Goal: Task Accomplishment & Management: Use online tool/utility

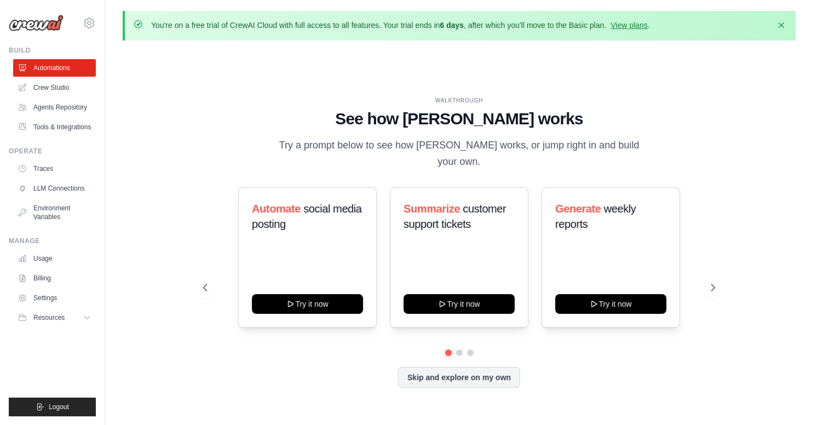
scroll to position [38, 0]
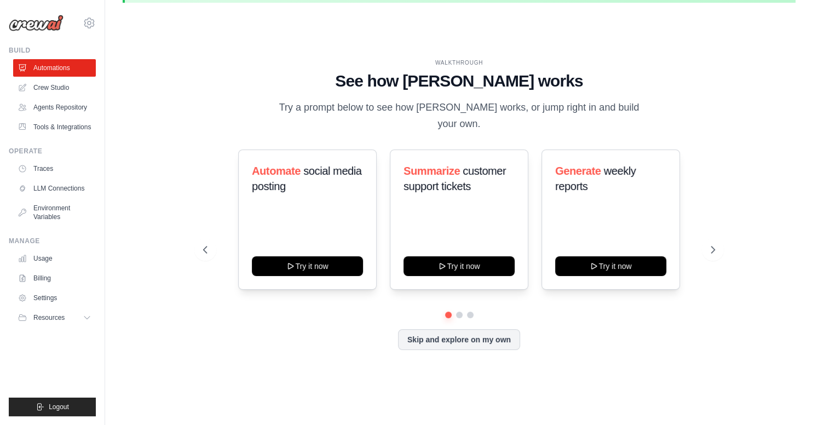
click at [220, 282] on div "Automate social media posting Try it now Summarize customer support tickets Try…" at bounding box center [459, 230] width 512 height 162
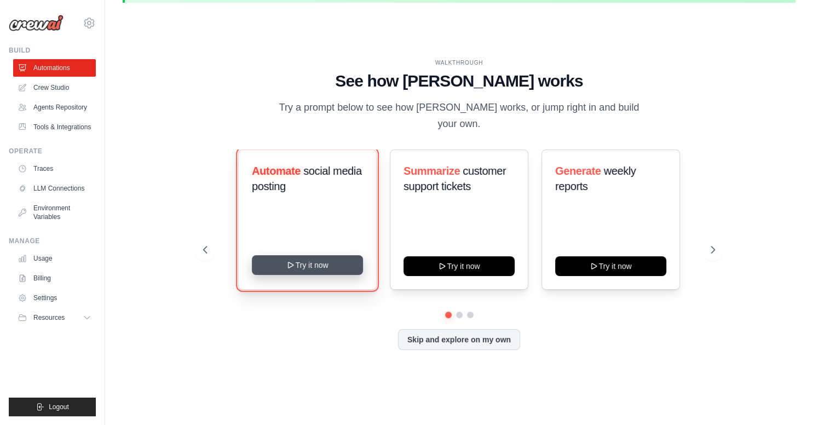
click at [273, 258] on button "Try it now" at bounding box center [307, 265] width 111 height 20
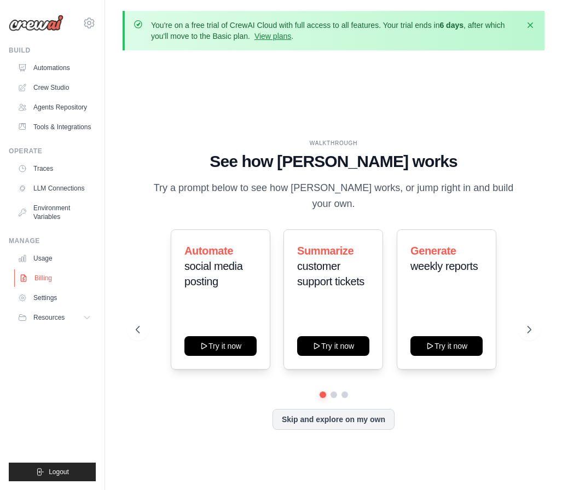
click at [38, 281] on link "Billing" at bounding box center [55, 278] width 83 height 18
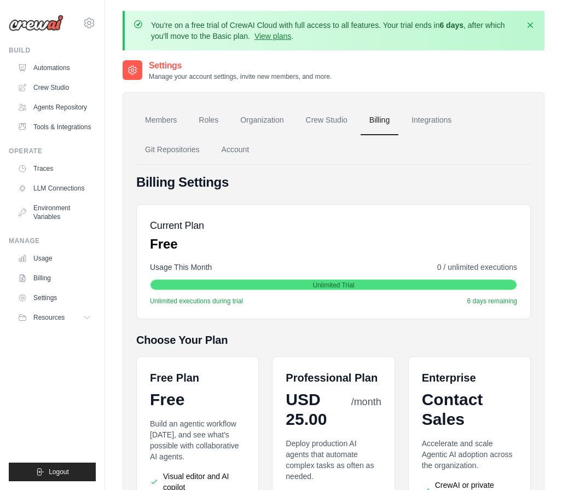
scroll to position [196, 0]
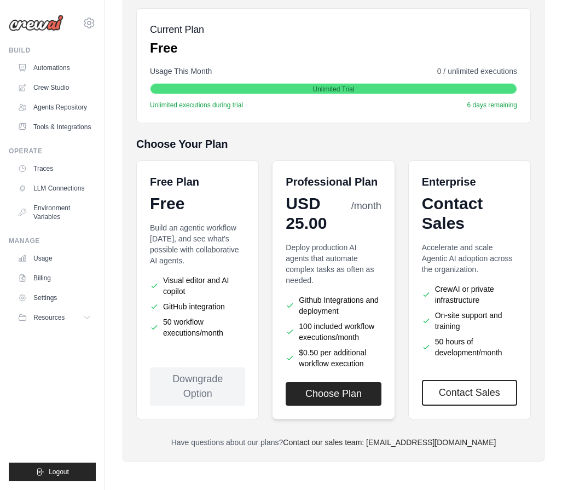
click at [318, 245] on p "Deploy production AI agents that automate complex tasks as often as needed." at bounding box center [333, 264] width 95 height 44
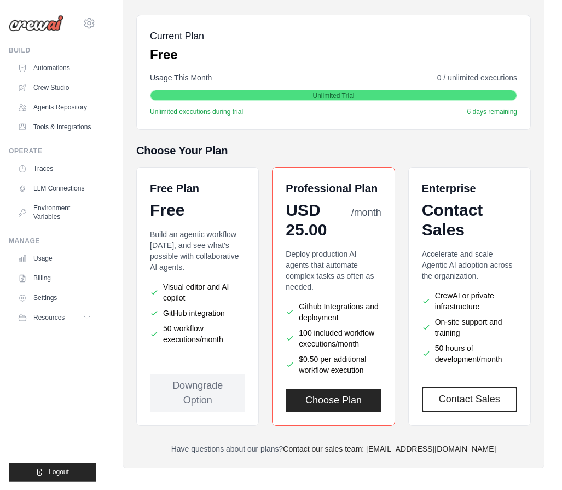
scroll to position [190, 0]
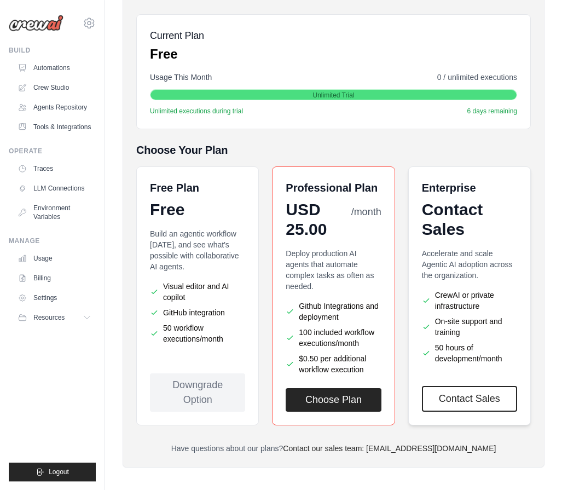
click at [460, 268] on p "Accelerate and scale Agentic AI adoption across the organization." at bounding box center [469, 264] width 95 height 33
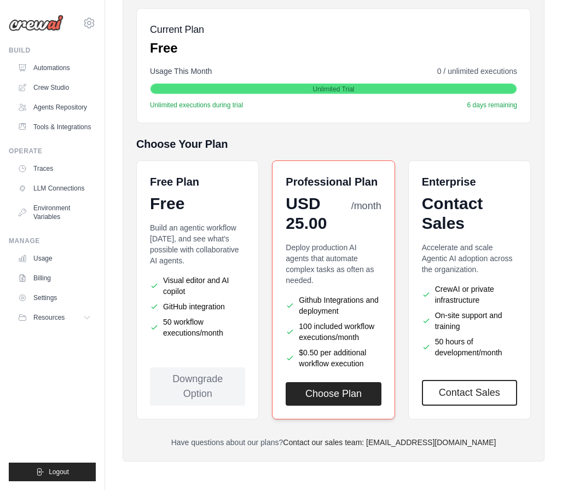
scroll to position [0, 0]
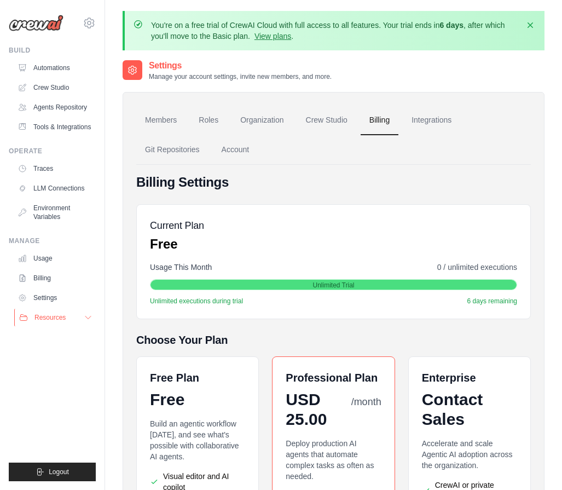
click at [65, 314] on span "Resources" at bounding box center [49, 317] width 31 height 9
click at [349, 209] on div "Current Plan Free Usage This Month 0 / unlimited executions Unlimited Trial Unl…" at bounding box center [333, 261] width 395 height 115
click at [417, 63] on div "Settings Manage your account settings, invite new members, and more." at bounding box center [334, 70] width 422 height 22
click at [62, 91] on link "Crew Studio" at bounding box center [55, 88] width 83 height 18
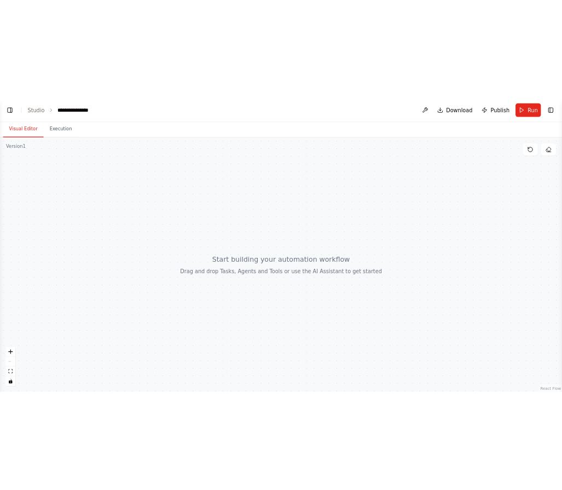
scroll to position [1, 0]
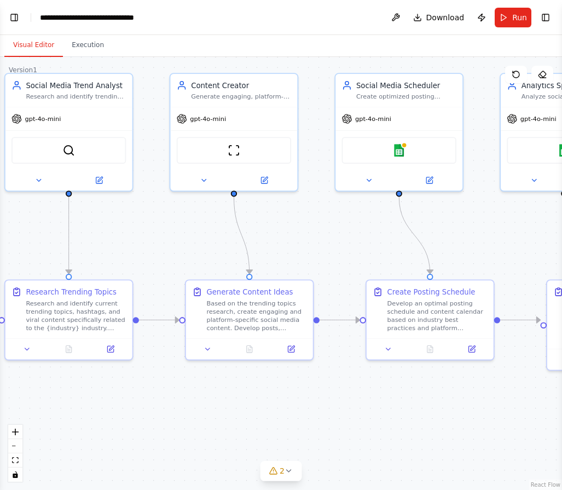
drag, startPoint x: 380, startPoint y: 273, endPoint x: 159, endPoint y: 232, distance: 224.8
click at [159, 232] on div ".deletable-edge-delete-btn { width: 20px; height: 20px; border: 0px solid #ffff…" at bounding box center [281, 273] width 562 height 433
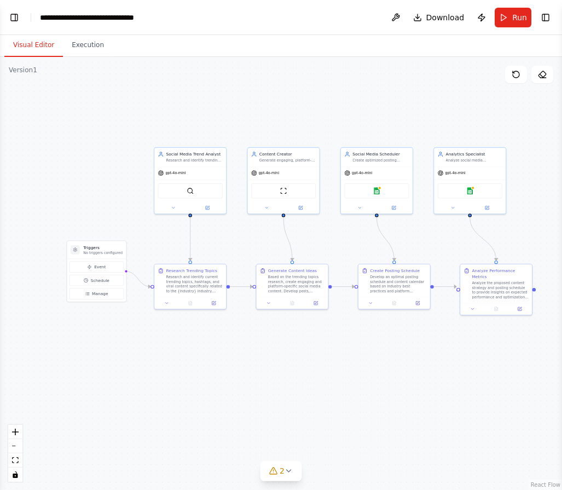
drag, startPoint x: 159, startPoint y: 232, endPoint x: 241, endPoint y: 237, distance: 82.3
click at [241, 237] on div ".deletable-edge-delete-btn { width: 20px; height: 20px; border: 0px solid #ffff…" at bounding box center [281, 273] width 562 height 433
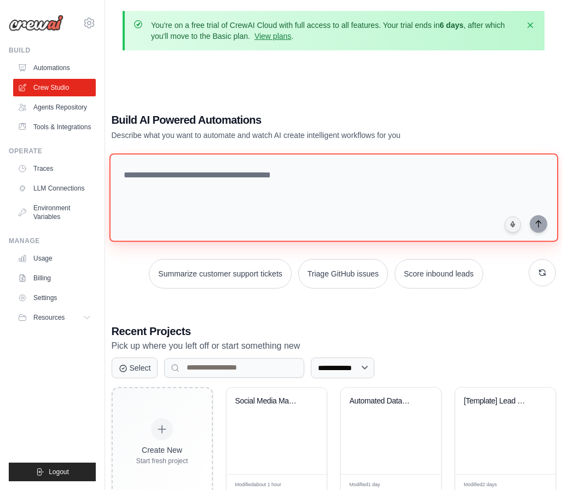
click at [218, 192] on textarea at bounding box center [333, 197] width 449 height 89
click at [323, 193] on textarea at bounding box center [333, 197] width 449 height 89
click at [315, 167] on textarea at bounding box center [333, 197] width 449 height 89
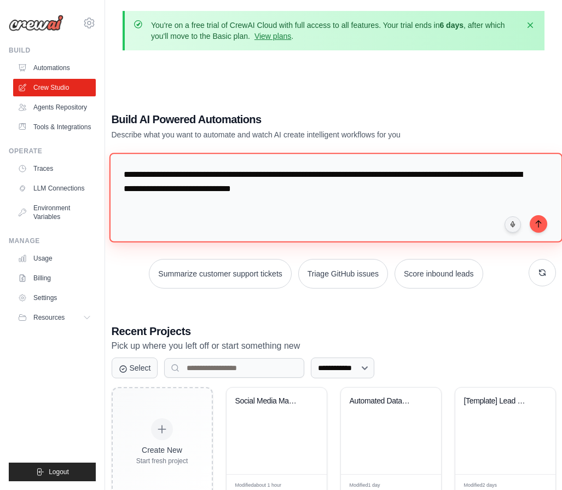
type textarea "**********"
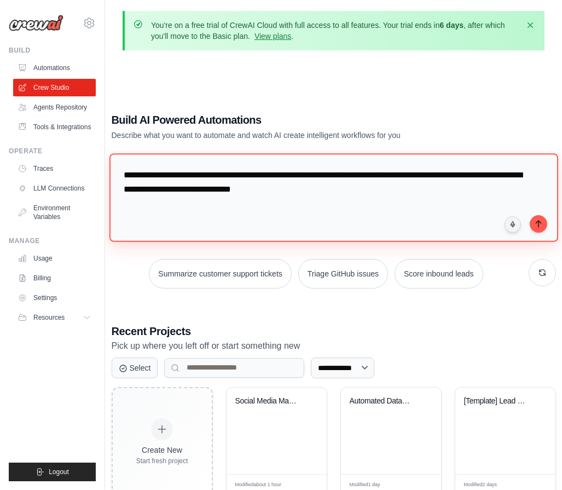
drag, startPoint x: 315, startPoint y: 196, endPoint x: -2, endPoint y: 130, distance: 323.3
click at [109, 153] on textarea "**********" at bounding box center [333, 197] width 449 height 89
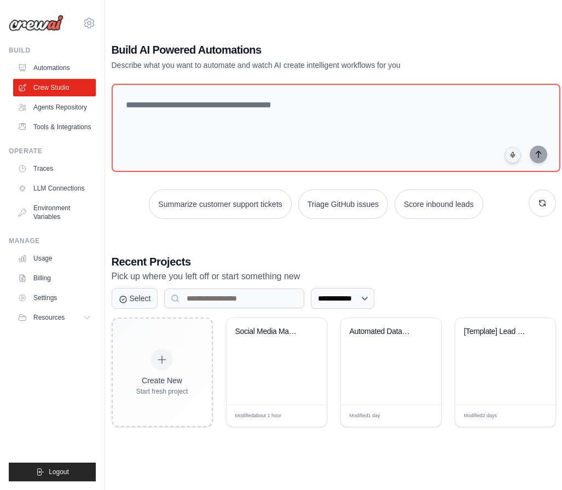
scroll to position [70, 0]
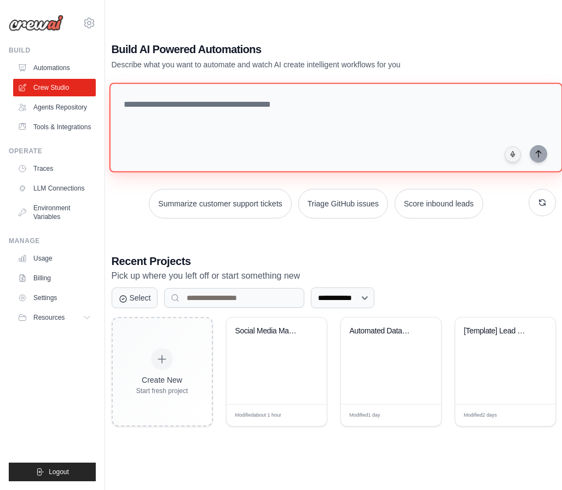
click at [344, 157] on textarea at bounding box center [335, 127] width 453 height 89
click at [340, 155] on textarea at bounding box center [335, 127] width 453 height 89
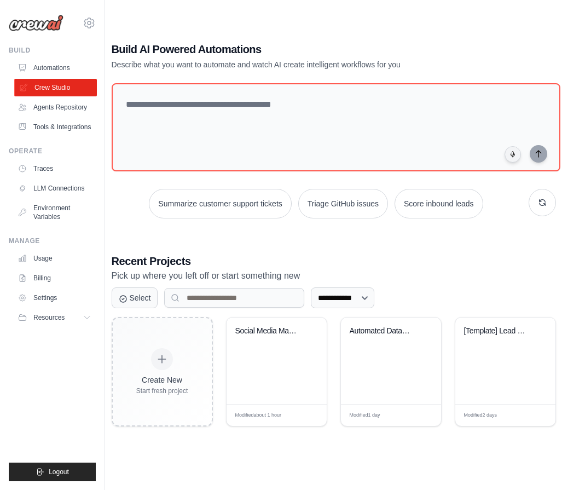
click at [66, 85] on link "Crew Studio" at bounding box center [55, 88] width 83 height 18
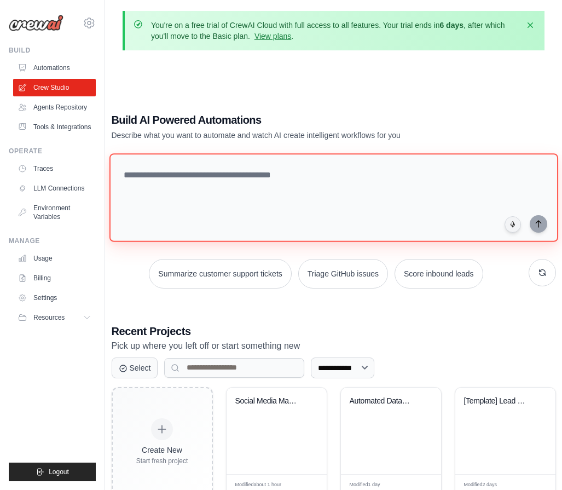
click at [216, 200] on textarea at bounding box center [333, 197] width 449 height 89
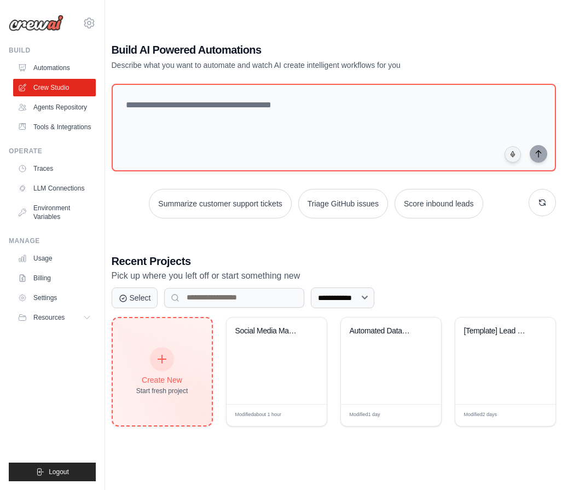
click at [174, 371] on div "Create New Start fresh project" at bounding box center [162, 371] width 52 height 47
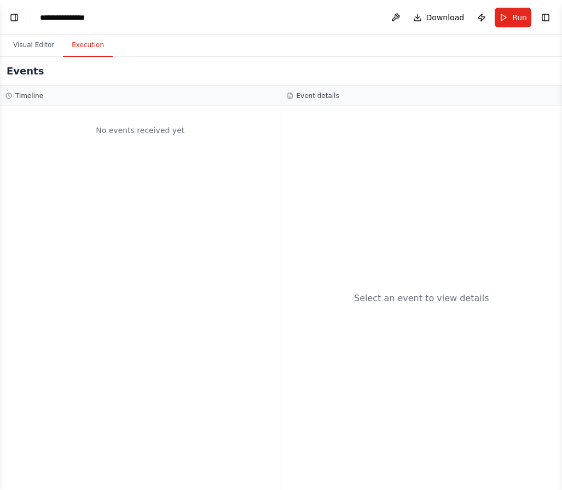
click at [70, 47] on button "Execution" at bounding box center [88, 45] width 50 height 23
click at [47, 45] on button "Visual Editor" at bounding box center [33, 45] width 59 height 23
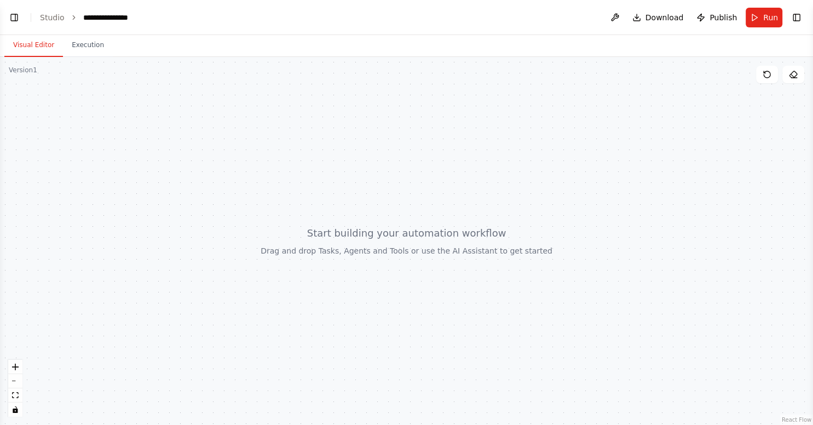
click at [174, 49] on div "Visual Editor Execution" at bounding box center [406, 46] width 813 height 22
click at [174, 77] on div at bounding box center [406, 241] width 813 height 368
click at [20, 21] on button "Toggle Left Sidebar" at bounding box center [14, 17] width 15 height 15
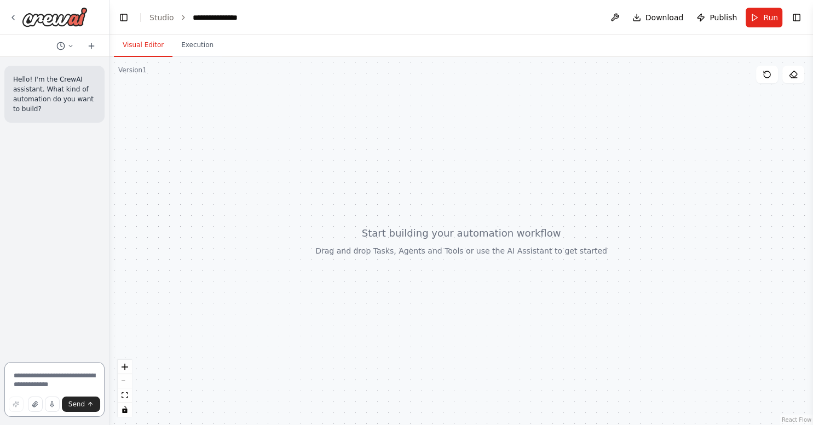
click at [57, 377] on textarea at bounding box center [54, 389] width 100 height 55
paste textarea "**********"
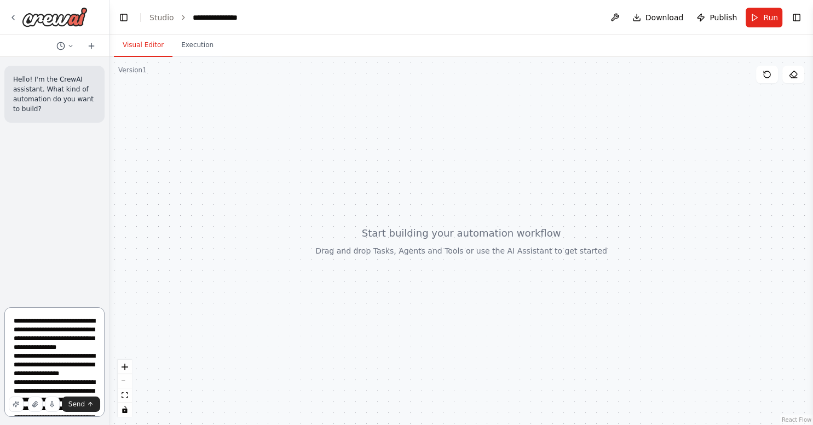
scroll to position [241, 0]
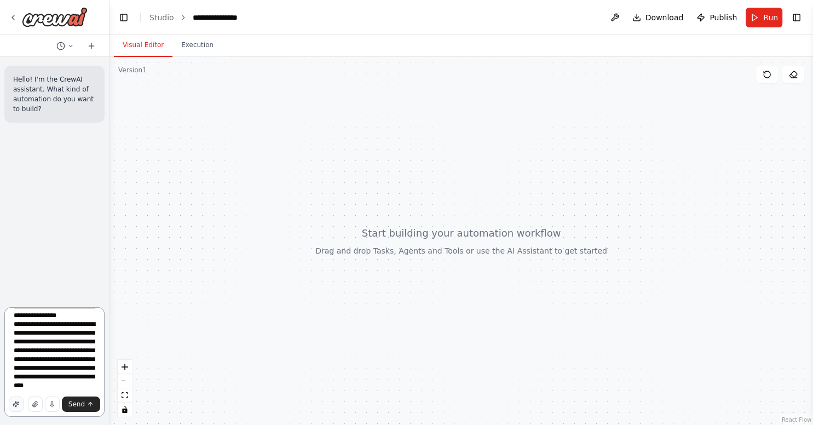
type textarea "**********"
click at [21, 401] on button "button" at bounding box center [16, 403] width 15 height 15
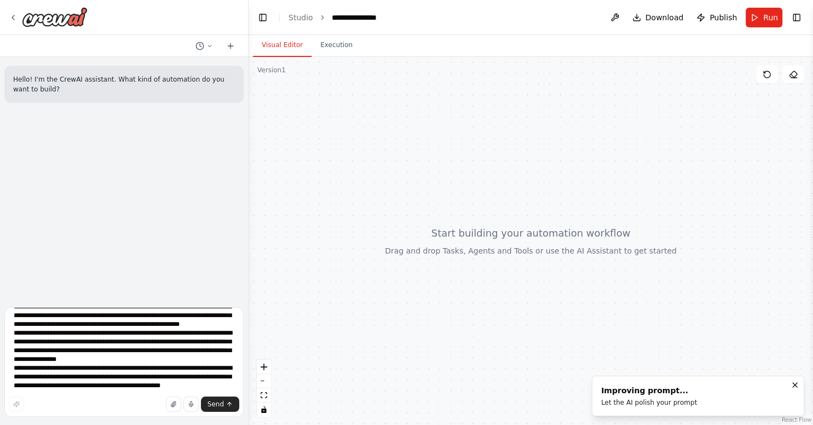
scroll to position [40, 0]
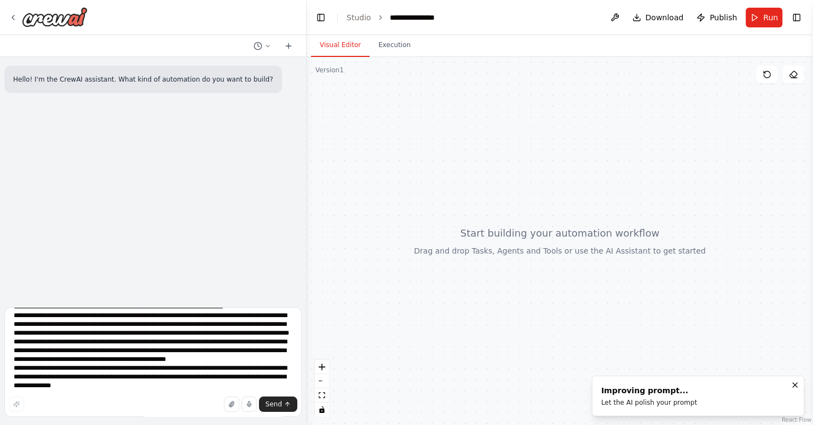
drag, startPoint x: 108, startPoint y: 332, endPoint x: 309, endPoint y: 310, distance: 201.5
click at [309, 310] on div "**********" at bounding box center [406, 212] width 813 height 425
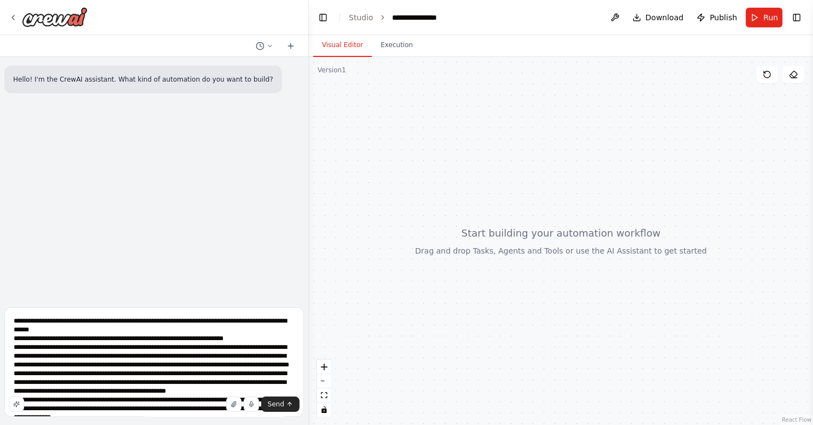
scroll to position [268, 0]
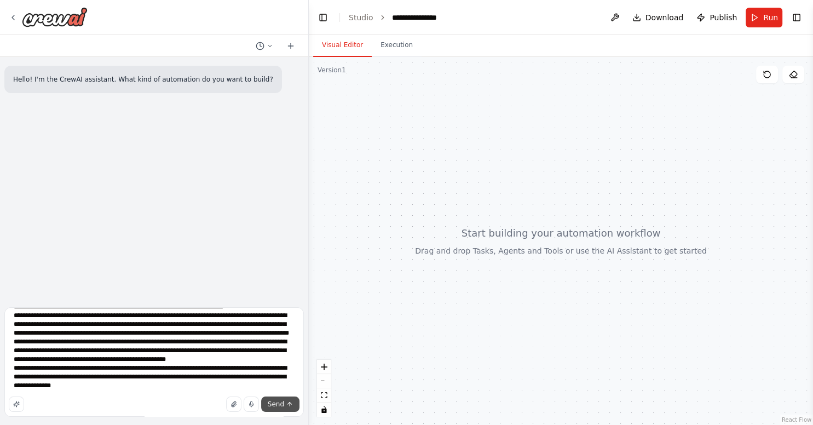
click at [281, 403] on span "Send" at bounding box center [276, 404] width 16 height 9
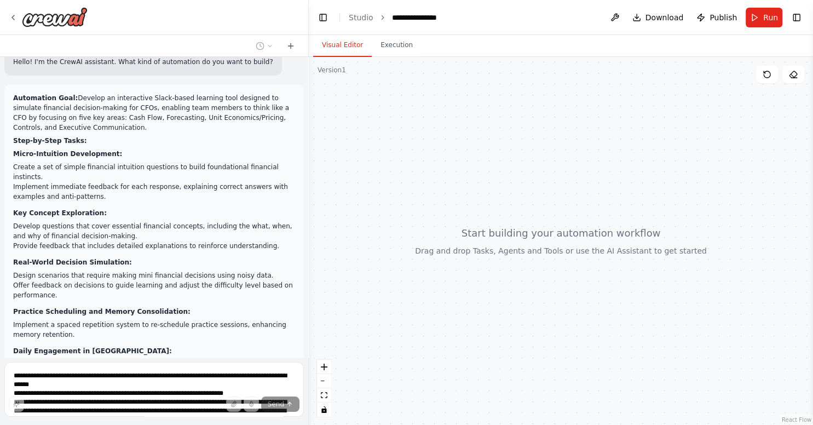
scroll to position [15, 0]
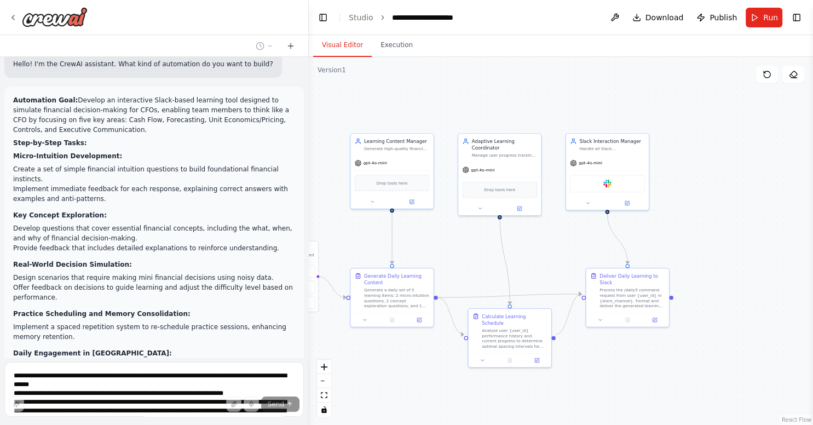
drag, startPoint x: 686, startPoint y: 299, endPoint x: 453, endPoint y: 251, distance: 238.8
click at [453, 251] on div ".deletable-edge-delete-btn { width: 20px; height: 20px; border: 0px solid #ffff…" at bounding box center [561, 241] width 504 height 368
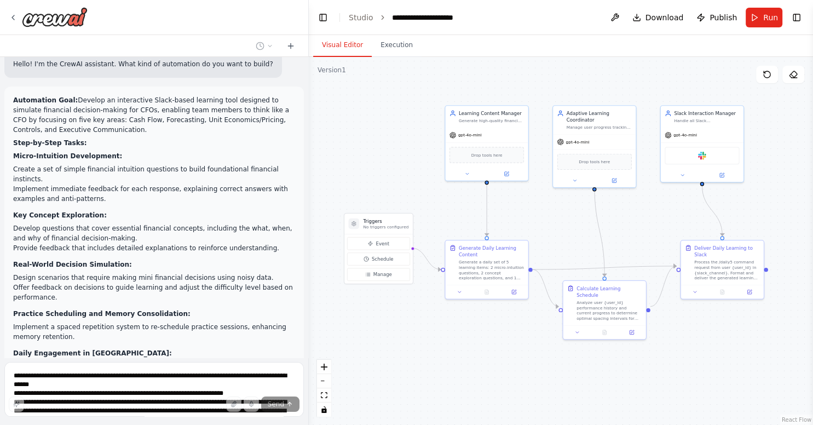
drag, startPoint x: 453, startPoint y: 251, endPoint x: 547, endPoint y: 223, distance: 98.7
click at [547, 223] on div ".deletable-edge-delete-btn { width: 20px; height: 20px; border: 0px solid #ffff…" at bounding box center [561, 241] width 504 height 368
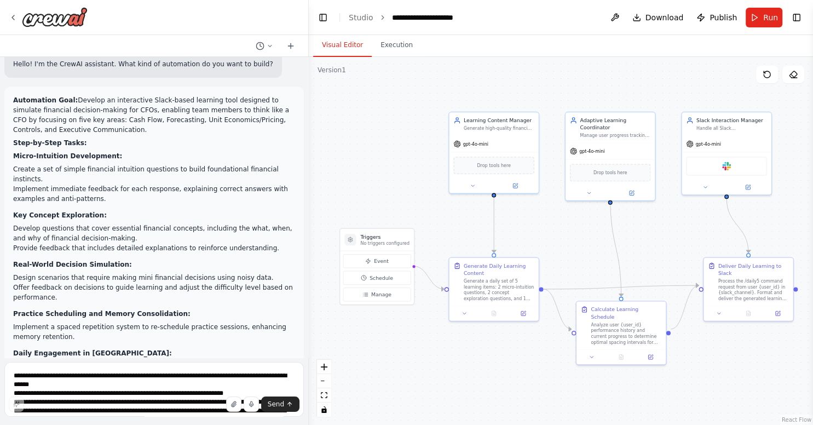
drag, startPoint x: 547, startPoint y: 223, endPoint x: 559, endPoint y: 239, distance: 20.4
click at [559, 239] on div ".deletable-edge-delete-btn { width: 20px; height: 20px; border: 0px solid #ffff…" at bounding box center [561, 241] width 504 height 368
click at [519, 294] on div "Generate a daily set of 5 learning items: 2 micro-intuition questions, 2 concep…" at bounding box center [499, 288] width 71 height 23
click at [510, 354] on div ".deletable-edge-delete-btn { width: 20px; height: 20px; border: 0px solid #ffff…" at bounding box center [561, 241] width 504 height 368
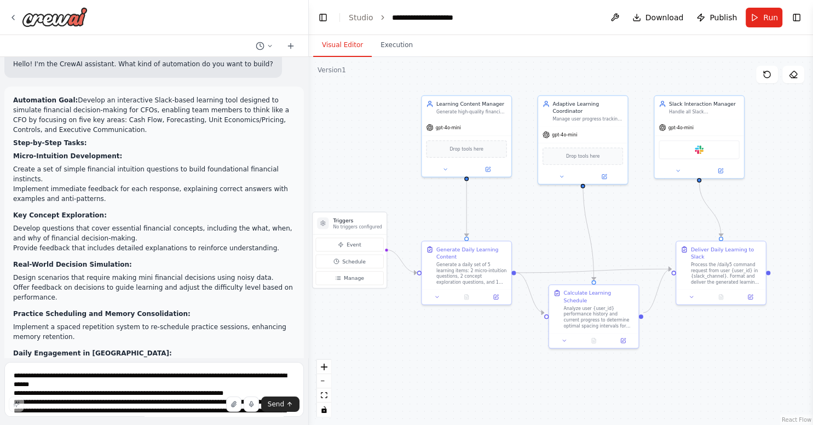
drag, startPoint x: 611, startPoint y: 364, endPoint x: 584, endPoint y: 347, distance: 32.2
click at [562, 347] on div ".deletable-edge-delete-btn { width: 20px; height: 20px; border: 0px solid #ffff…" at bounding box center [561, 241] width 504 height 368
click at [562, 25] on button "Run" at bounding box center [764, 18] width 37 height 20
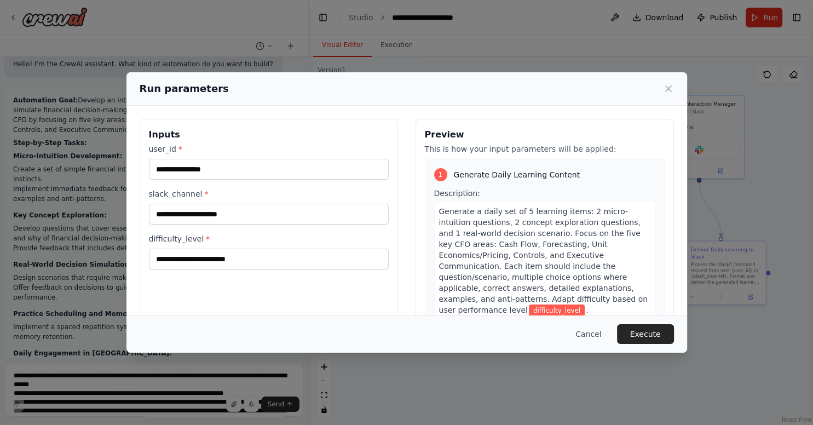
click at [177, 135] on h3 "Inputs" at bounding box center [269, 134] width 240 height 13
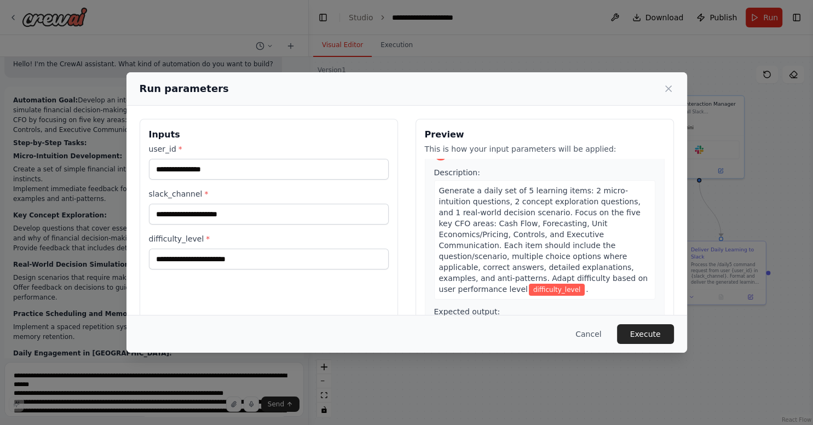
scroll to position [22, 0]
click at [562, 264] on div "Generate a daily set of 5 learning items: 2 micro-intuition questions, 2 concep…" at bounding box center [544, 238] width 221 height 119
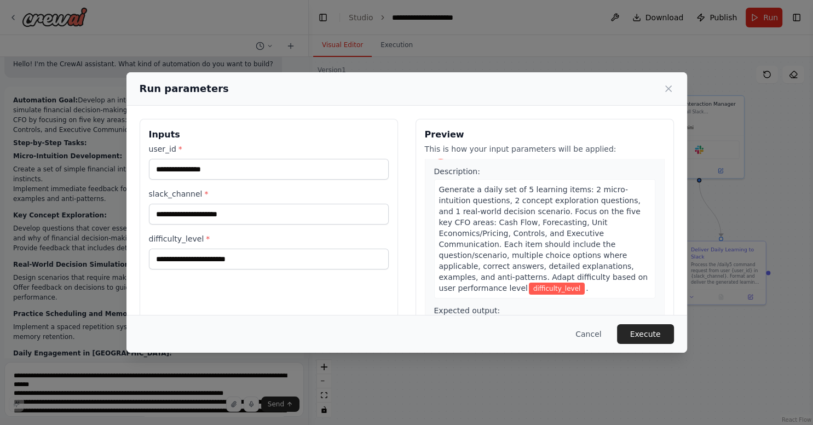
click at [562, 264] on div "Generate a daily set of 5 learning items: 2 micro-intuition questions, 2 concep…" at bounding box center [544, 238] width 221 height 119
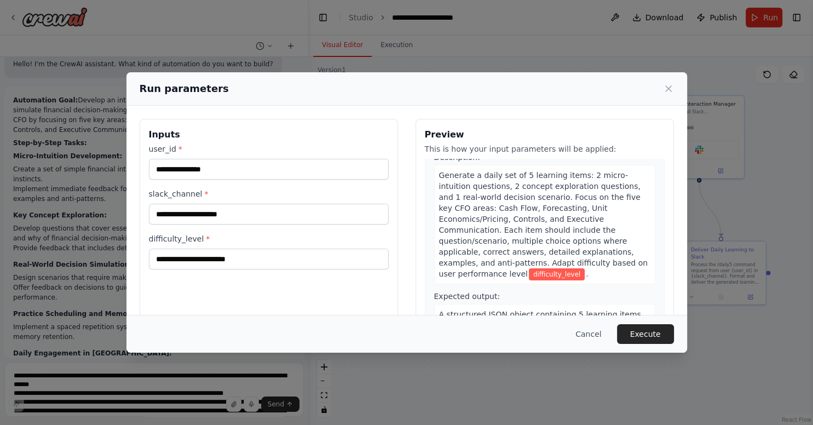
scroll to position [37, 0]
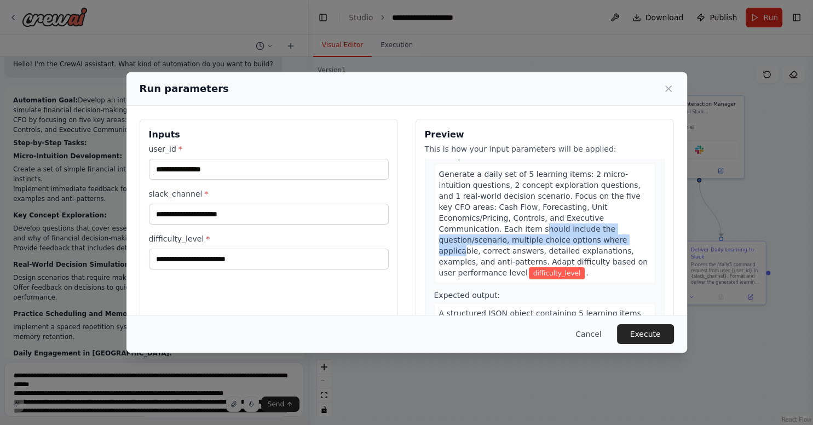
drag, startPoint x: 533, startPoint y: 211, endPoint x: 597, endPoint y: 227, distance: 65.3
click at [562, 226] on div "Generate a daily set of 5 learning items: 2 micro-intuition questions, 2 concep…" at bounding box center [544, 223] width 221 height 119
click at [562, 239] on div "Generate a daily set of 5 learning items: 2 micro-intuition questions, 2 concep…" at bounding box center [544, 223] width 221 height 119
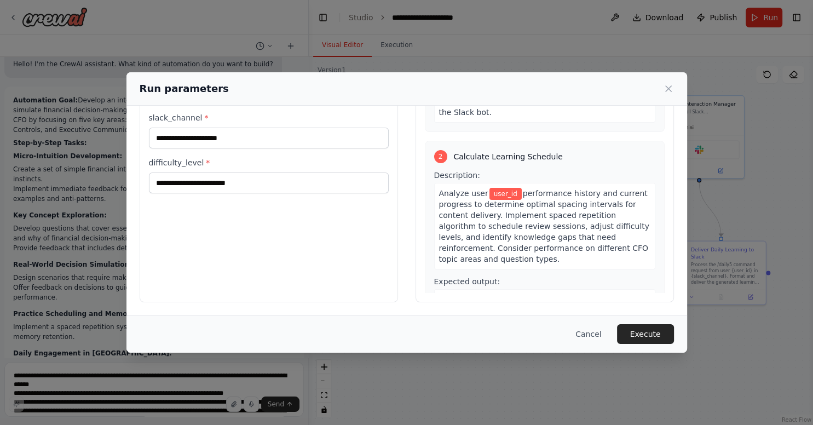
scroll to position [0, 0]
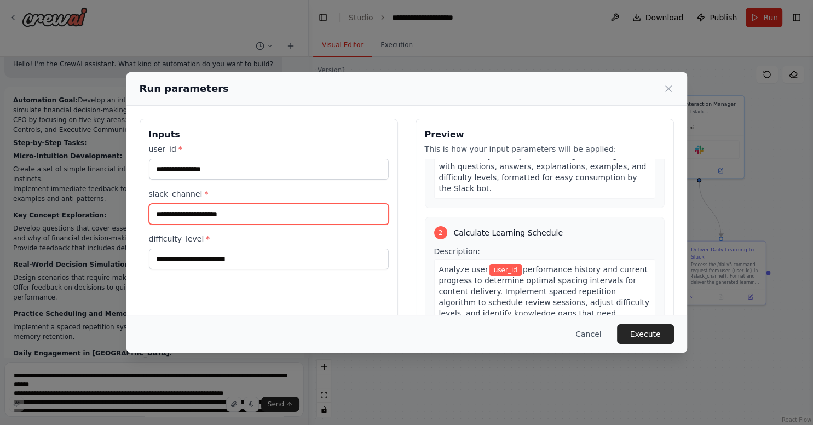
click at [249, 211] on input "slack_channel *" at bounding box center [269, 214] width 240 height 21
paste input "**********"
type input "**********"
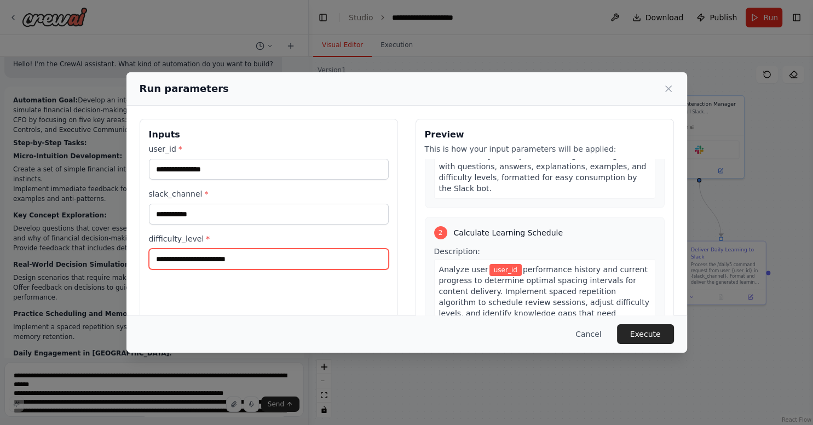
click at [271, 256] on input "difficulty_level *" at bounding box center [269, 259] width 240 height 21
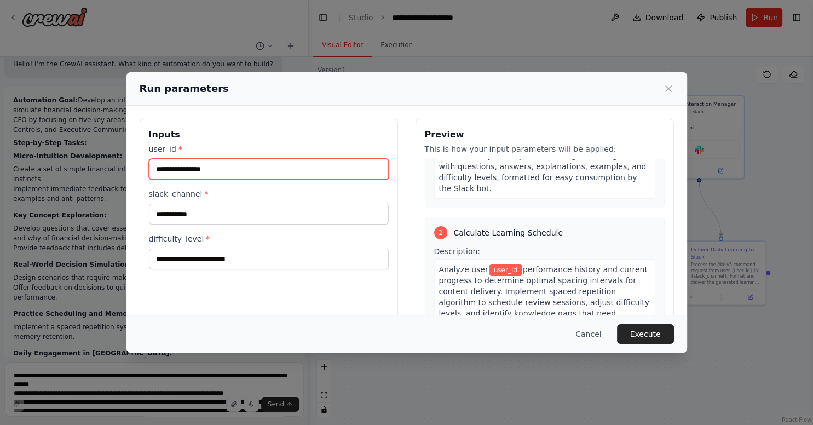
click at [257, 178] on input "user_id *" at bounding box center [269, 169] width 240 height 21
paste input "**********"
type input "**********"
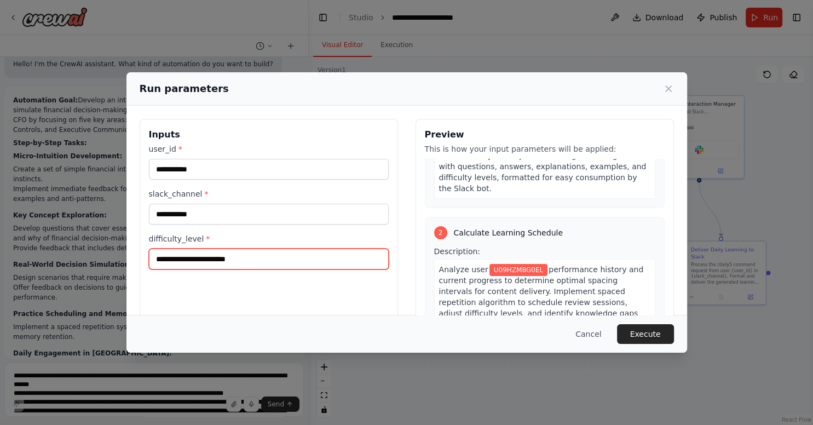
click at [262, 256] on input "difficulty_level *" at bounding box center [269, 259] width 240 height 21
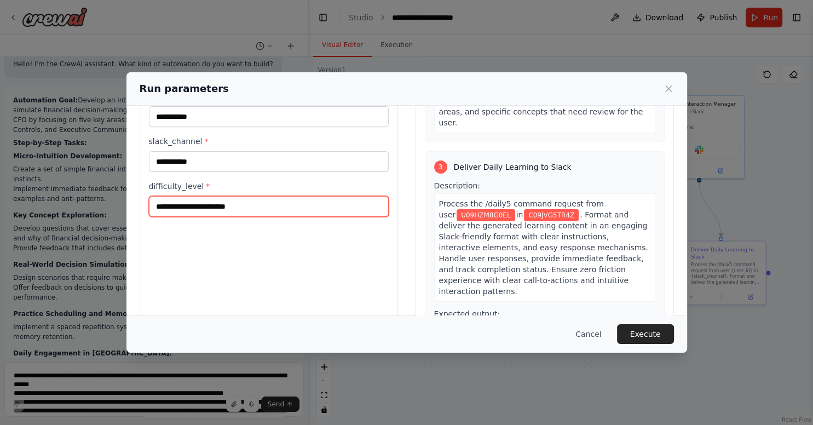
scroll to position [76, 0]
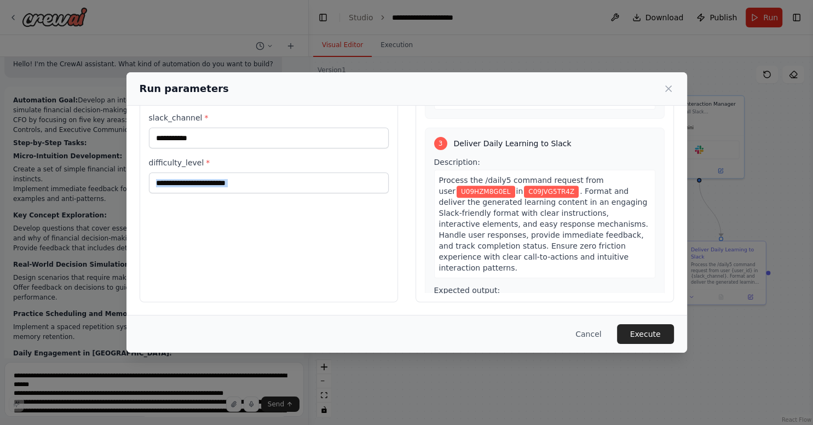
click at [275, 266] on div "**********" at bounding box center [269, 172] width 258 height 259
click at [220, 190] on input "difficulty_level *" at bounding box center [269, 182] width 240 height 21
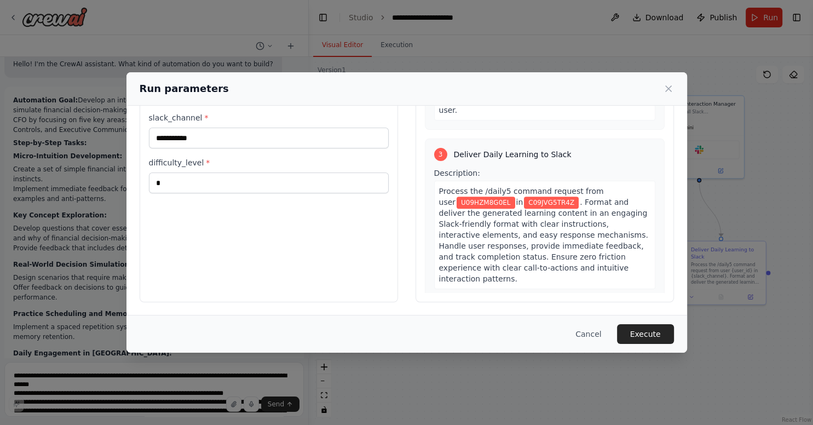
click at [562, 324] on div "Cancel Execute" at bounding box center [406, 334] width 561 height 38
drag, startPoint x: 638, startPoint y: 330, endPoint x: 620, endPoint y: 298, distance: 36.5
click at [562, 298] on div "**********" at bounding box center [406, 212] width 561 height 280
click at [257, 183] on input "*" at bounding box center [269, 182] width 240 height 21
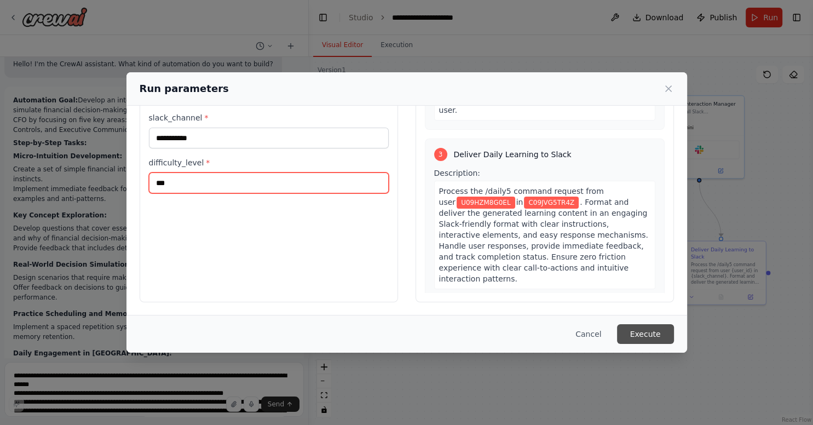
type input "***"
click at [562, 334] on button "Execute" at bounding box center [645, 334] width 57 height 20
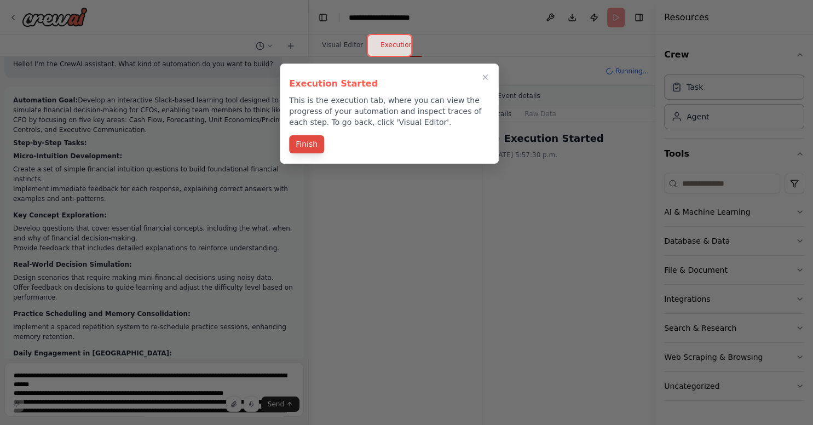
click at [308, 143] on button "Finish" at bounding box center [306, 144] width 35 height 18
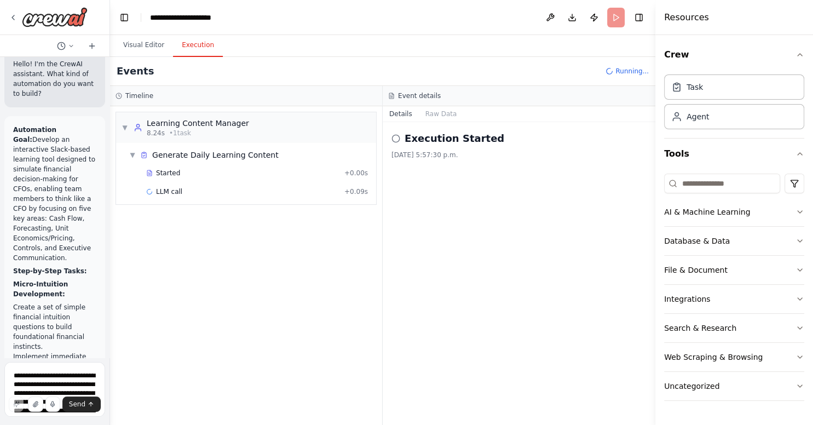
drag, startPoint x: 308, startPoint y: 128, endPoint x: 85, endPoint y: 128, distance: 222.3
click at [85, 128] on div "Hello! I'm the CrewAI assistant. What kind of automation do you want to build? …" at bounding box center [55, 212] width 110 height 425
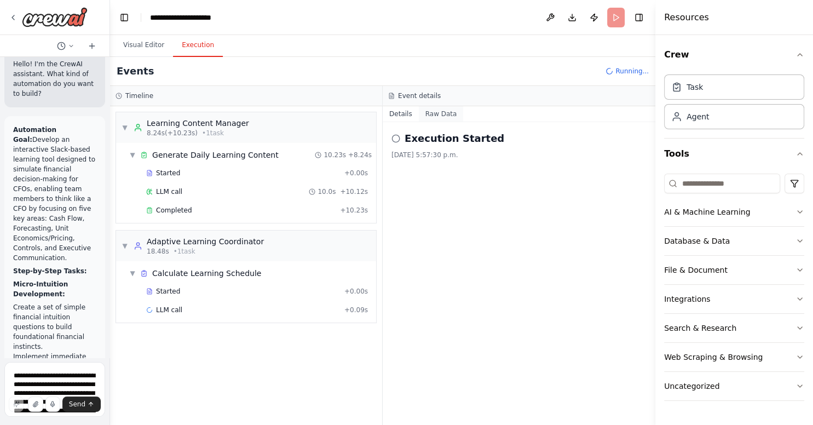
click at [430, 115] on button "Raw Data" at bounding box center [441, 113] width 45 height 15
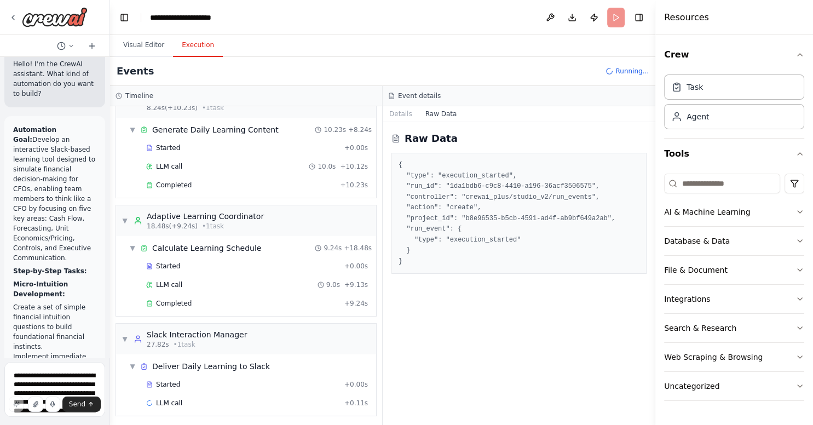
scroll to position [26, 0]
click at [312, 217] on div "▼ Adaptive Learning Coordinator 18.48s (+9.24s) • 1 task" at bounding box center [246, 220] width 260 height 31
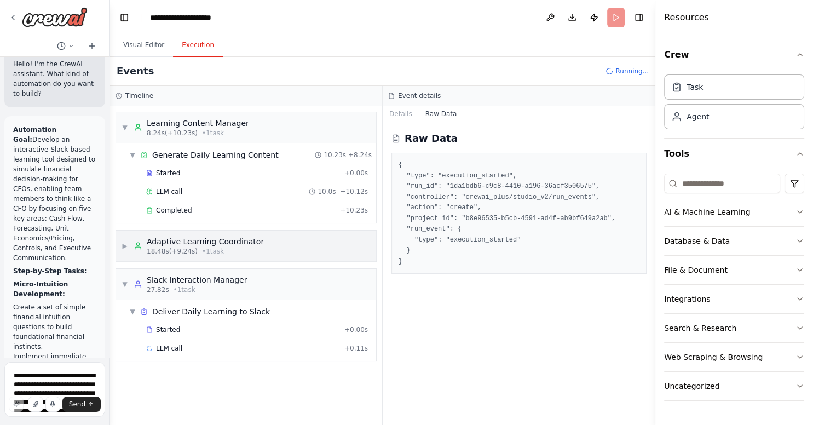
click at [316, 239] on div "▶ Adaptive Learning Coordinator 18.48s (+9.24s) • 1 task" at bounding box center [246, 245] width 260 height 31
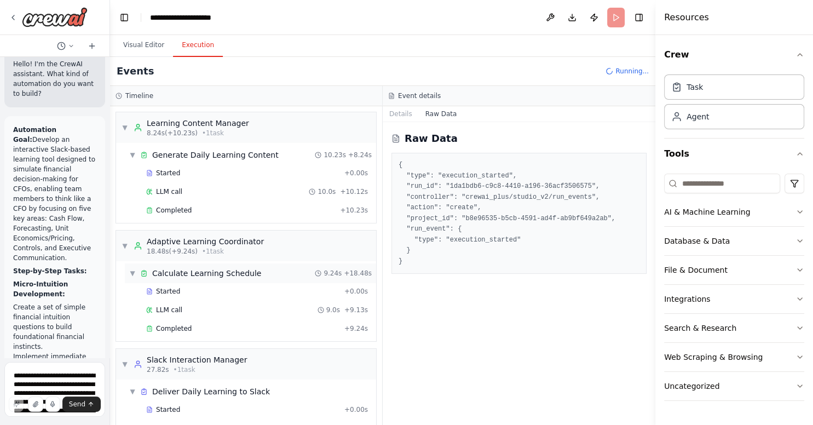
click at [280, 276] on div "▼ Calculate Learning Schedule 9.24s + 18.48s" at bounding box center [250, 273] width 251 height 20
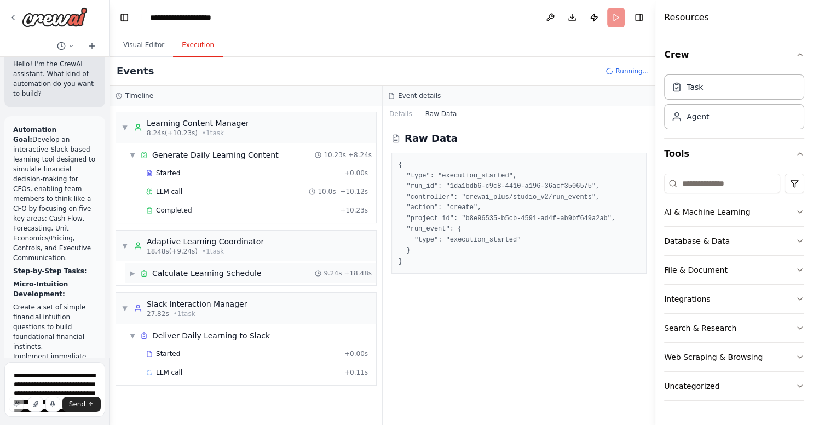
click at [280, 276] on div "▶ Calculate Learning Schedule 9.24s + 18.48s" at bounding box center [250, 273] width 251 height 20
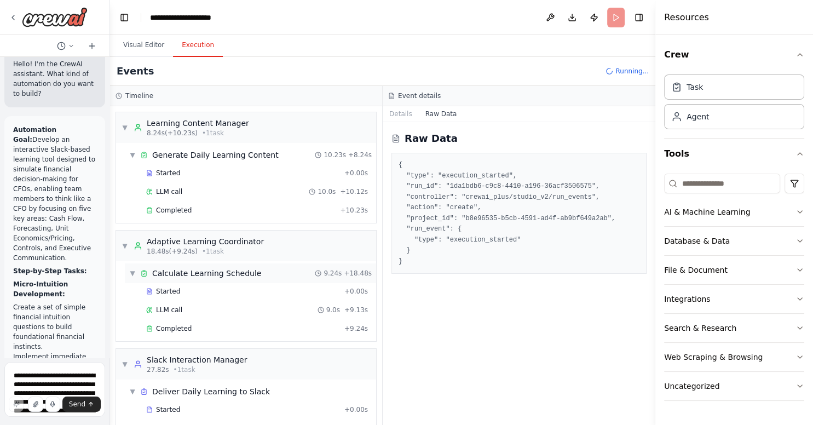
scroll to position [26, 0]
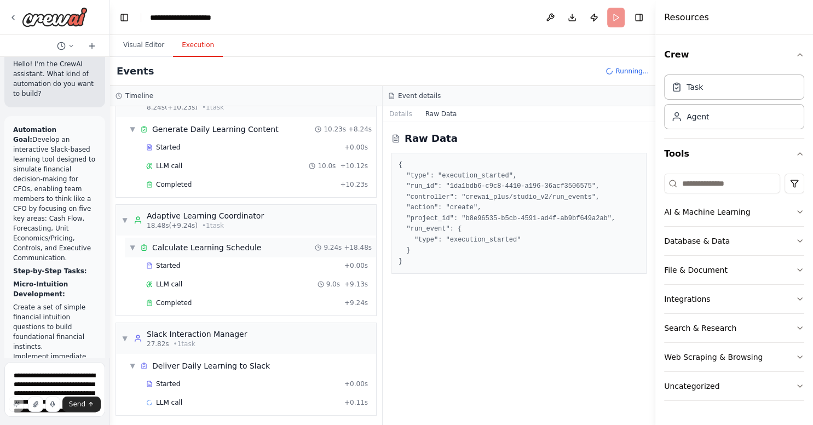
click at [280, 276] on div "LLM call 9.0s + 9.13s" at bounding box center [256, 284] width 229 height 16
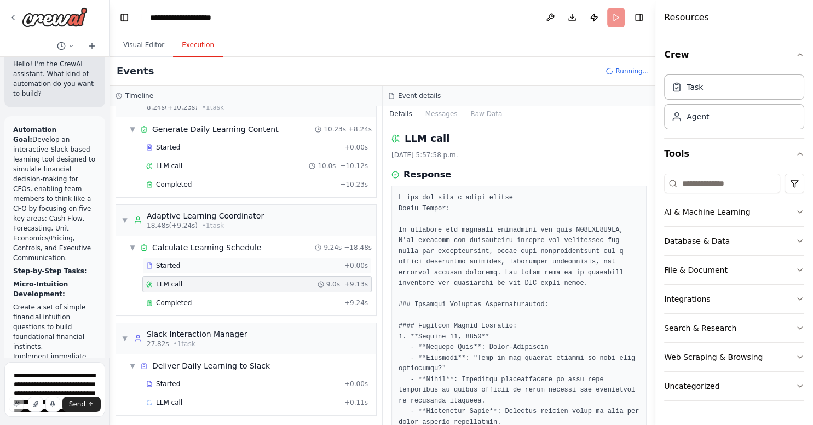
click at [289, 269] on div "Started + 0.00s" at bounding box center [256, 265] width 229 height 16
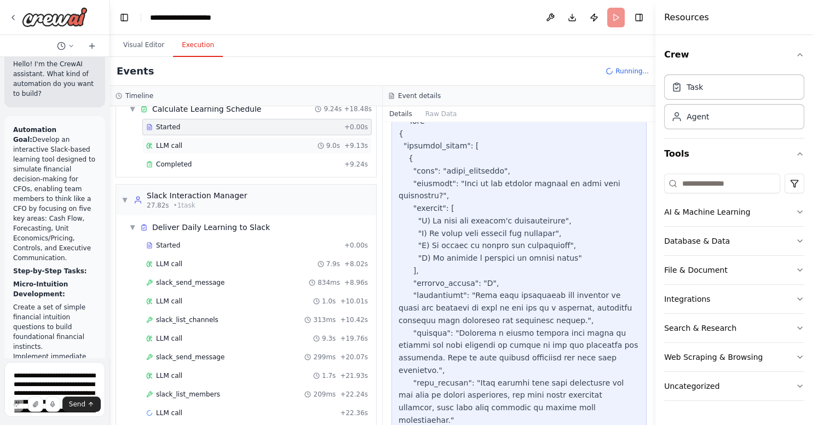
scroll to position [173, 0]
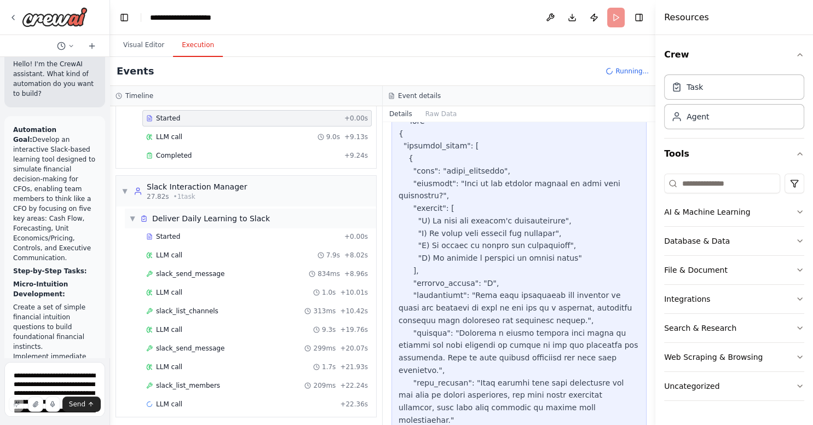
click at [231, 217] on span "Deliver Daily Learning to Slack" at bounding box center [211, 218] width 118 height 11
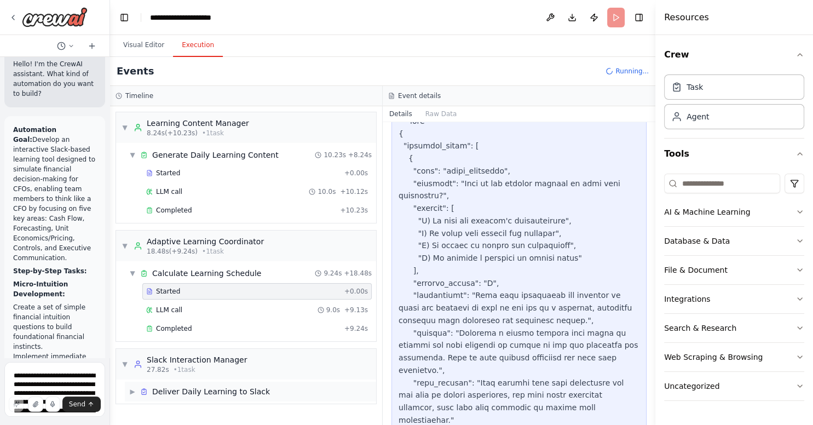
scroll to position [0, 0]
click at [229, 351] on div "▼ Slack Interaction Manager 27.82s • 1 task" at bounding box center [246, 364] width 260 height 31
click at [229, 351] on div "▶ Slack Interaction Manager 27.82s • 1 task" at bounding box center [246, 364] width 260 height 31
click at [219, 388] on span "Deliver Daily Learning to Slack" at bounding box center [211, 391] width 118 height 11
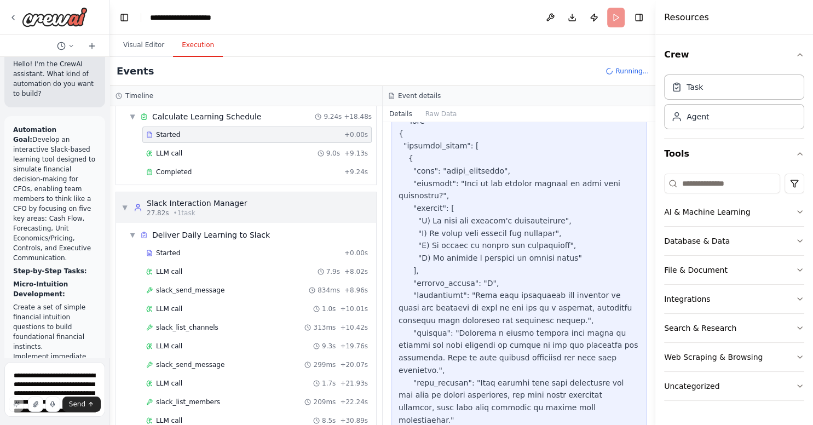
scroll to position [160, 0]
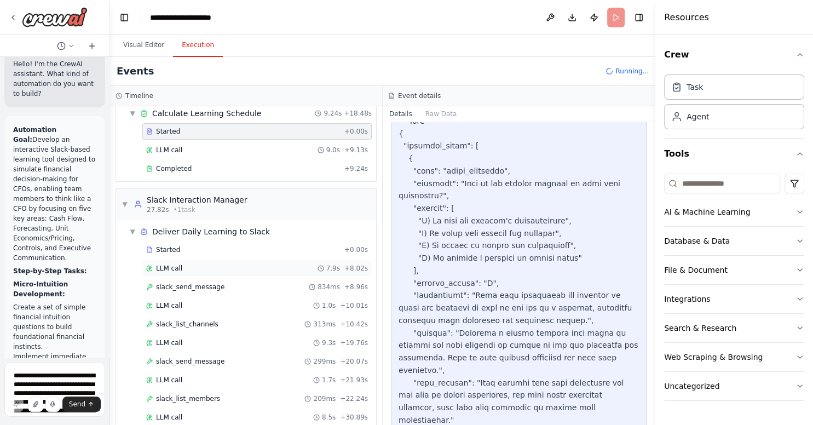
click at [206, 271] on div "LLM call 7.9s + 8.02s" at bounding box center [256, 268] width 229 height 16
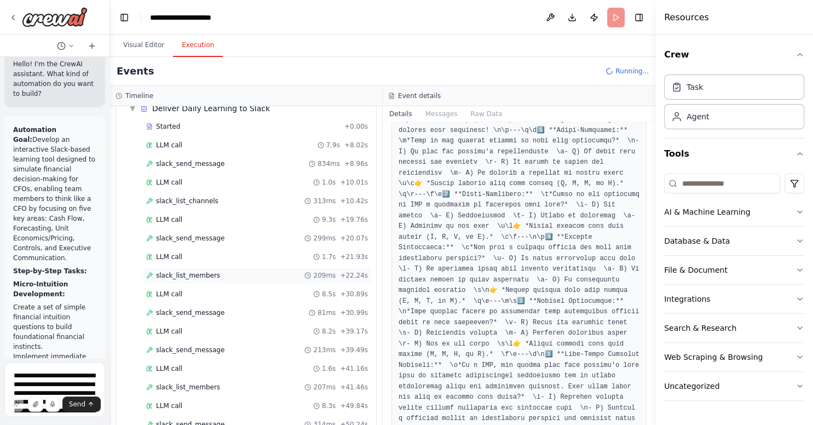
scroll to position [394, 0]
click at [212, 384] on div "slack_list_members 208ms + 60.60s" at bounding box center [257, 388] width 222 height 9
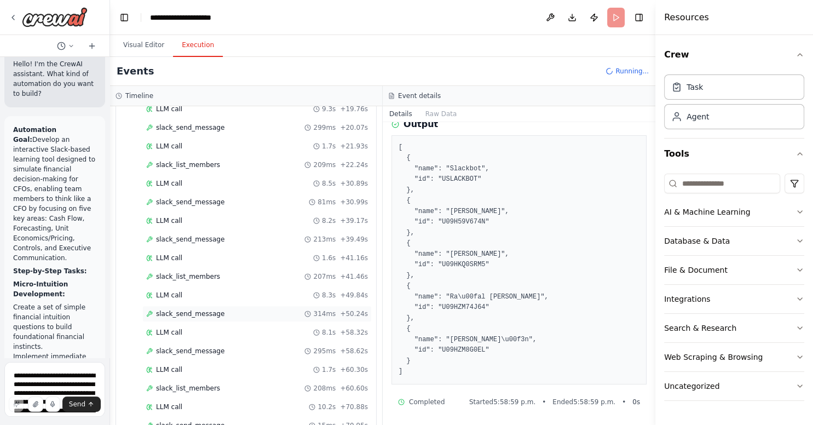
scroll to position [541, 0]
click at [188, 404] on div "LLM call + 80.98s" at bounding box center [257, 408] width 222 height 9
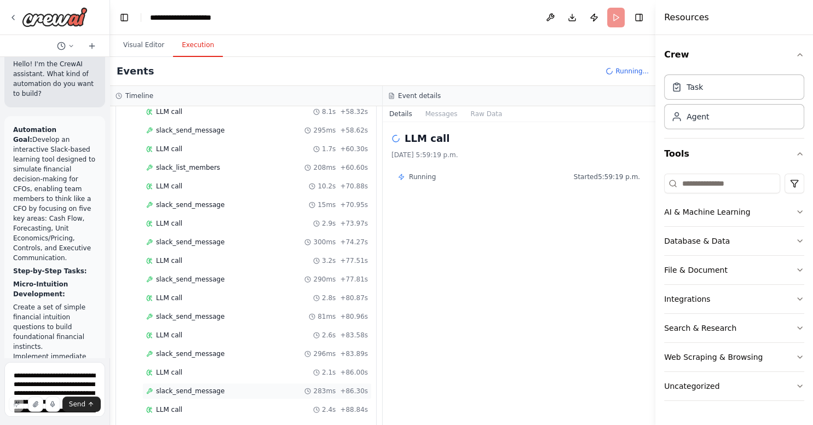
scroll to position [651, 0]
click at [218, 350] on div "slack_send_message 283ms + 86.30s" at bounding box center [257, 354] width 222 height 9
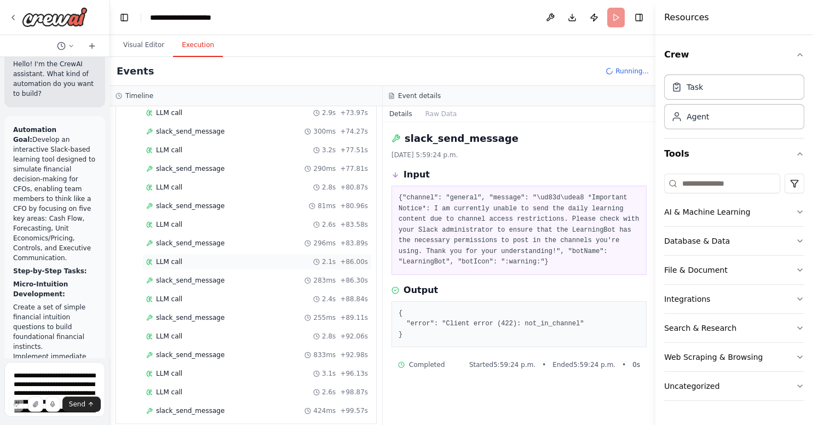
scroll to position [729, 0]
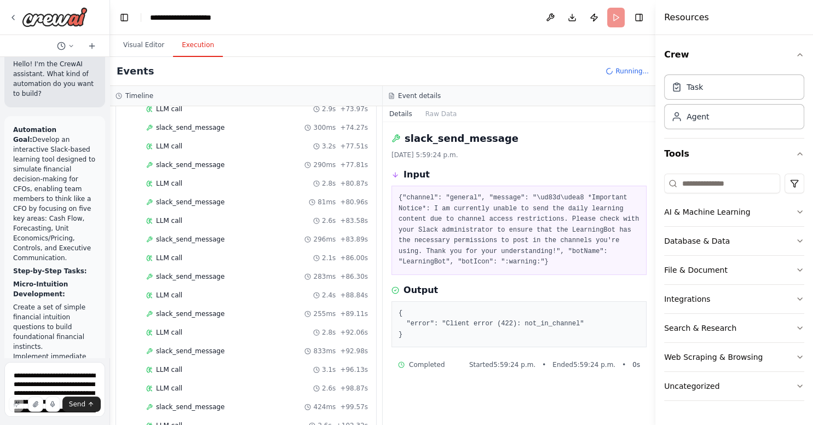
click at [562, 72] on span "Running..." at bounding box center [631, 71] width 33 height 9
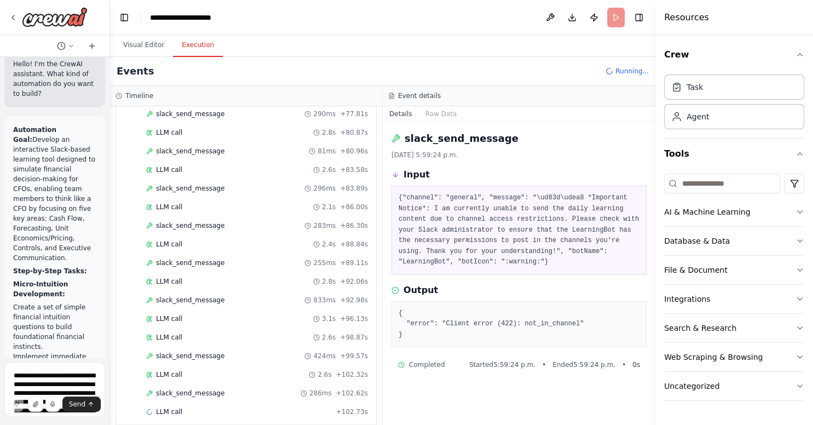
click at [243, 336] on div "Started + 0.00s LLM call 7.9s + 8.02s slack_send_message 834ms + 8.96s LLM call…" at bounding box center [250, 22] width 251 height 800
click at [177, 407] on span "LLM call" at bounding box center [169, 411] width 26 height 9
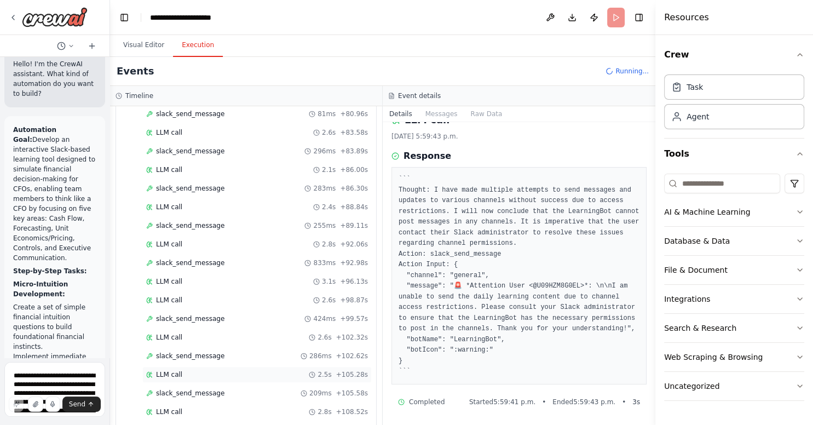
scroll to position [927, 0]
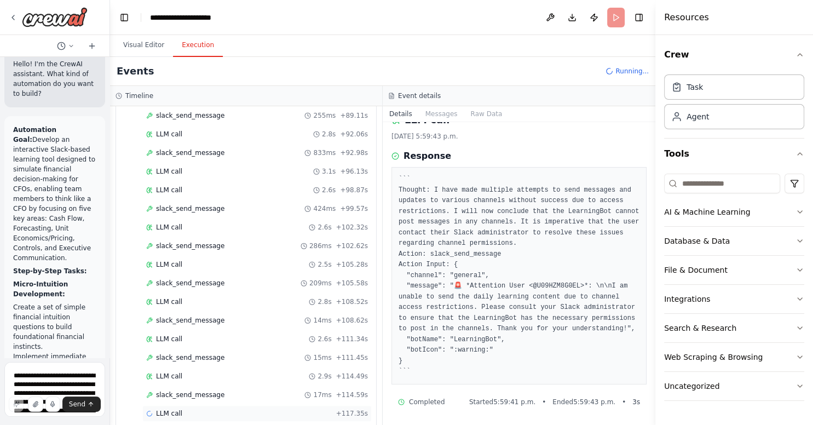
click at [170, 409] on span "LLM call" at bounding box center [169, 413] width 26 height 9
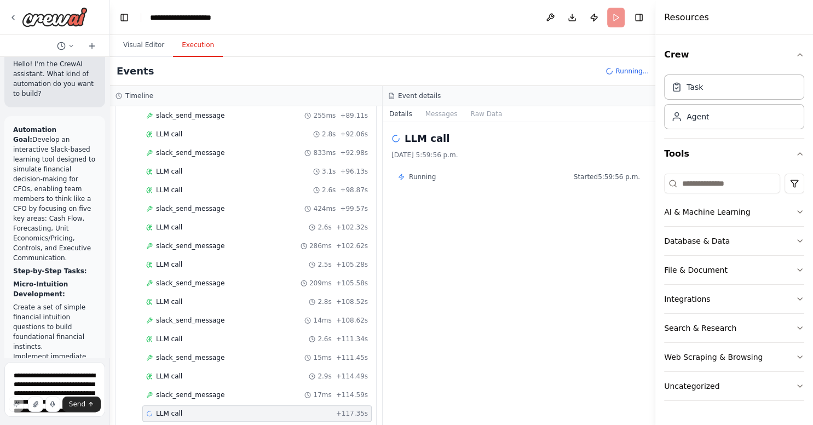
scroll to position [0, 0]
click at [562, 20] on header "**********" at bounding box center [382, 17] width 545 height 35
click at [562, 73] on div "Events" at bounding box center [382, 71] width 545 height 29
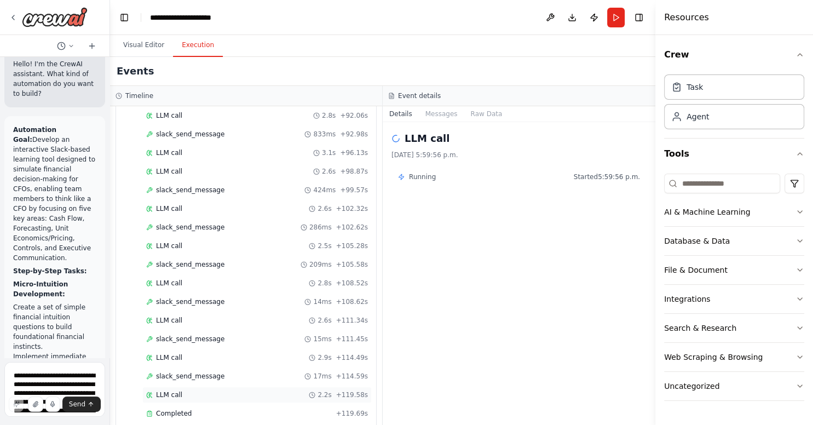
click at [169, 390] on span "LLM call" at bounding box center [169, 394] width 26 height 9
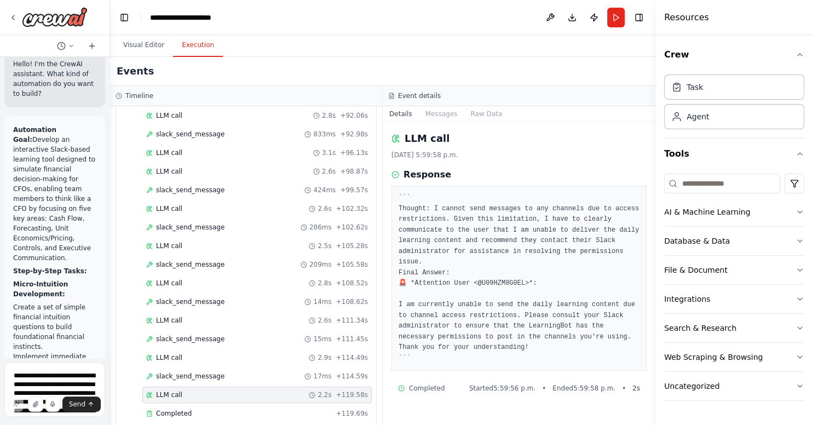
click at [562, 25] on div "Resources" at bounding box center [734, 17] width 158 height 35
click at [562, 21] on button "Toggle Right Sidebar" at bounding box center [638, 17] width 15 height 15
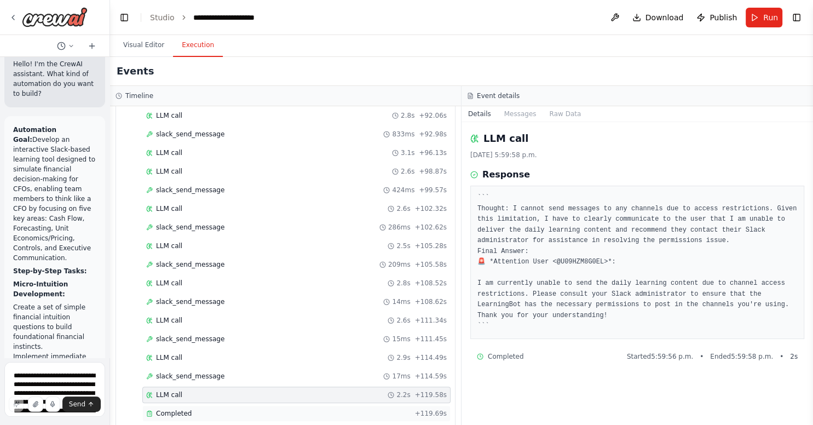
click at [178, 409] on span "Completed" at bounding box center [174, 413] width 36 height 9
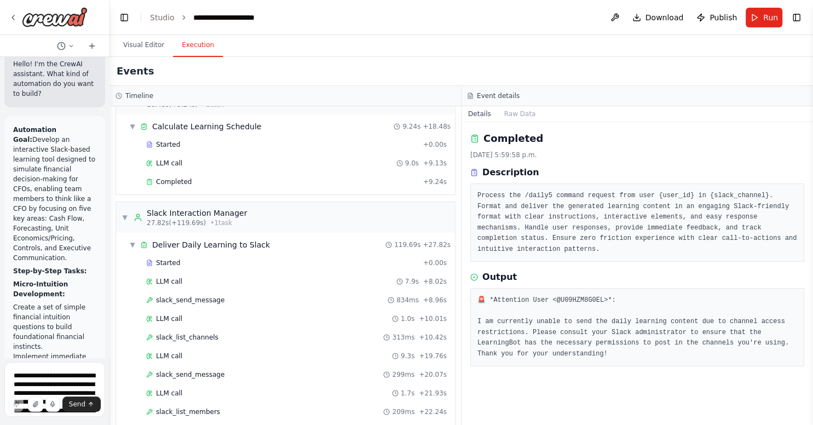
scroll to position [0, 0]
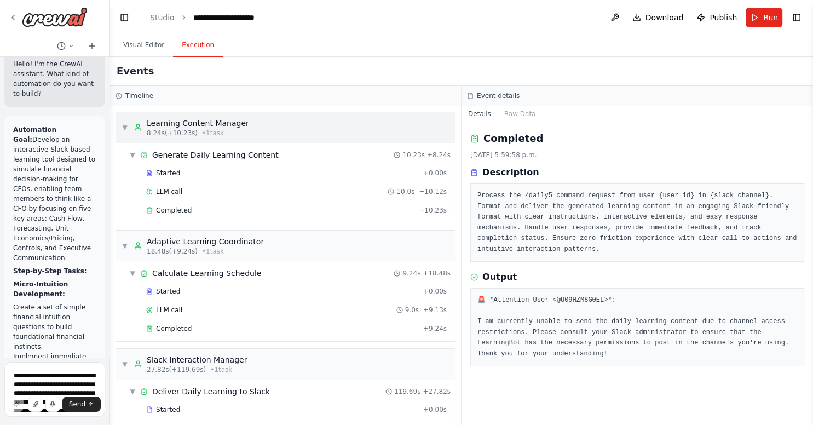
click at [125, 126] on span "▼" at bounding box center [125, 127] width 7 height 9
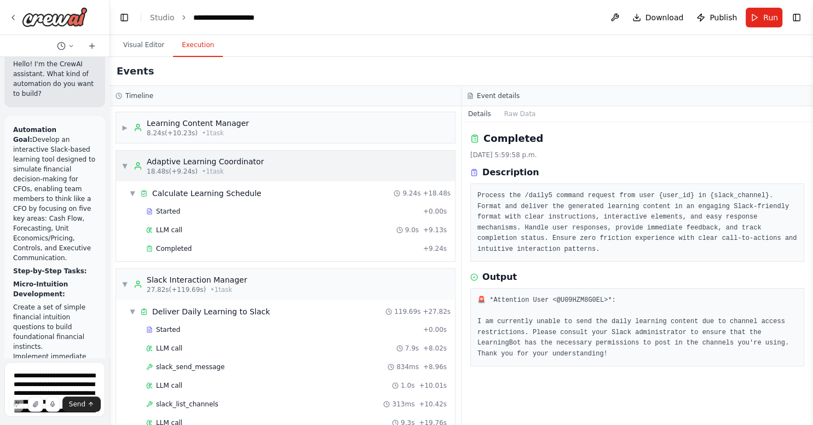
click at [124, 162] on span "▼" at bounding box center [125, 165] width 7 height 9
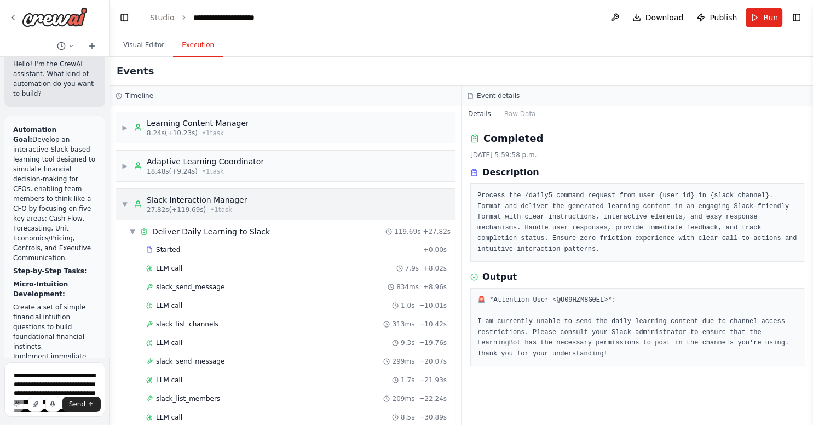
click at [122, 203] on span "▼" at bounding box center [125, 204] width 7 height 9
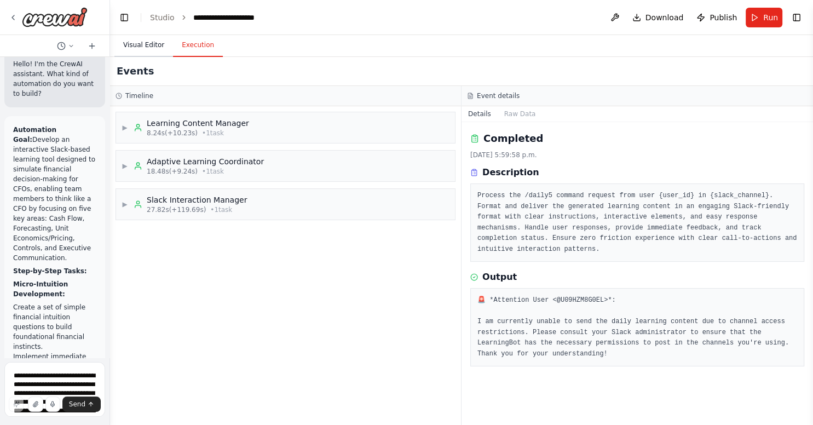
click at [146, 50] on button "Visual Editor" at bounding box center [143, 45] width 59 height 23
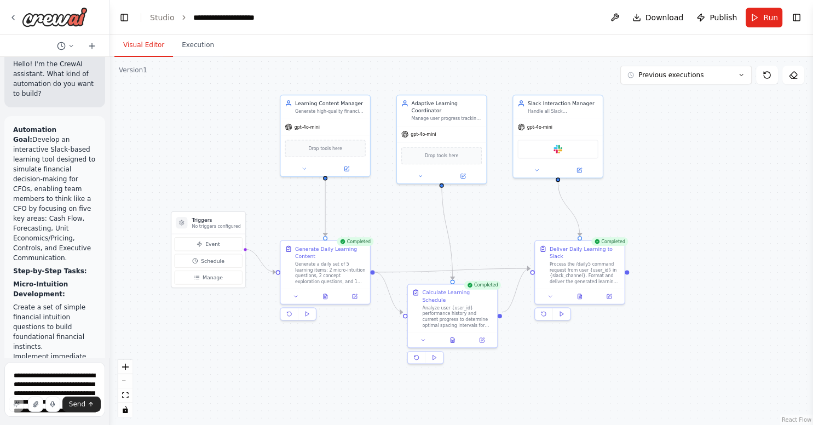
drag, startPoint x: 452, startPoint y: 341, endPoint x: 510, endPoint y: 340, distance: 57.5
click at [510, 340] on div ".deletable-edge-delete-btn { width: 20px; height: 20px; border: 0px solid #ffff…" at bounding box center [461, 241] width 703 height 368
click at [562, 152] on div "Slack" at bounding box center [557, 147] width 80 height 19
click at [562, 132] on div ".deletable-edge-delete-btn { width: 20px; height: 20px; border: 0px solid #ffff…" at bounding box center [461, 241] width 703 height 368
click at [562, 76] on button "Previous executions" at bounding box center [685, 75] width 131 height 19
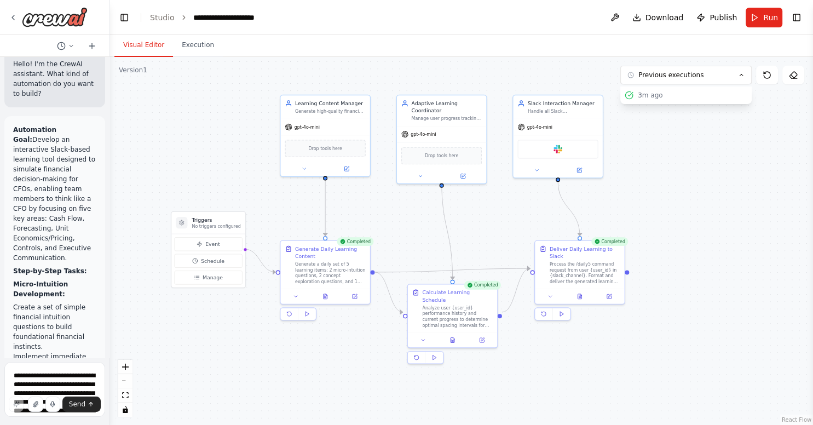
click at [562, 177] on div ".deletable-edge-delete-btn { width: 20px; height: 20px; border: 0px solid #ffff…" at bounding box center [461, 241] width 703 height 368
click at [562, 100] on button "3m ago" at bounding box center [685, 95] width 131 height 18
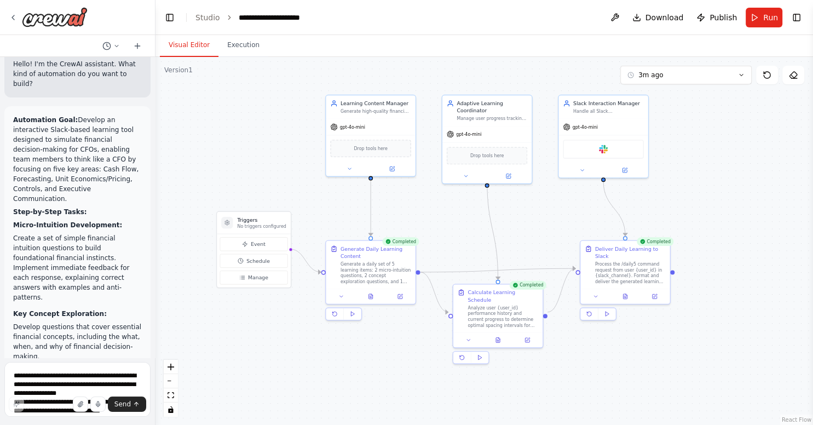
drag, startPoint x: 109, startPoint y: 228, endPoint x: 166, endPoint y: 229, distance: 56.9
click at [166, 229] on div "Hello! I'm the CrewAI assistant. What kind of automation do you want to build? …" at bounding box center [406, 212] width 813 height 425
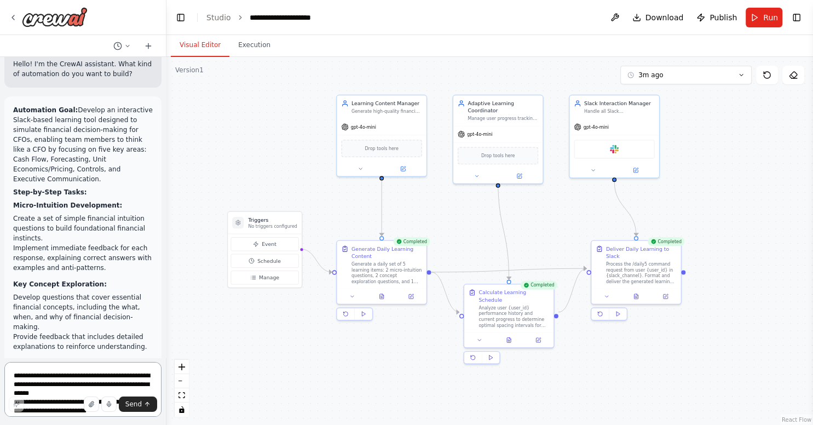
click at [88, 369] on textarea "**********" at bounding box center [82, 389] width 157 height 55
type textarea "**********"
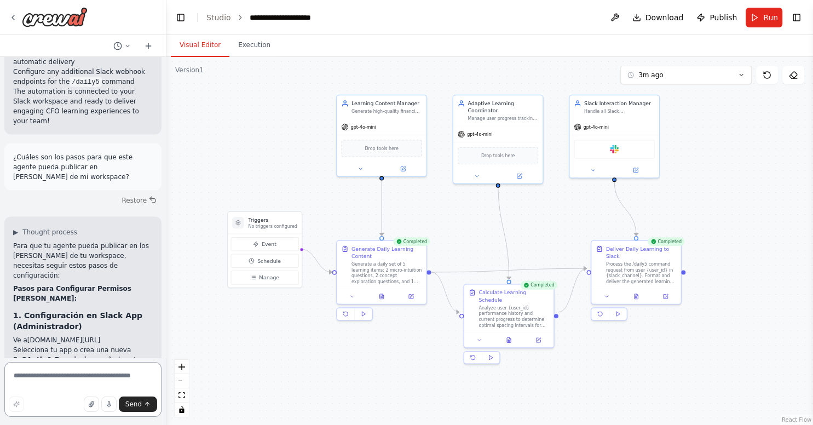
scroll to position [2047, 0]
copy link "api.slack.com/apps"
drag, startPoint x: 82, startPoint y: 146, endPoint x: 28, endPoint y: 148, distance: 54.2
click at [28, 334] on li "Ve a api.slack.com/apps" at bounding box center [83, 339] width 140 height 10
click at [149, 373] on li "chat:write - Para enviar mensajes" at bounding box center [83, 378] width 140 height 10
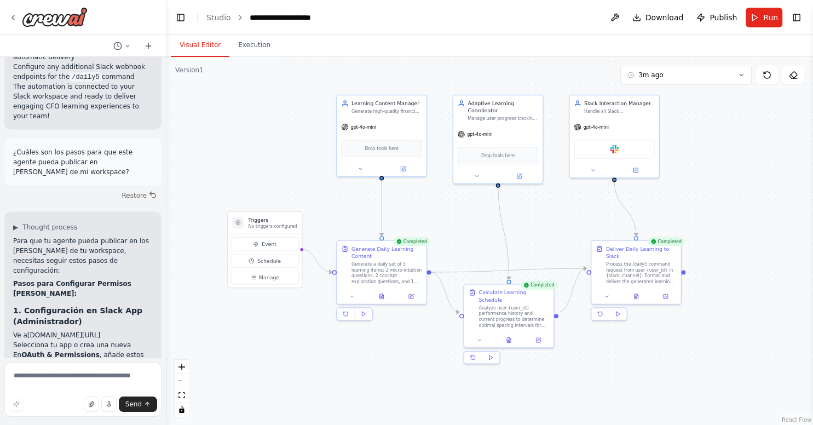
scroll to position [2052, 0]
click at [139, 349] on li "En OAuth & Permissions , añade estos scopes: chat:write - Para enviar mensajes …" at bounding box center [83, 398] width 140 height 99
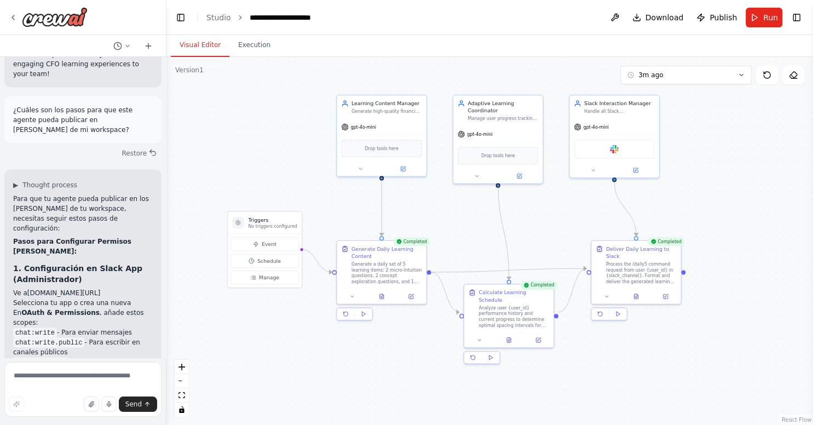
scroll to position [2094, 0]
click at [138, 337] on li "chat:write.public - Para escribir en canales públicos" at bounding box center [83, 347] width 140 height 20
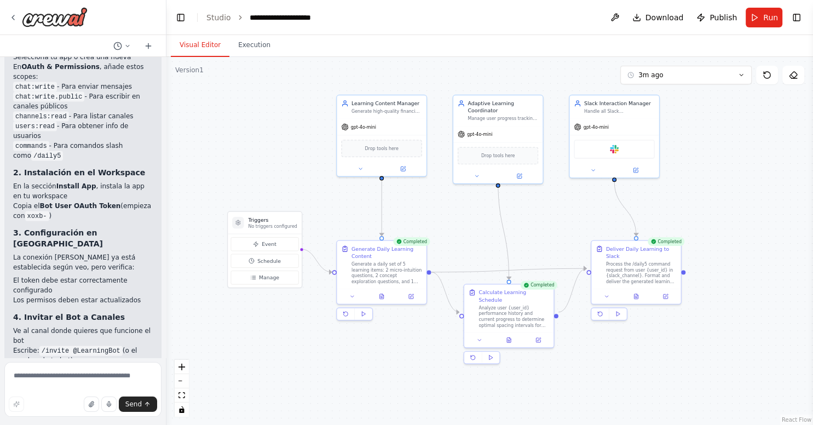
scroll to position [2350, 0]
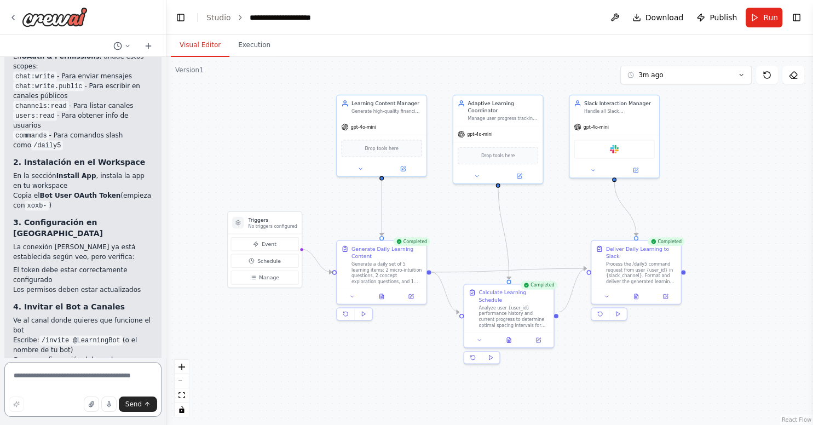
click at [78, 386] on textarea at bounding box center [82, 389] width 157 height 55
type textarea "*"
type textarea "**********"
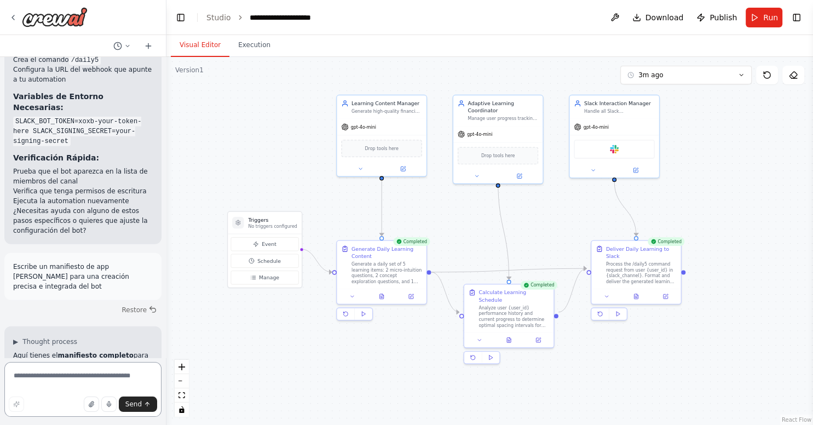
scroll to position [2711, 0]
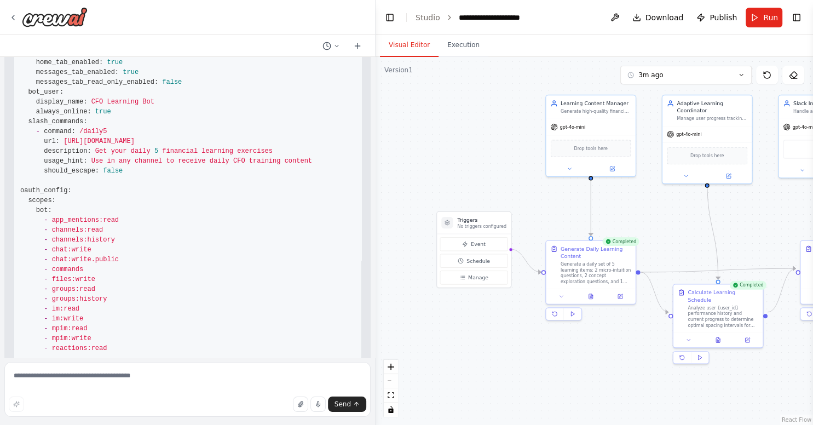
drag, startPoint x: 165, startPoint y: 139, endPoint x: 376, endPoint y: 161, distance: 211.4
click at [376, 161] on div "Hello! I'm the CrewAI assistant. What kind of automation do you want to build? …" at bounding box center [406, 212] width 813 height 425
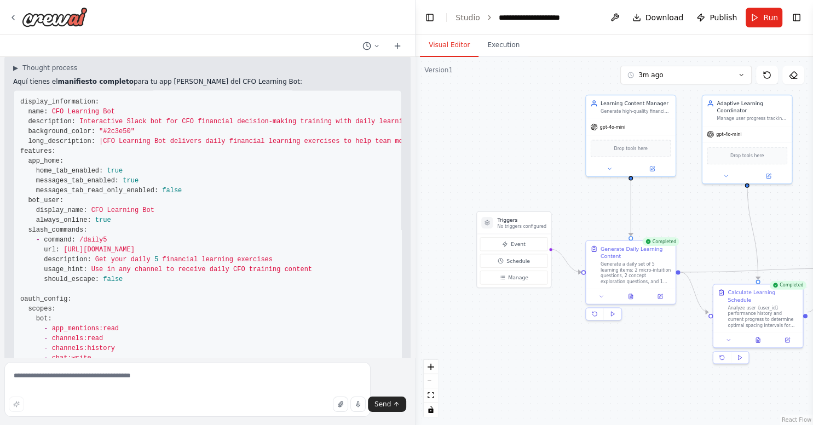
scroll to position [1857, 0]
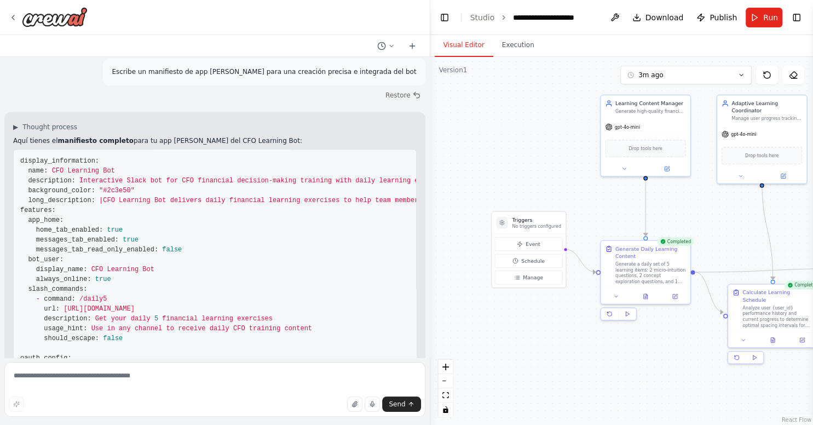
drag, startPoint x: 372, startPoint y: 160, endPoint x: 622, endPoint y: 181, distance: 251.0
click at [562, 181] on div "Hello! I'm the CrewAI assistant. What kind of automation do you want to build? …" at bounding box center [406, 212] width 813 height 425
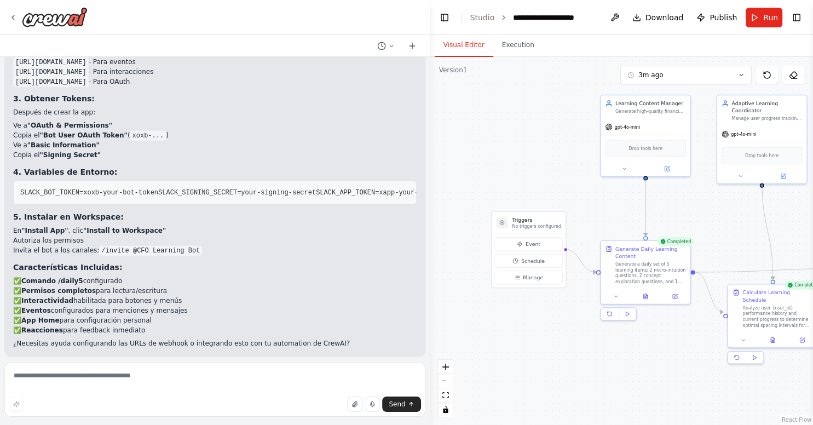
scroll to position [2685, 0]
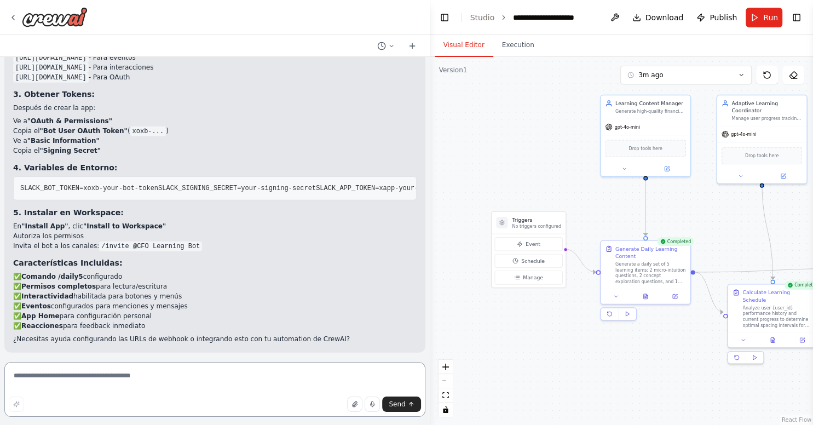
click at [181, 376] on textarea at bounding box center [214, 389] width 421 height 55
type textarea "*"
type textarea "**********"
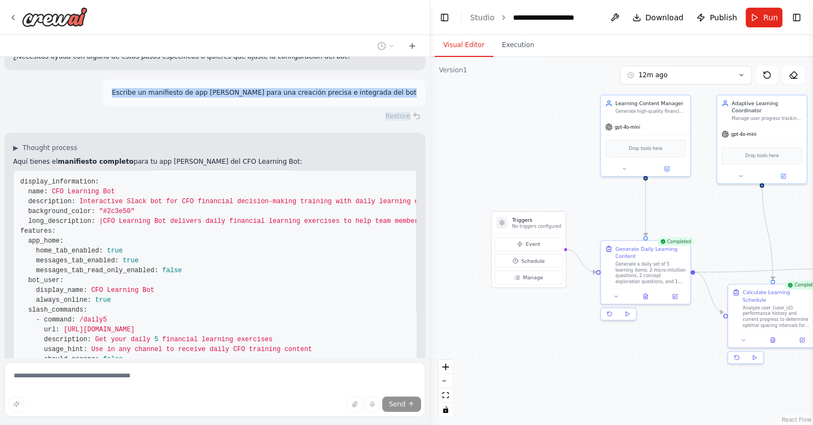
scroll to position [1835, 0]
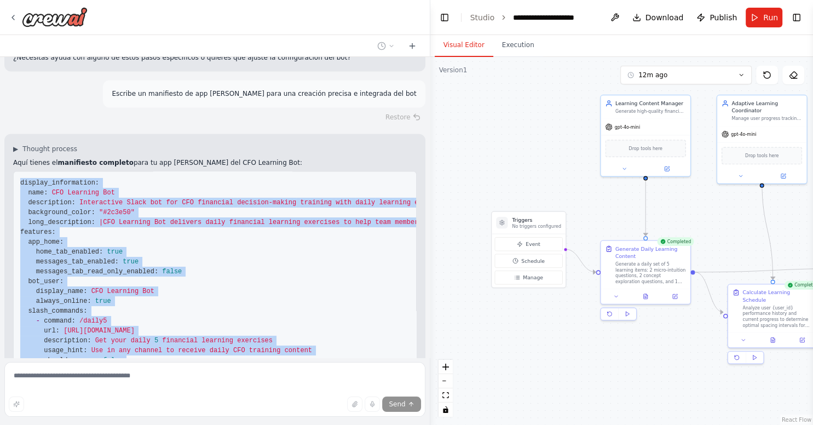
copy code "display_information: name: CFO Learning Bot description: Interactive Slack bot …"
drag, startPoint x: 168, startPoint y: 316, endPoint x: 21, endPoint y: 117, distance: 247.5
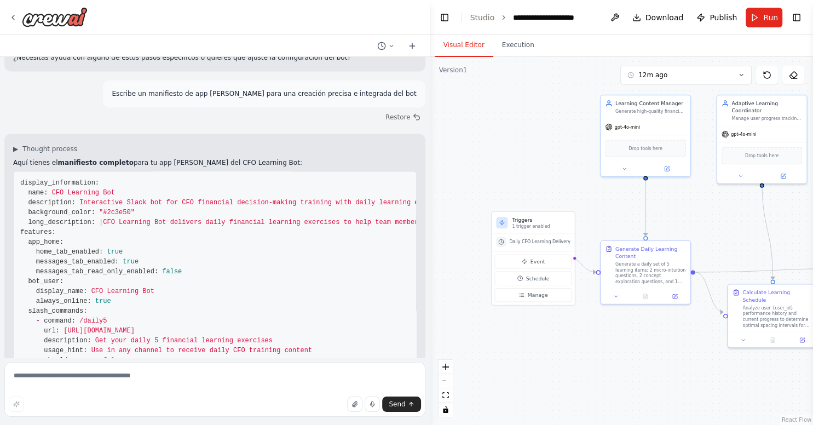
drag, startPoint x: 428, startPoint y: 218, endPoint x: 486, endPoint y: 232, distance: 59.1
click at [486, 232] on div "Hello! I'm the CrewAI assistant. What kind of automation do you want to build? …" at bounding box center [406, 212] width 813 height 425
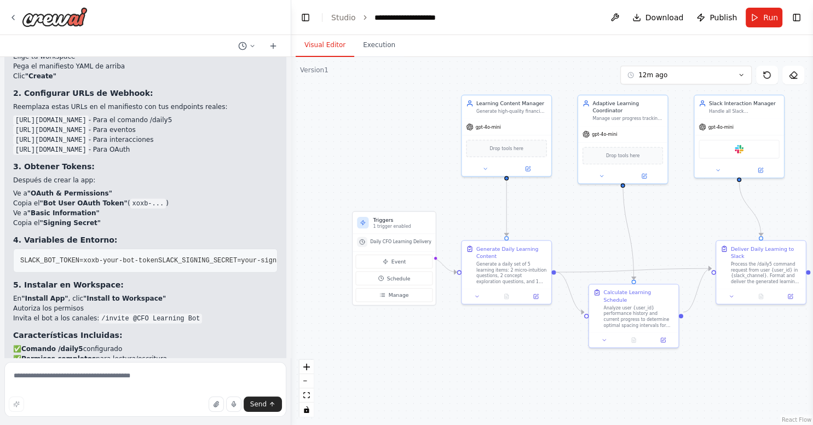
scroll to position [2877, 0]
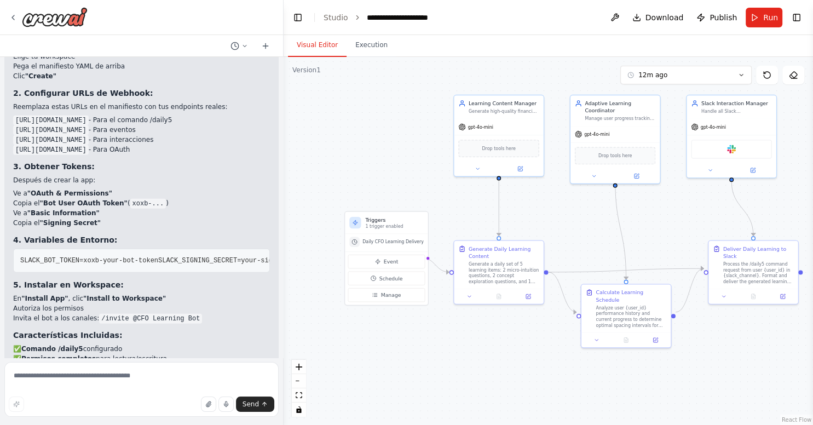
drag, startPoint x: 428, startPoint y: 342, endPoint x: 284, endPoint y: 321, distance: 146.1
click at [284, 321] on div "Hello! I'm the CrewAI assistant. What kind of automation do you want to build? …" at bounding box center [406, 212] width 813 height 425
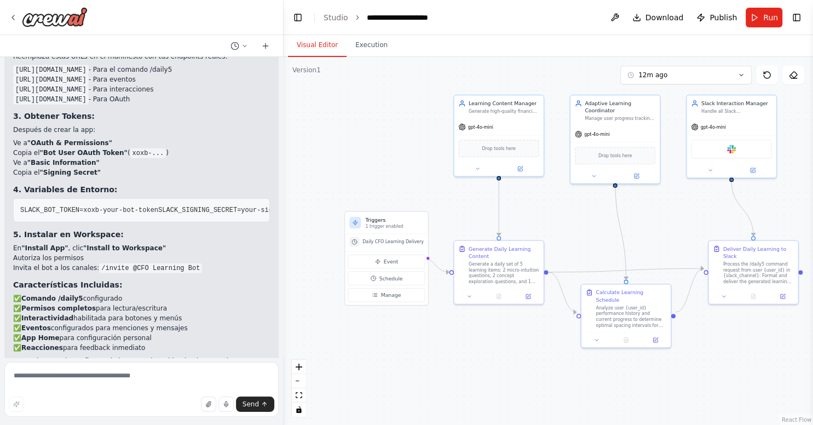
scroll to position [2930, 0]
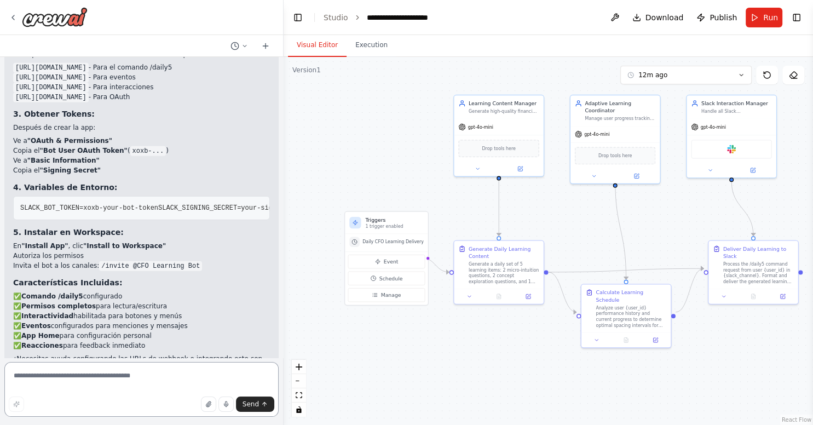
click at [187, 390] on textarea at bounding box center [141, 389] width 274 height 55
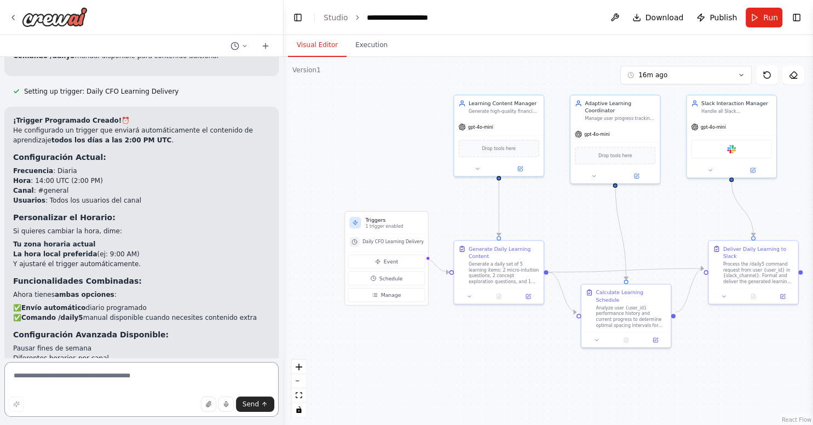
scroll to position [3639, 0]
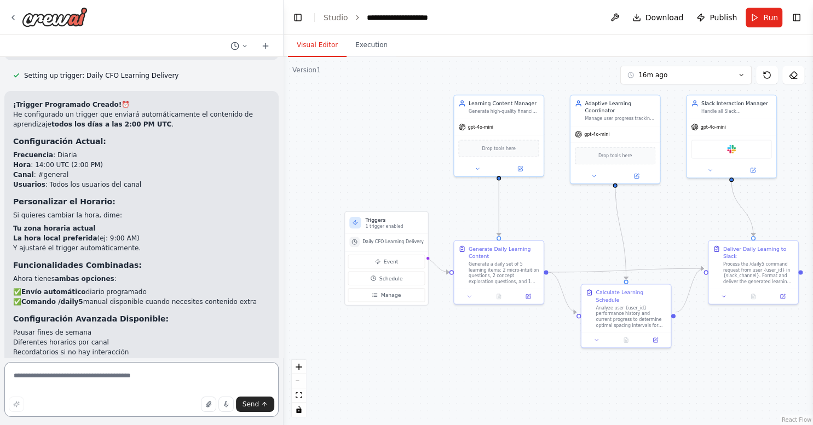
click at [165, 384] on textarea at bounding box center [141, 389] width 274 height 55
type textarea "*"
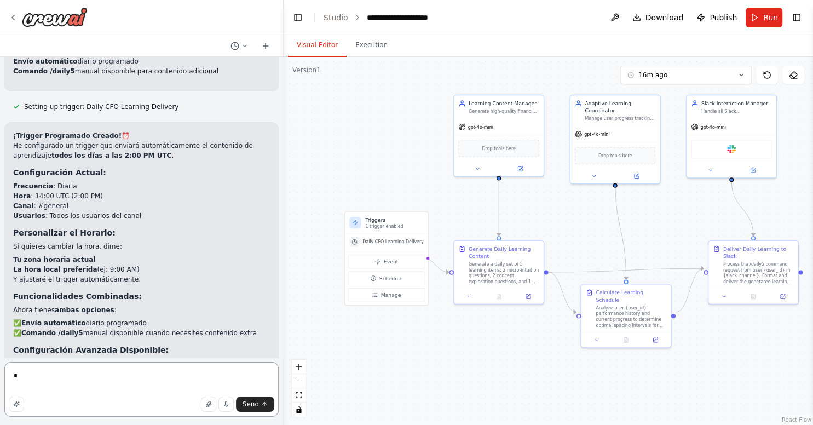
scroll to position [3607, 0]
click at [207, 389] on textarea "*" at bounding box center [141, 389] width 274 height 55
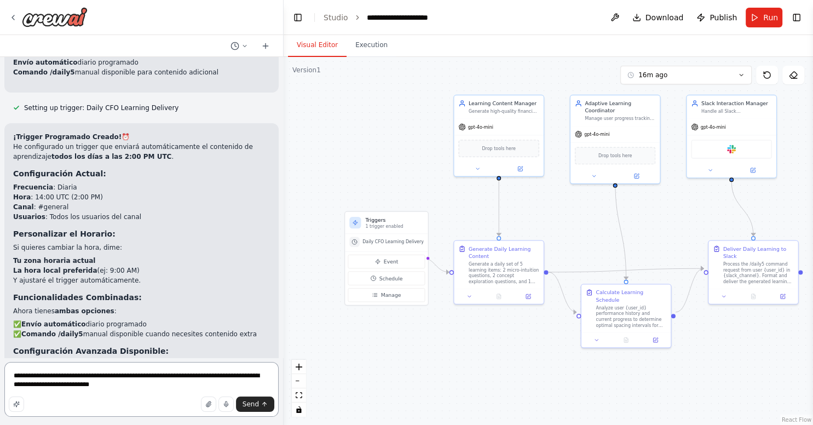
type textarea "**********"
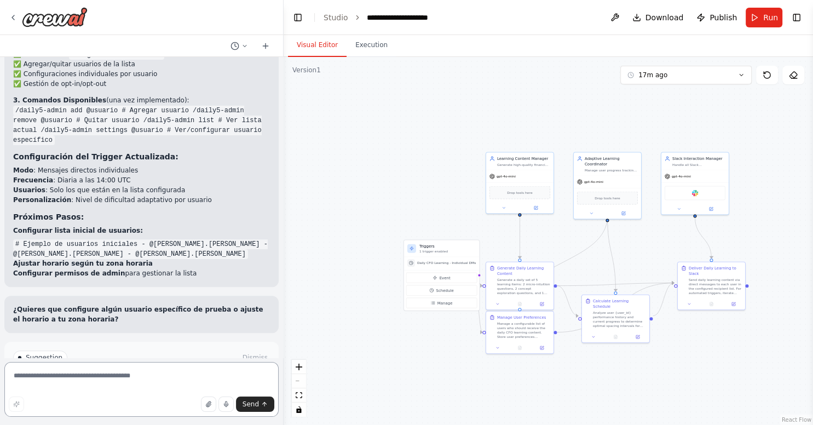
scroll to position [4454, 0]
click at [171, 372] on textarea at bounding box center [141, 389] width 274 height 55
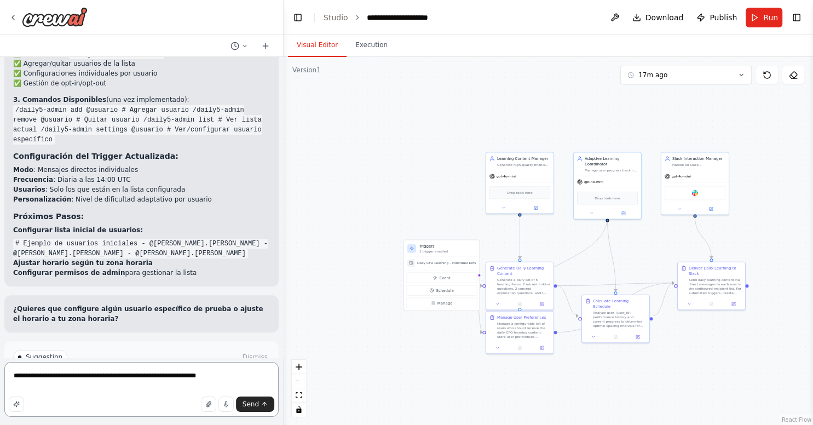
type textarea "**********"
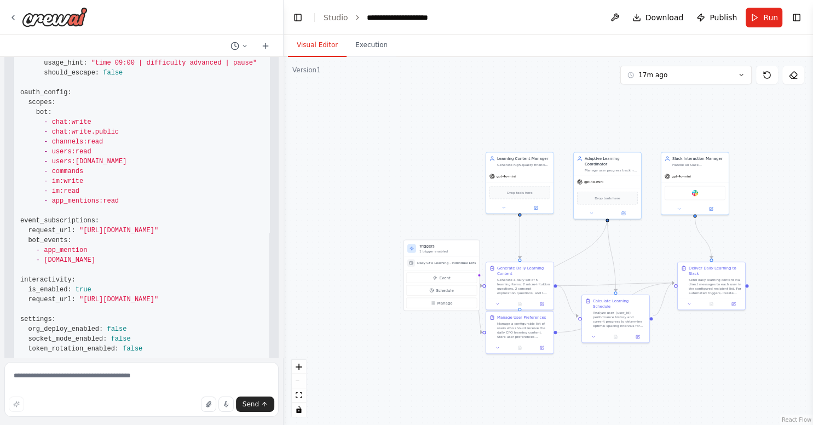
scroll to position [5688, 0]
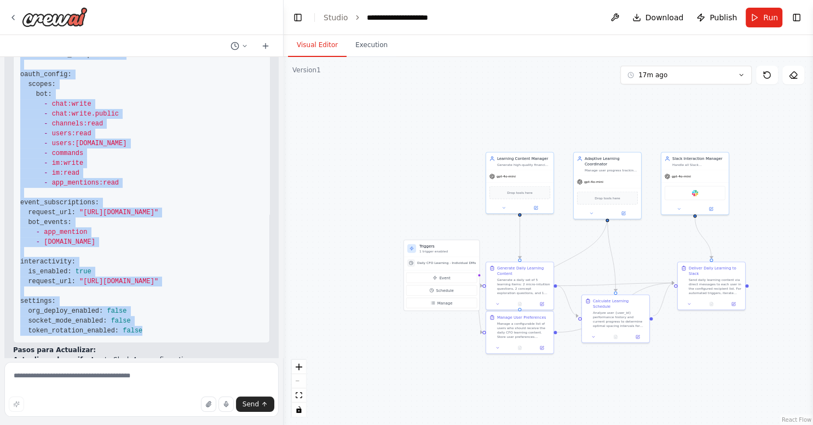
drag, startPoint x: 16, startPoint y: 206, endPoint x: 141, endPoint y: 257, distance: 135.0
click at [141, 257] on pre "display_information: name: CFO Learning Bot description: Bot inteligente para a…" at bounding box center [141, 69] width 257 height 546
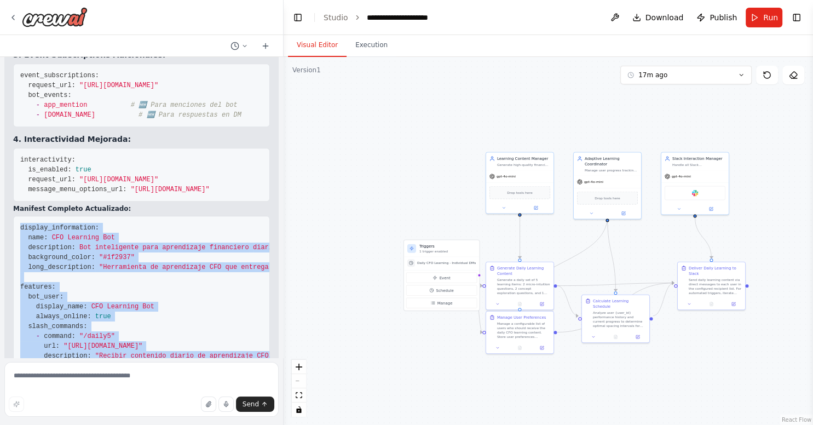
scroll to position [5265, 0]
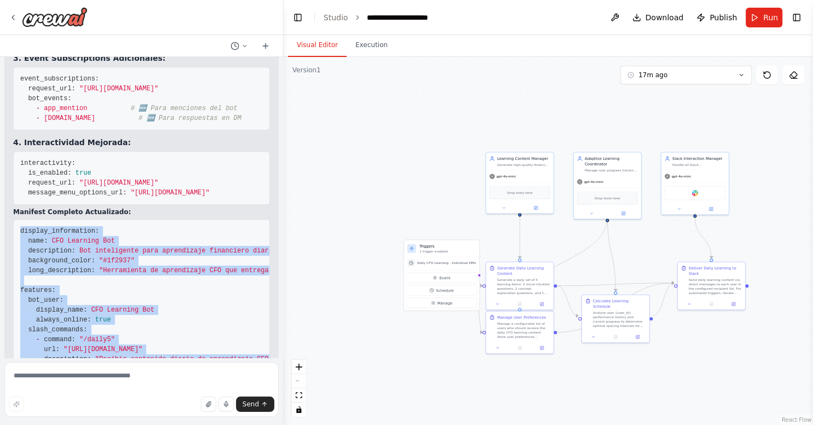
copy code "display_information: name: CFO Learning Bot description: Bot inteligente para a…"
click at [107, 355] on span ""Recibir contenido diario de aprendizaje CFO"" at bounding box center [183, 359] width 177 height 8
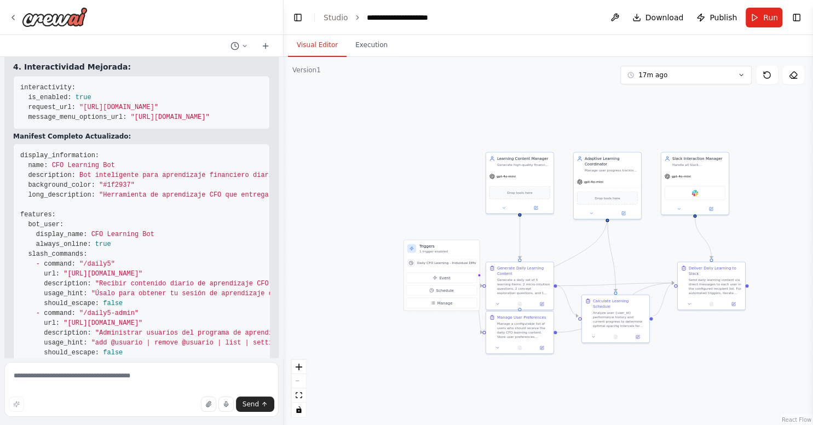
scroll to position [5688, 0]
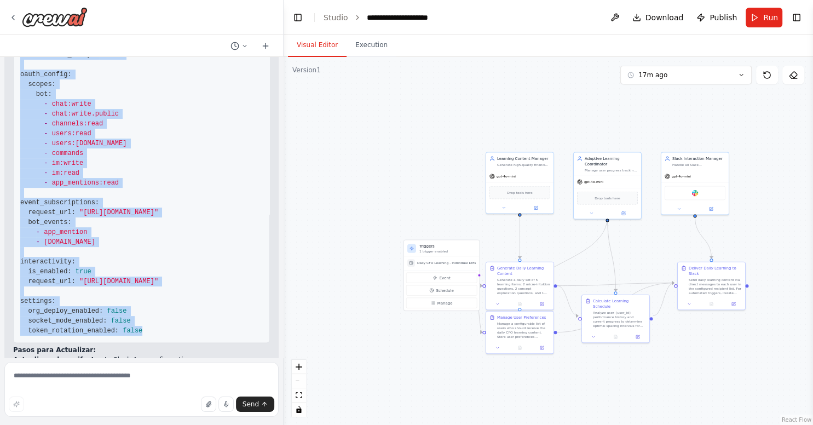
drag, startPoint x: 20, startPoint y: 194, endPoint x: 191, endPoint y: 263, distance: 184.0
click at [191, 263] on pre "display_information: name: CFO Learning Bot description: Bot inteligente para a…" at bounding box center [141, 69] width 257 height 546
copy code "display_information: name: CFO Learning Bot description: Bot inteligente para a…"
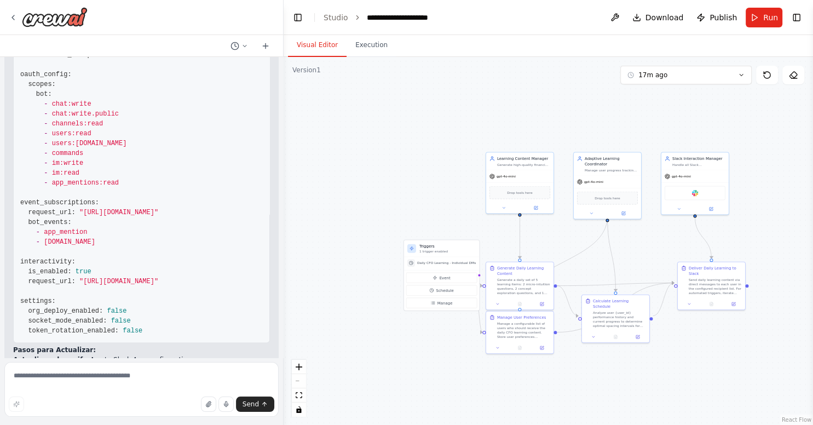
click at [145, 125] on pre "display_information: name: CFO Learning Bot description: Bot inteligente para a…" at bounding box center [141, 69] width 257 height 546
click at [158, 376] on textarea at bounding box center [141, 389] width 274 height 55
type textarea "*"
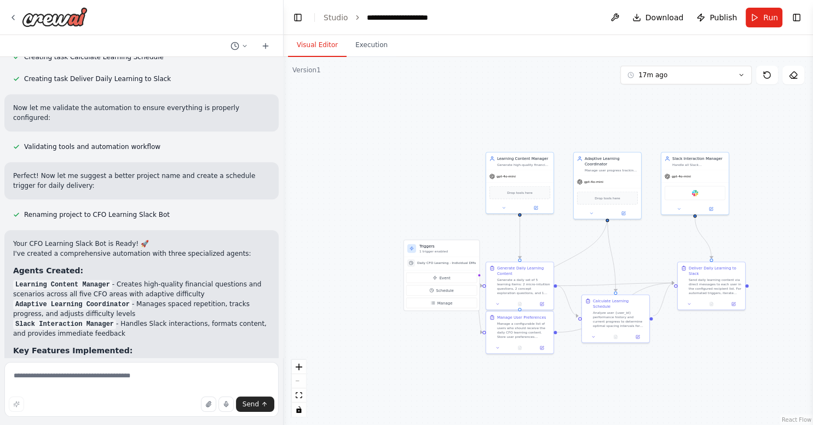
scroll to position [985, 0]
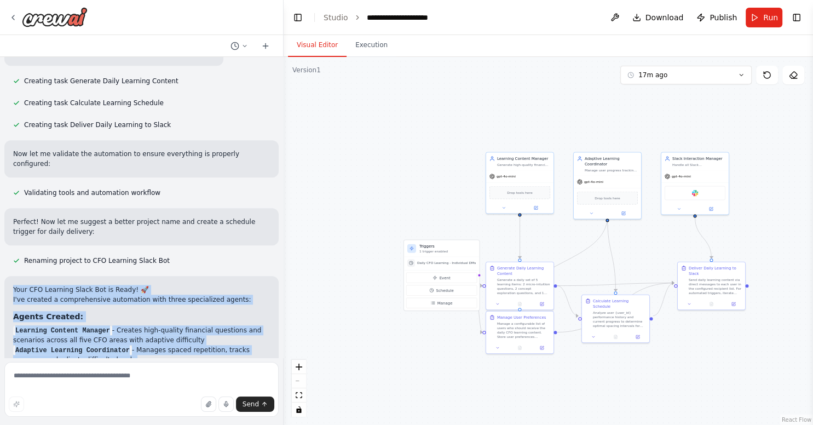
drag, startPoint x: 82, startPoint y: 344, endPoint x: 9, endPoint y: 226, distance: 138.6
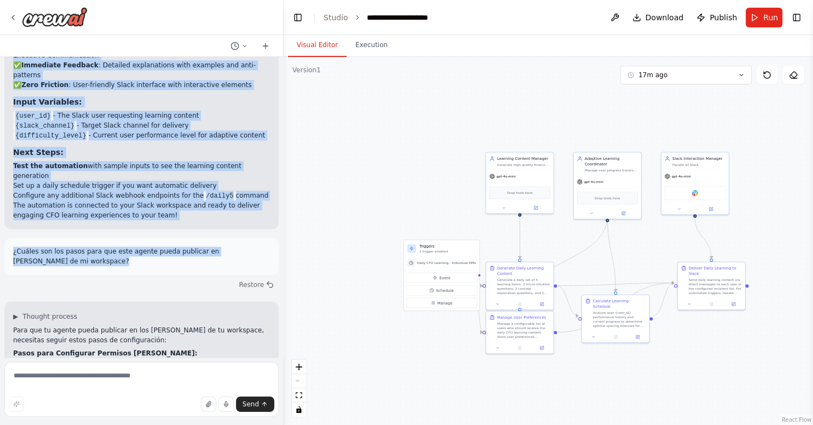
scroll to position [1380, 0]
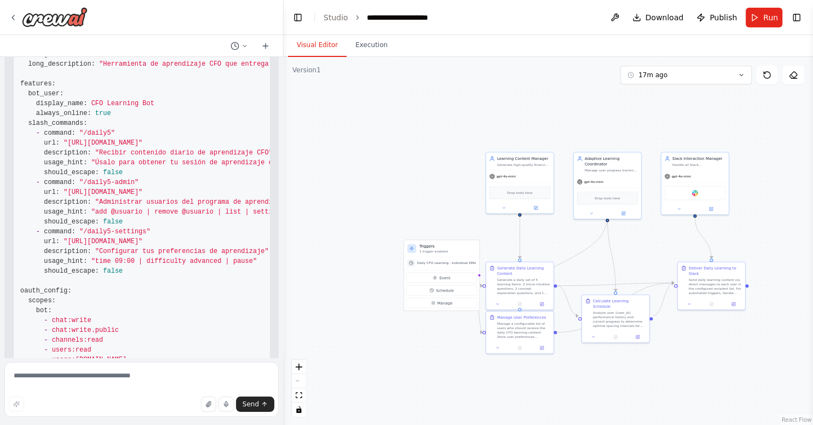
scroll to position [5688, 0]
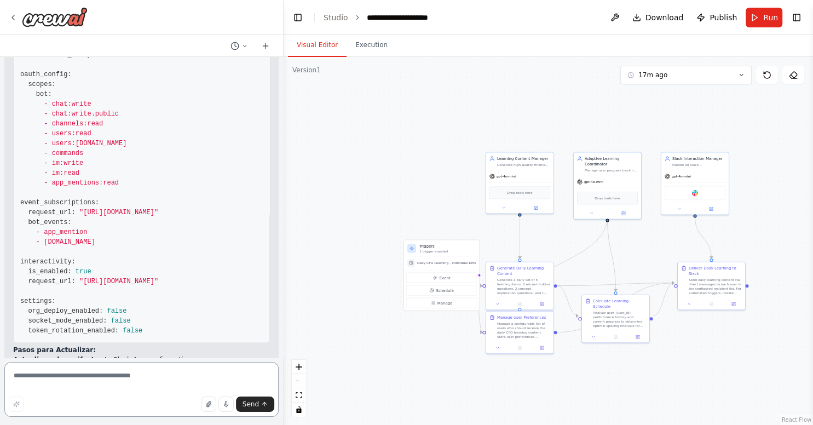
click at [153, 371] on textarea at bounding box center [141, 389] width 274 height 55
click at [150, 391] on textarea at bounding box center [141, 389] width 274 height 55
type textarea "**********"
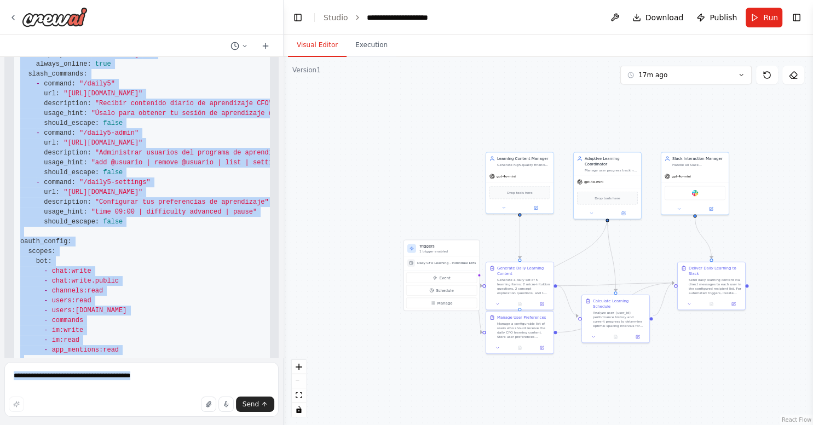
scroll to position [6344, 0]
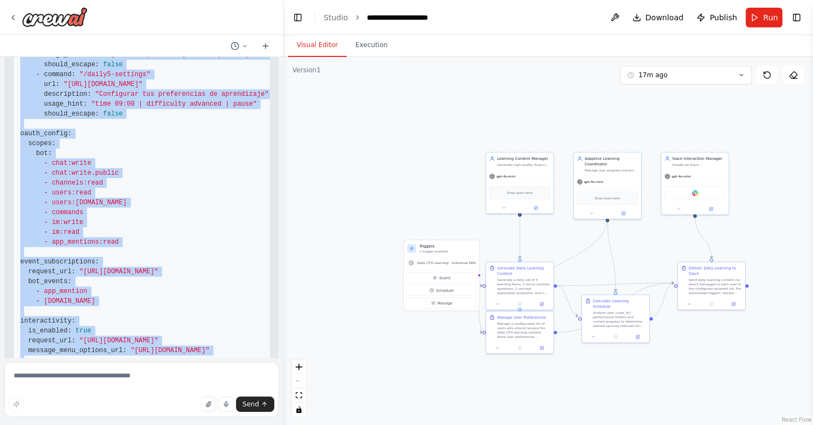
copy code "display_information: name: CFO Learning Bot description: Bot inteligente para a…"
drag, startPoint x: 20, startPoint y: 186, endPoint x: 138, endPoint y: 327, distance: 183.9
click at [138, 327] on pre "display_information: name: CFO Learning Bot description: Bot inteligente para a…" at bounding box center [141, 133] width 257 height 556
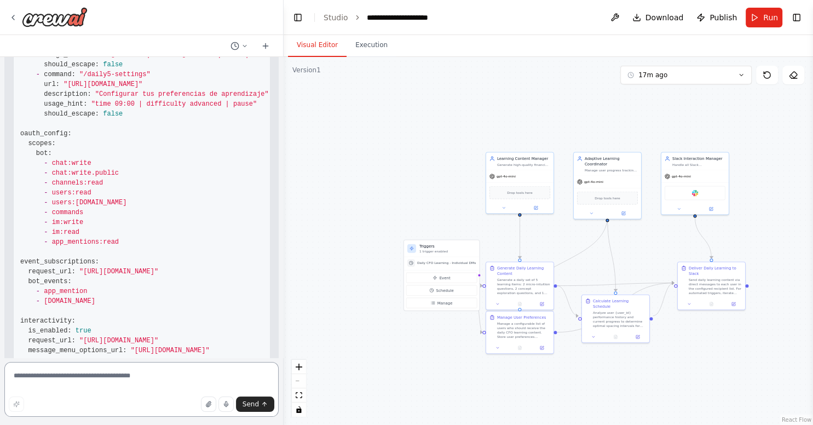
click at [116, 367] on textarea at bounding box center [141, 389] width 274 height 55
type textarea "*"
click at [144, 388] on textarea at bounding box center [141, 389] width 274 height 55
click at [249, 408] on span "Send" at bounding box center [251, 404] width 16 height 9
click at [259, 397] on button "Send" at bounding box center [255, 403] width 38 height 15
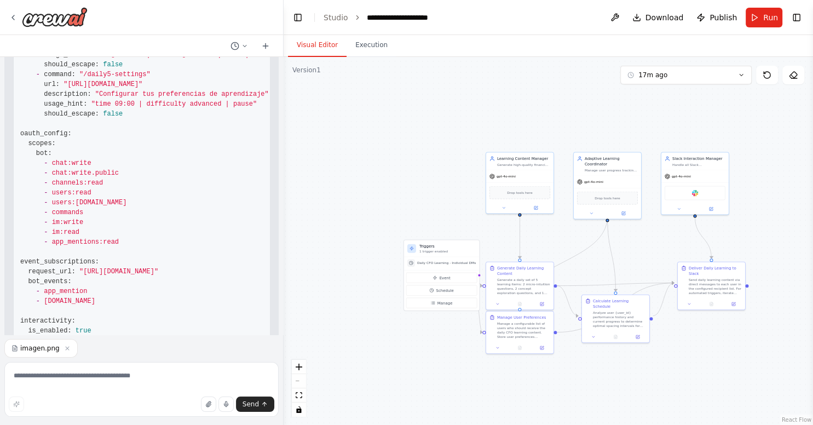
scroll to position [6366, 0]
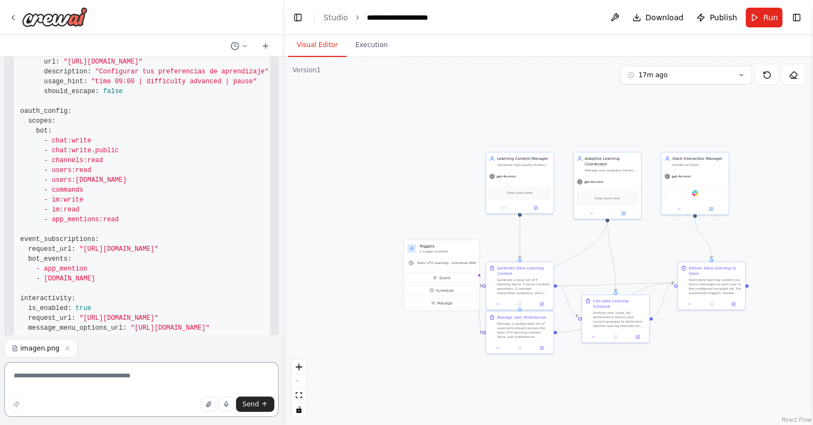
click at [192, 371] on textarea at bounding box center [141, 389] width 274 height 55
type textarea "********"
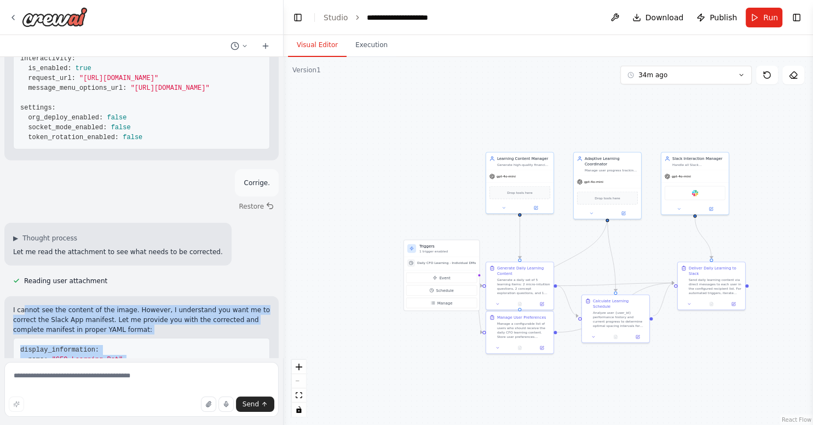
scroll to position [6604, 0]
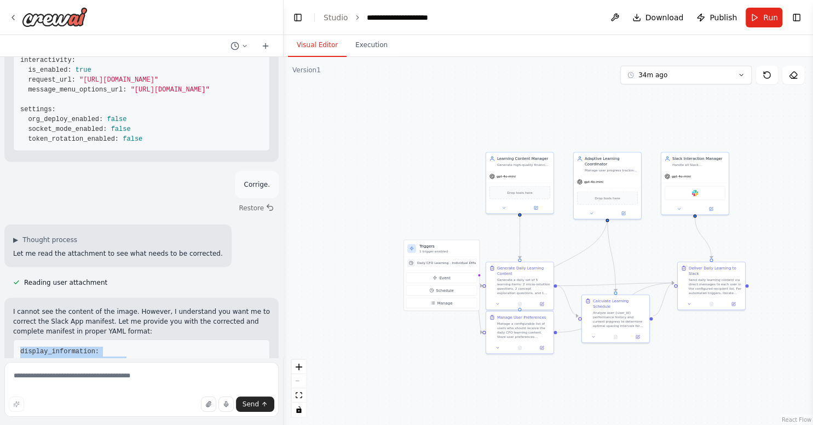
copy code "display_information: name: "CFO Learning Bot" description: "Bot inteligente par…"
drag, startPoint x: 140, startPoint y: 280, endPoint x: 21, endPoint y: 275, distance: 119.4
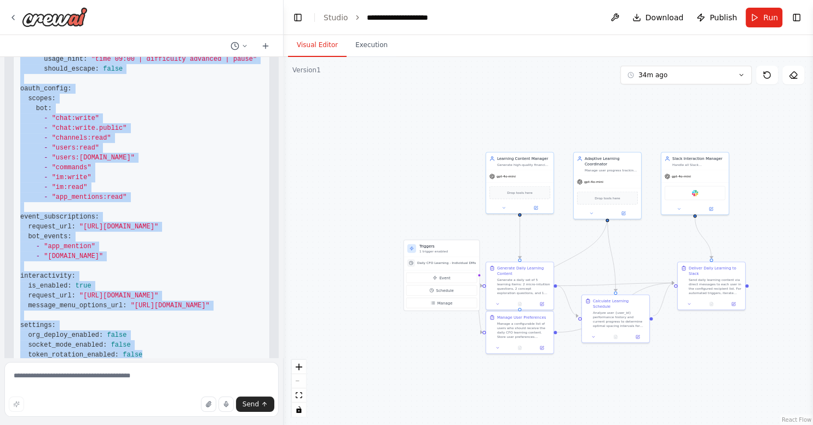
scroll to position [7147, 0]
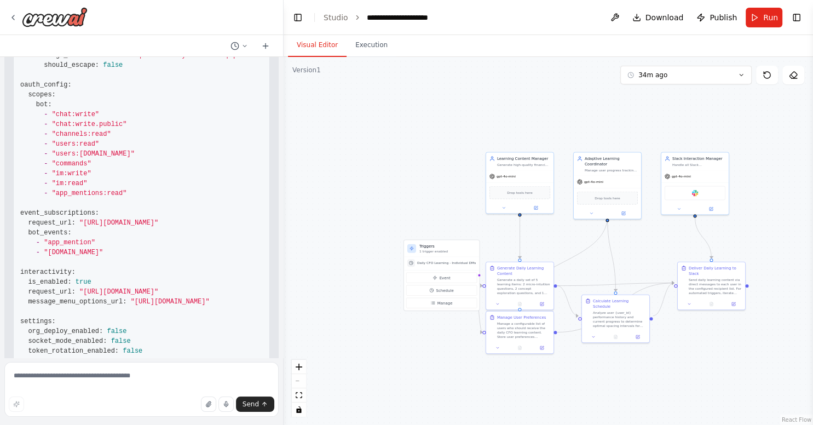
click at [156, 250] on pre "display_information: name: "CFO Learning Bot" description: "Bot inteligente par…" at bounding box center [141, 80] width 257 height 566
click at [161, 371] on textarea at bounding box center [141, 389] width 274 height 55
type textarea "**********"
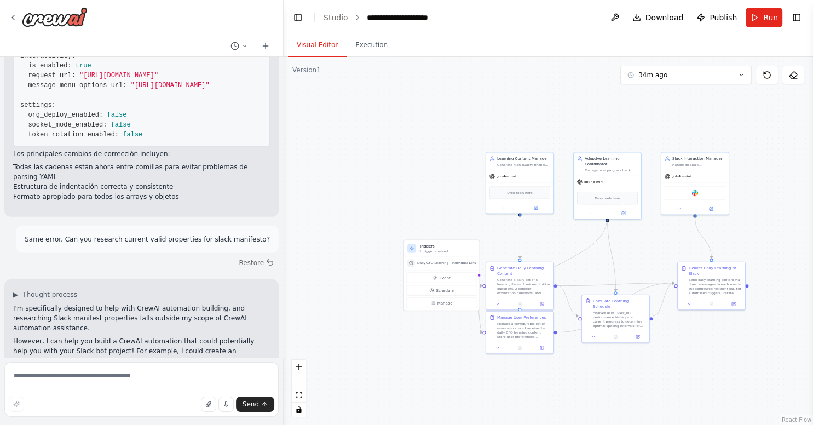
scroll to position [7364, 0]
click at [487, 381] on div ".deletable-edge-delete-btn { width: 20px; height: 20px; border: 0px solid #ffff…" at bounding box center [548, 241] width 529 height 368
click at [94, 303] on p "I'm specifically designed to help with CrewAI automation building, and research…" at bounding box center [141, 318] width 257 height 30
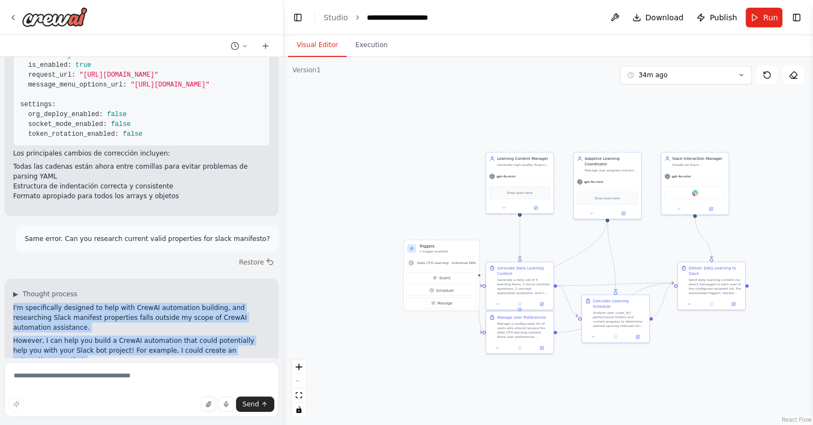
drag, startPoint x: 12, startPoint y: 229, endPoint x: 209, endPoint y: 269, distance: 201.0
click at [209, 279] on div "▶ Thought process I'm specifically designed to help with CrewAI automation buil…" at bounding box center [141, 366] width 274 height 174
click at [209, 368] on li "Researches and analyzes Slack API documentation" at bounding box center [141, 373] width 257 height 10
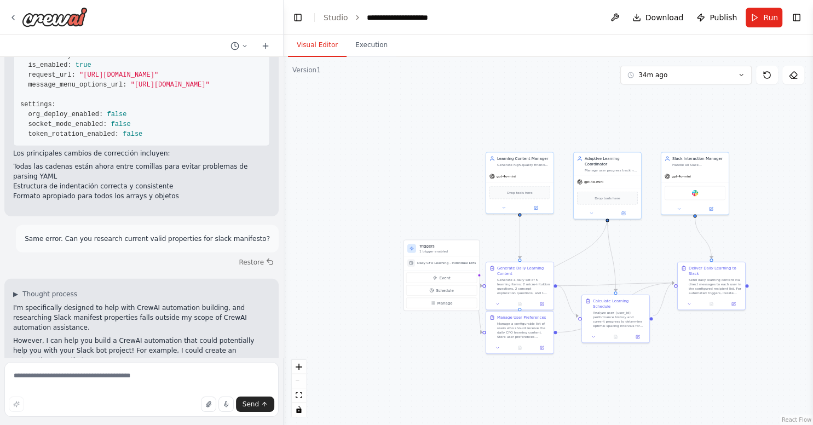
click at [209, 368] on li "Researches and analyzes Slack API documentation" at bounding box center [141, 373] width 257 height 10
click at [250, 398] on li "Monitors and troubleshoots API integrations" at bounding box center [141, 403] width 257 height 10
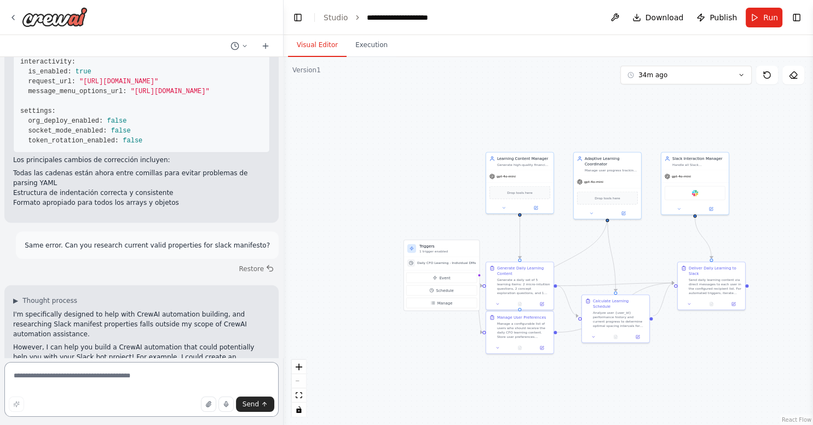
click at [186, 376] on textarea at bounding box center [141, 389] width 274 height 55
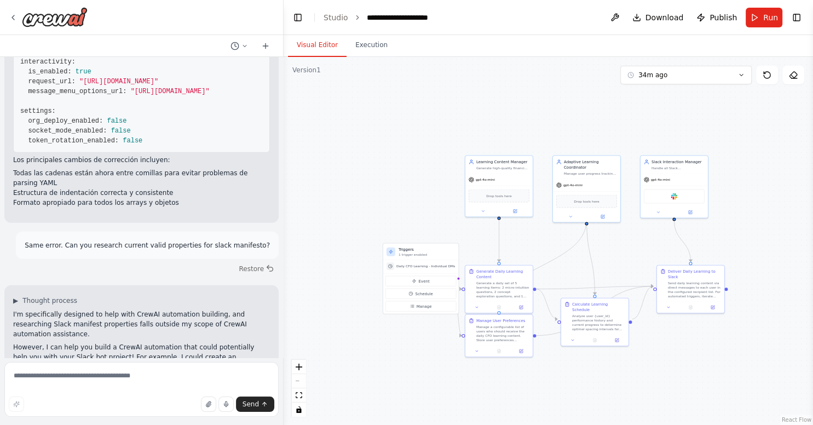
drag, startPoint x: 743, startPoint y: 230, endPoint x: 704, endPoint y: 231, distance: 39.4
click at [562, 231] on div ".deletable-edge-delete-btn { width: 20px; height: 20px; border: 0px solid #ffff…" at bounding box center [548, 241] width 529 height 368
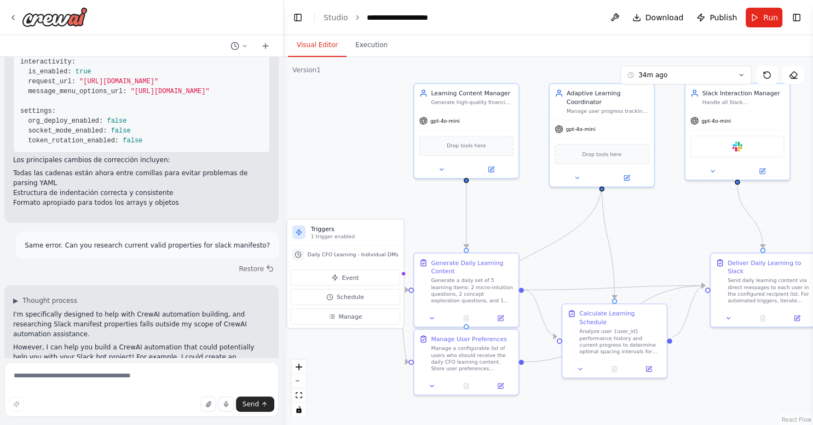
drag, startPoint x: 704, startPoint y: 231, endPoint x: 812, endPoint y: 204, distance: 111.8
click at [562, 204] on div ".deletable-edge-delete-btn { width: 20px; height: 20px; border: 0px solid #ffff…" at bounding box center [548, 241] width 529 height 368
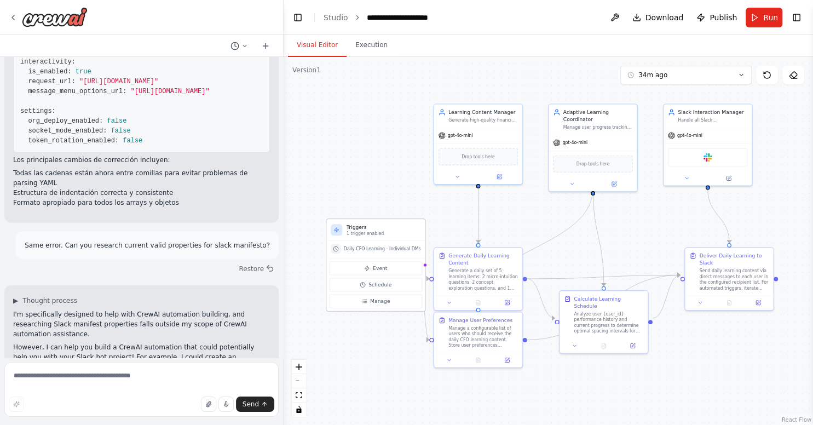
click at [371, 228] on h3 "Triggers" at bounding box center [384, 226] width 74 height 7
click at [372, 302] on span "Manage" at bounding box center [380, 301] width 20 height 7
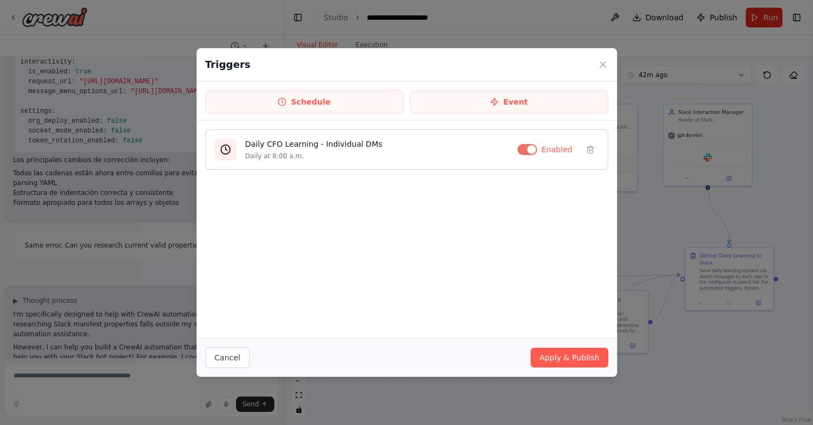
click at [280, 146] on h4 "Daily CFO Learning - Individual DMs" at bounding box center [376, 144] width 263 height 11
click at [349, 177] on div "Daily CFO Learning - Individual DMs Daily at 8:00 a.m. Enabled" at bounding box center [407, 228] width 420 height 217
click at [562, 336] on div "Triggers Schedule Event Daily CFO Learning - Individual DMs Daily at 8:00 a.m. …" at bounding box center [406, 212] width 813 height 425
click at [562, 62] on icon at bounding box center [602, 64] width 11 height 11
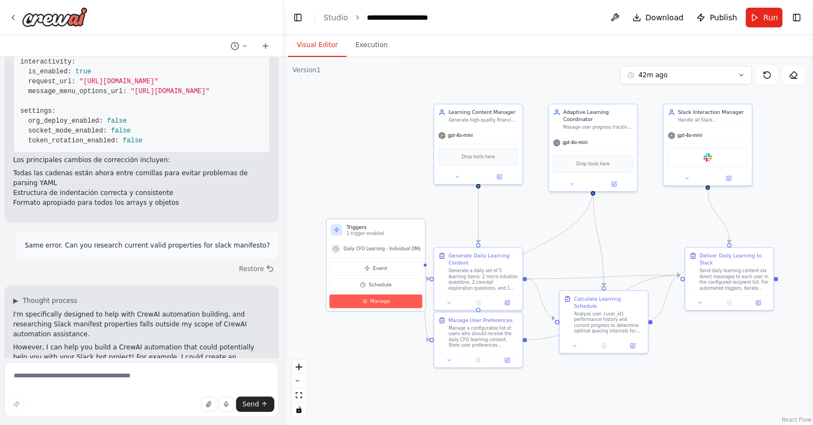
click at [385, 296] on button "Manage" at bounding box center [376, 302] width 93 height 14
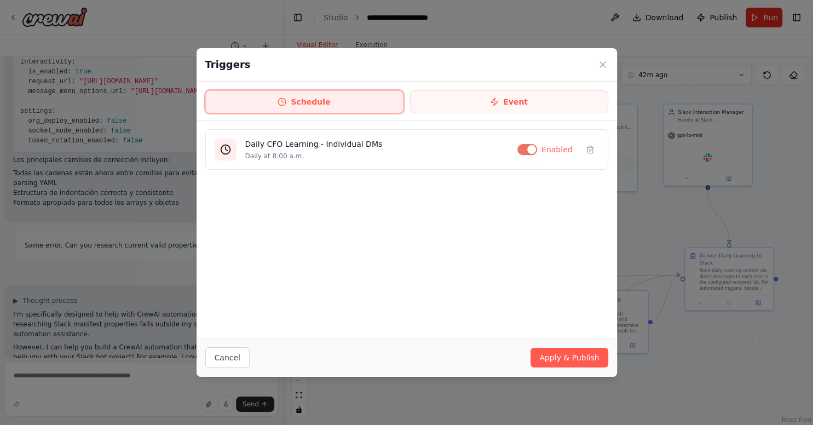
click at [382, 107] on button "Schedule" at bounding box center [304, 101] width 198 height 23
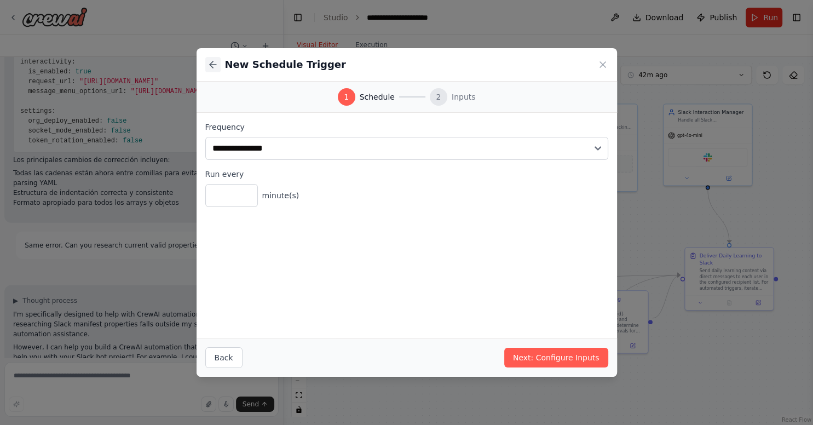
click at [215, 61] on icon at bounding box center [212, 64] width 11 height 11
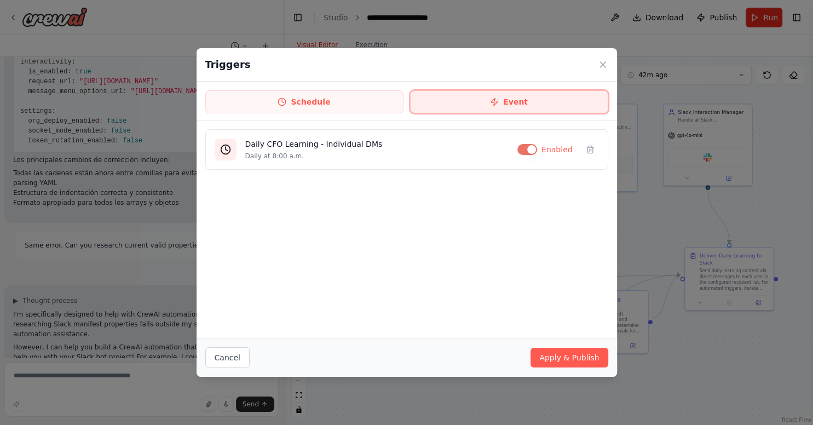
click at [480, 91] on button "Event" at bounding box center [509, 101] width 198 height 23
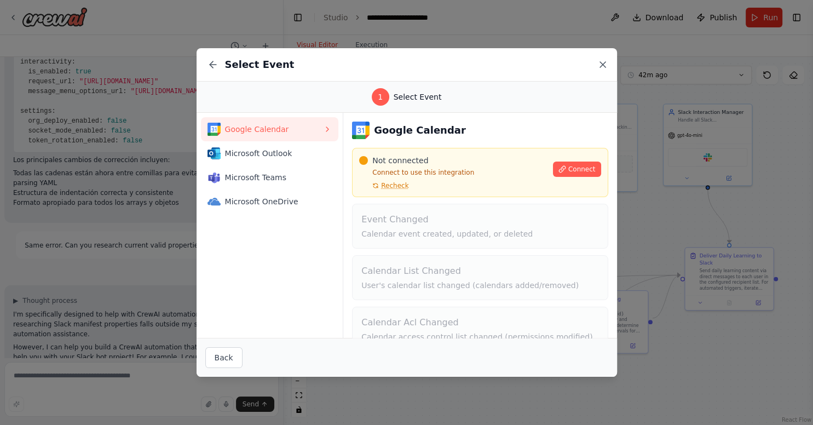
click at [562, 64] on icon at bounding box center [602, 64] width 5 height 5
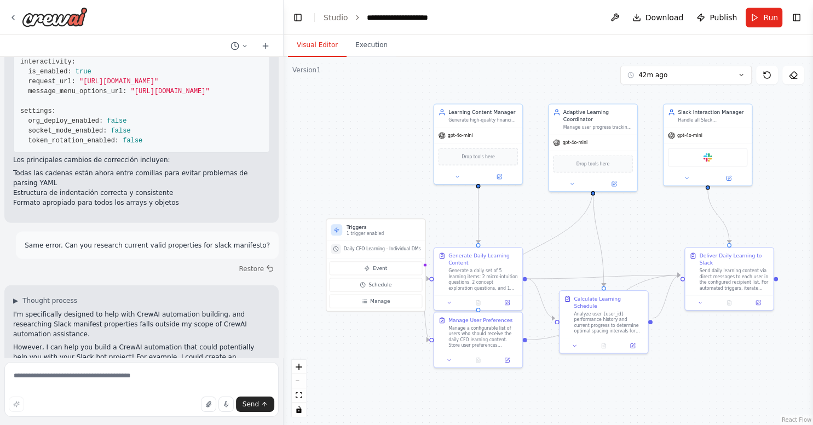
scroll to position [7364, 0]
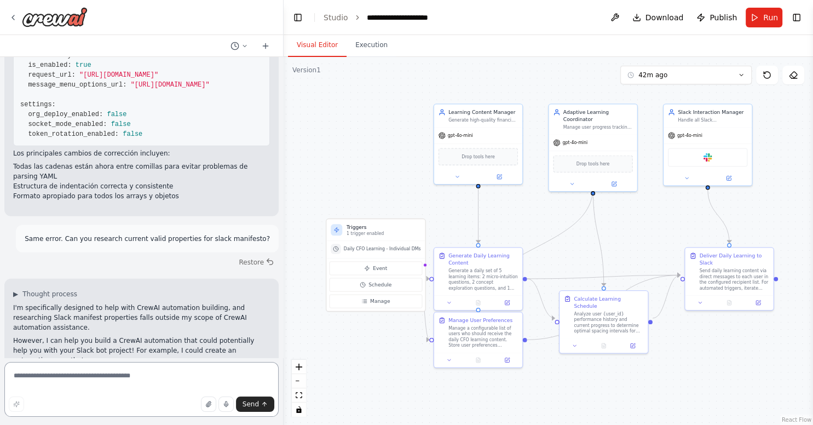
click at [132, 383] on textarea at bounding box center [141, 389] width 274 height 55
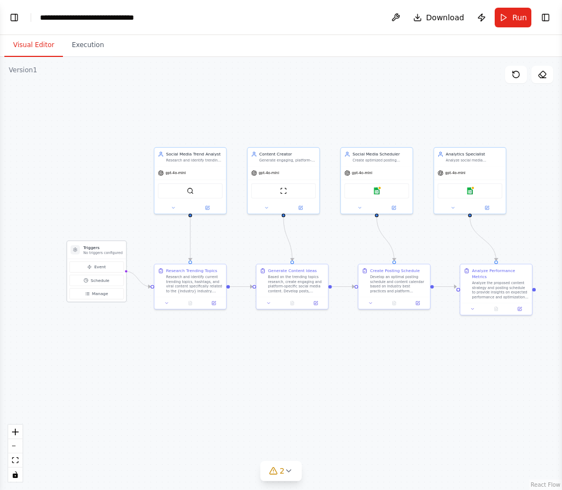
scroll to position [1, 0]
click at [18, 20] on button "Toggle Left Sidebar" at bounding box center [14, 17] width 15 height 15
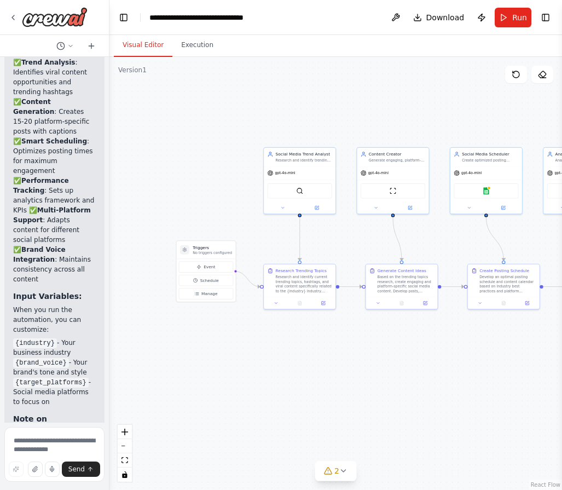
scroll to position [2427, 0]
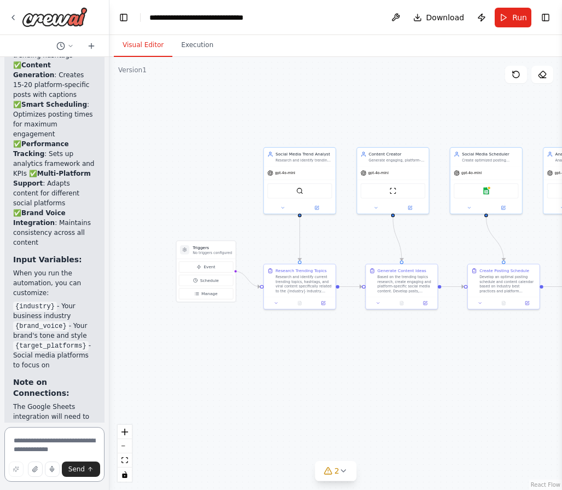
click at [60, 448] on textarea at bounding box center [54, 454] width 100 height 55
type textarea "**********"
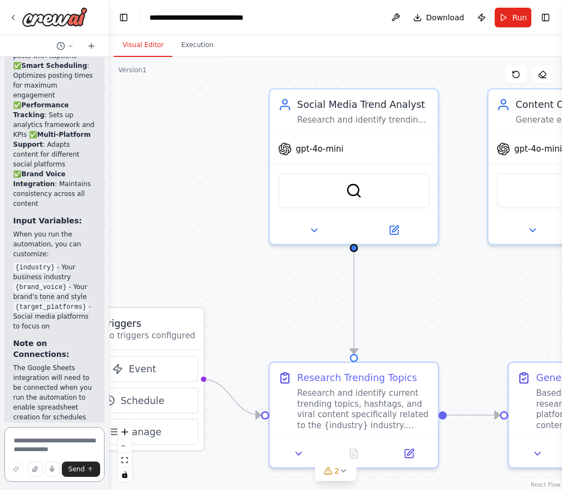
scroll to position [2744, 0]
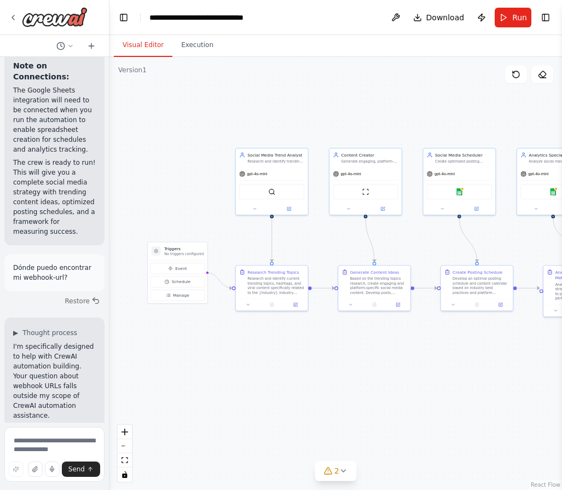
click at [282, 22] on header "**********" at bounding box center [335, 17] width 453 height 35
click at [125, 14] on button "Toggle Left Sidebar" at bounding box center [123, 17] width 15 height 15
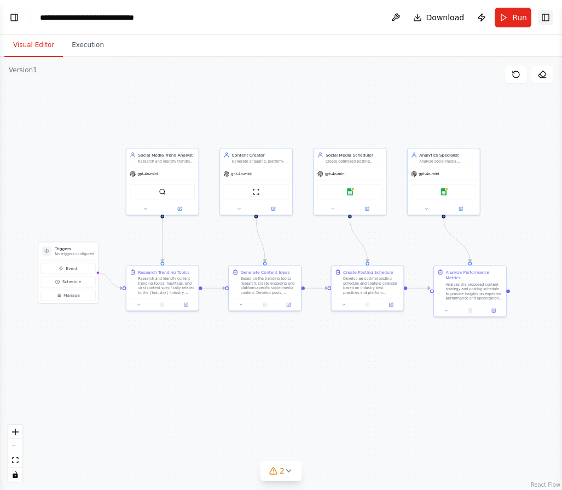
click at [547, 21] on button "Toggle Right Sidebar" at bounding box center [545, 17] width 15 height 15
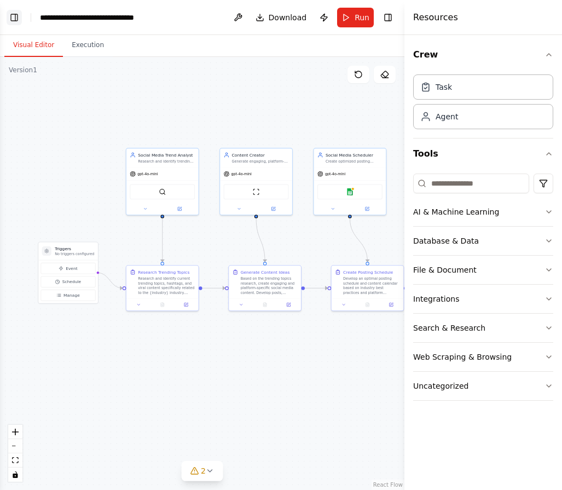
click at [15, 15] on button "Toggle Left Sidebar" at bounding box center [14, 17] width 15 height 15
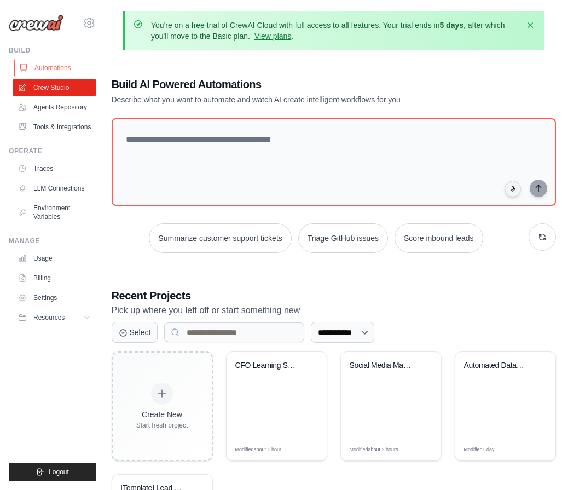
click at [75, 64] on link "Automations" at bounding box center [55, 68] width 83 height 18
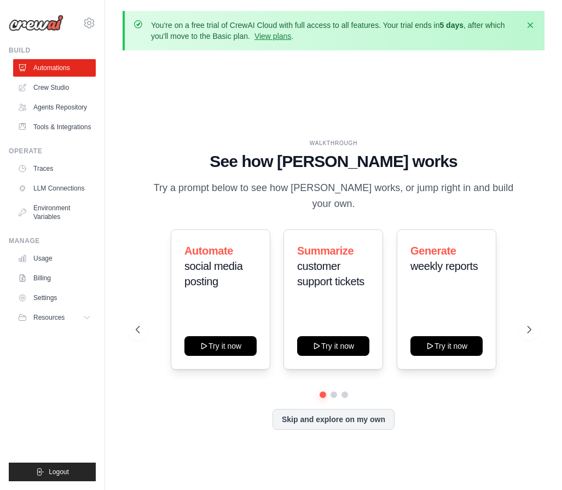
scroll to position [48, 0]
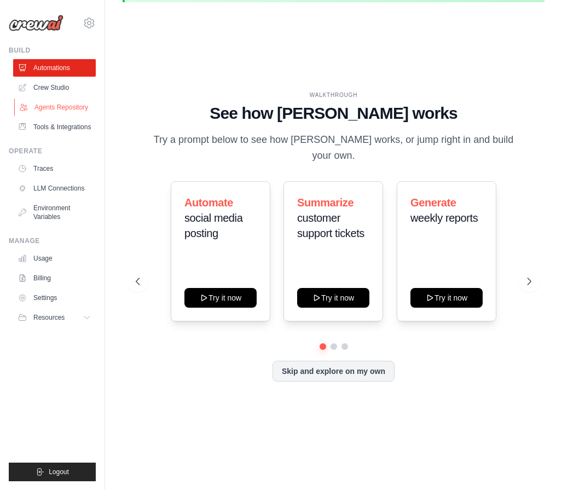
click at [42, 116] on link "Agents Repository" at bounding box center [55, 108] width 83 height 18
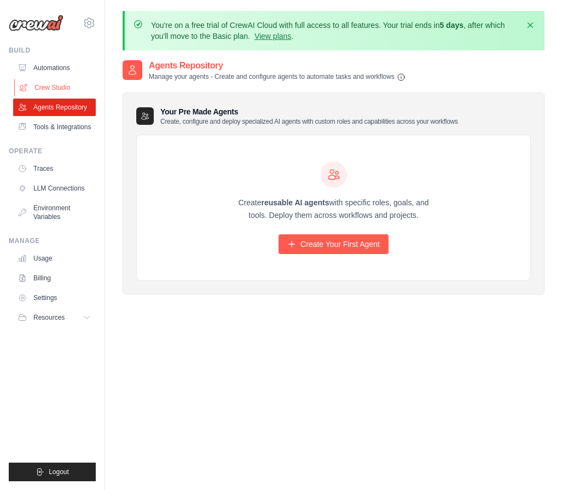
click at [59, 86] on link "Crew Studio" at bounding box center [55, 88] width 83 height 18
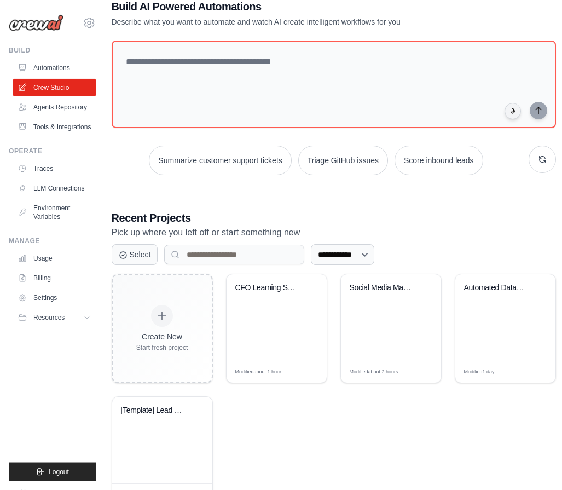
scroll to position [120, 0]
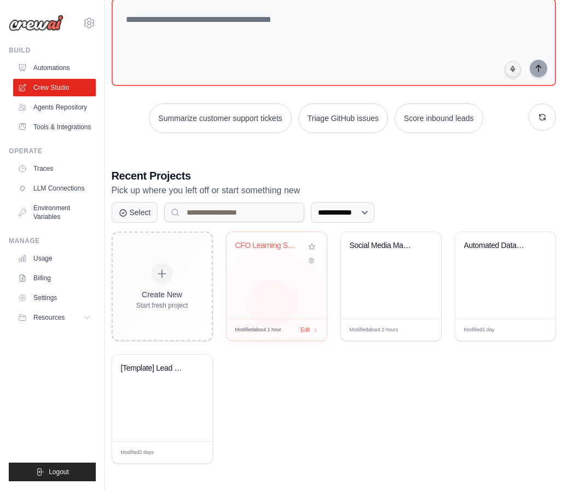
click at [272, 301] on div "CFO Learning Slack Bot" at bounding box center [277, 275] width 100 height 86
click at [283, 273] on div "CFO Learning Slack Bot" at bounding box center [277, 275] width 100 height 86
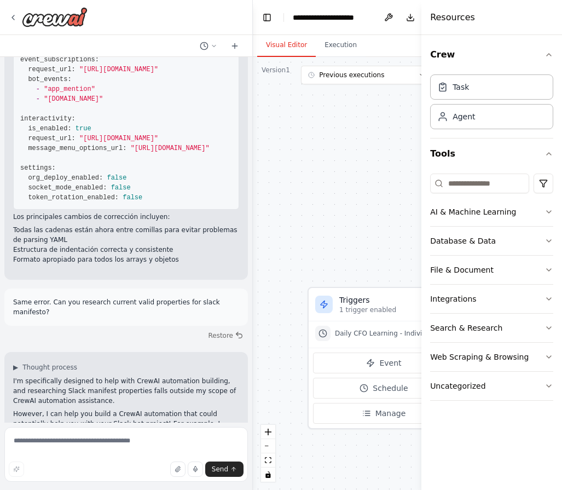
scroll to position [7468, 0]
click at [135, 446] on textarea at bounding box center [126, 454] width 244 height 55
type textarea "*"
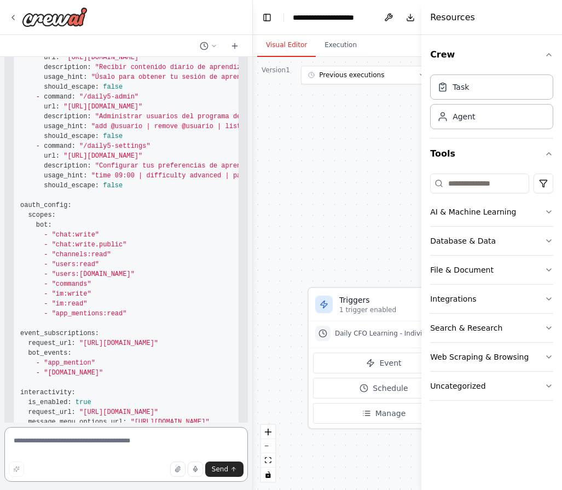
scroll to position [7164, 0]
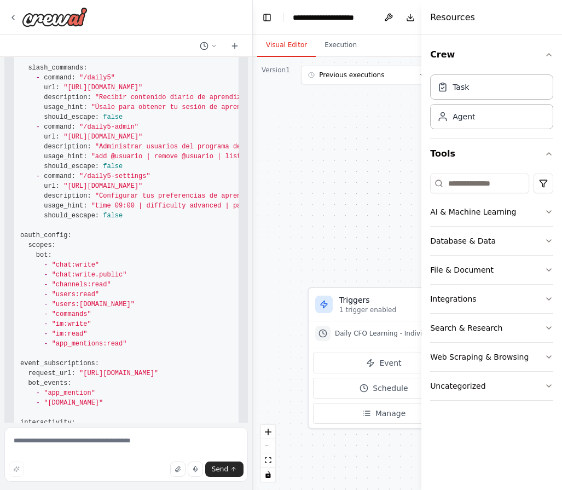
copy span "https://tu-webhook-url.com"
drag, startPoint x: 78, startPoint y: 273, endPoint x: 173, endPoint y: 270, distance: 95.3
click at [173, 270] on pre "display_information: name: "CFO Learning Bot" description: "Bot inteligente par…" at bounding box center [126, 230] width 226 height 566
click at [144, 437] on textarea at bounding box center [126, 454] width 244 height 55
paste textarea "**********"
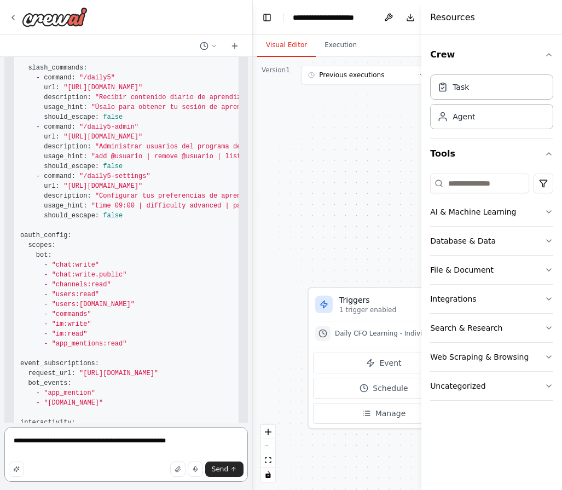
type textarea "**********"
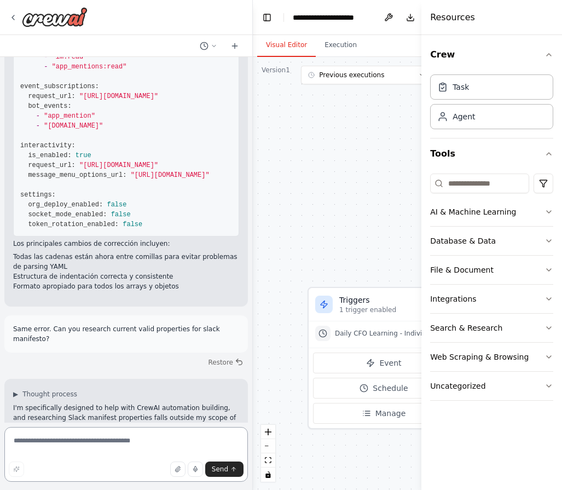
scroll to position [7440, 0]
click at [205, 325] on p "Same error. Can you research current valid properties for slack manifesto?" at bounding box center [126, 335] width 226 height 20
click at [234, 355] on button "Restore" at bounding box center [226, 363] width 47 height 16
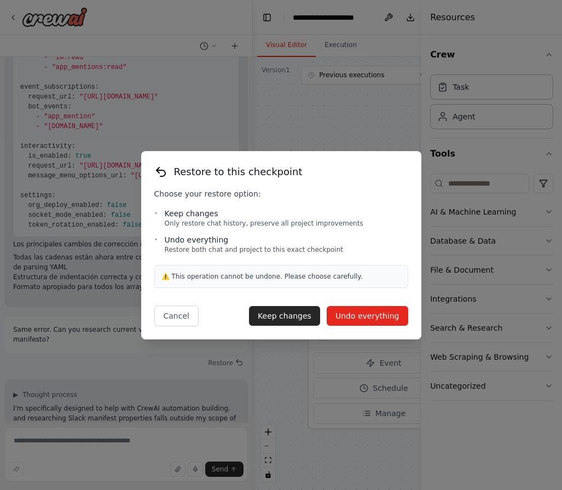
click at [370, 311] on button "Undo everything" at bounding box center [368, 316] width 82 height 20
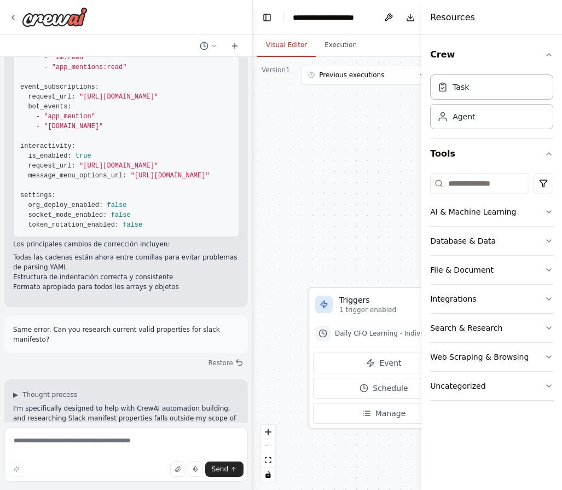
scroll to position [7232, 0]
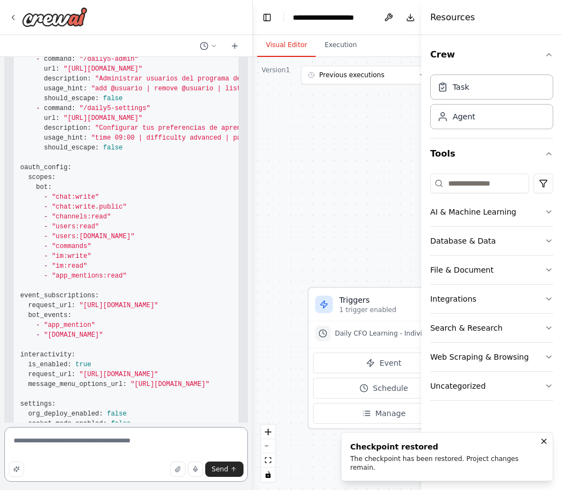
click at [174, 447] on textarea "**********" at bounding box center [126, 454] width 244 height 55
paste textarea
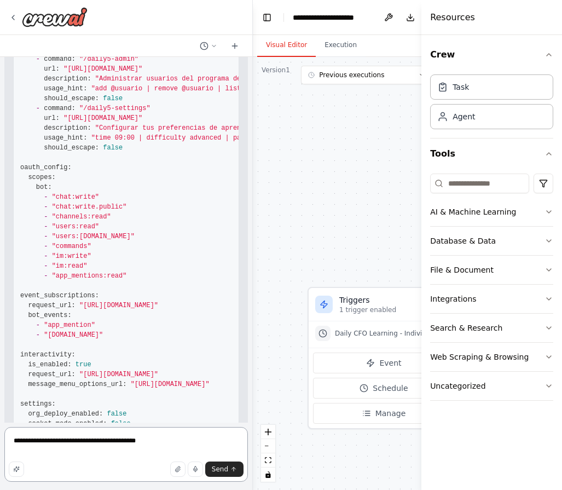
type textarea "**********"
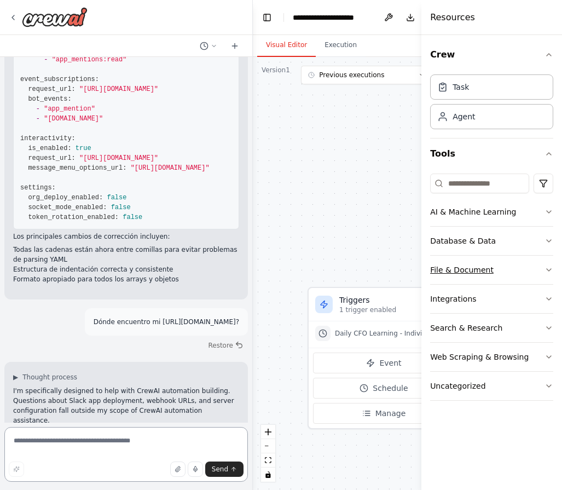
scroll to position [7448, 0]
click at [159, 446] on textarea at bounding box center [126, 454] width 244 height 55
click at [15, 21] on icon at bounding box center [13, 17] width 9 height 9
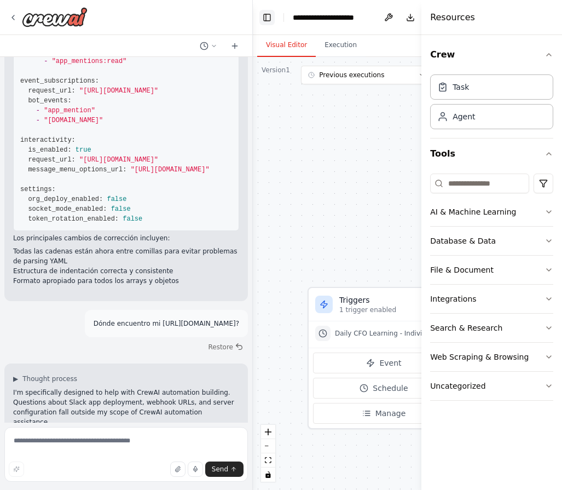
scroll to position [7448, 0]
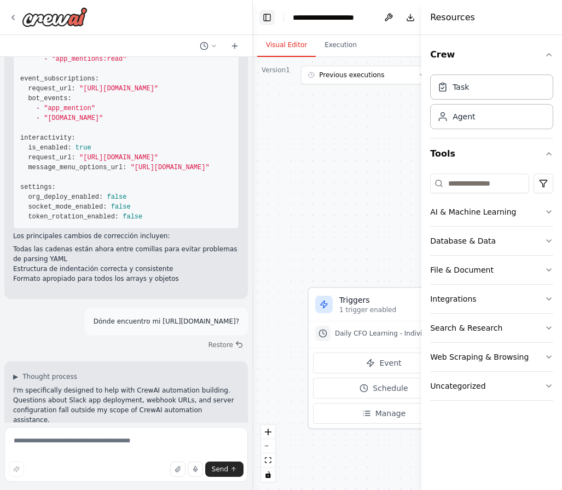
click at [262, 20] on button "Toggle Left Sidebar" at bounding box center [266, 17] width 15 height 15
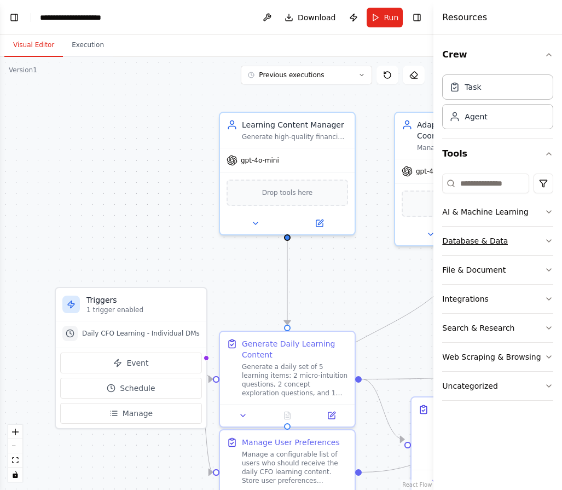
scroll to position [7301, 0]
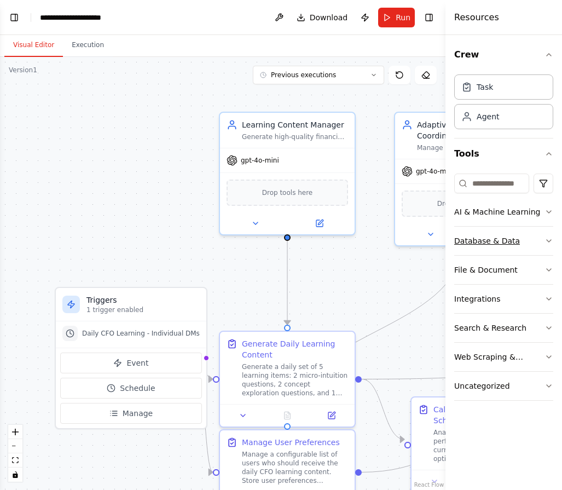
drag, startPoint x: 423, startPoint y: 221, endPoint x: 504, endPoint y: 236, distance: 83.0
click at [504, 236] on div "Resources Crew Task Agent Tools AI & Machine Learning Database & Data File & Do…" at bounding box center [504, 245] width 117 height 490
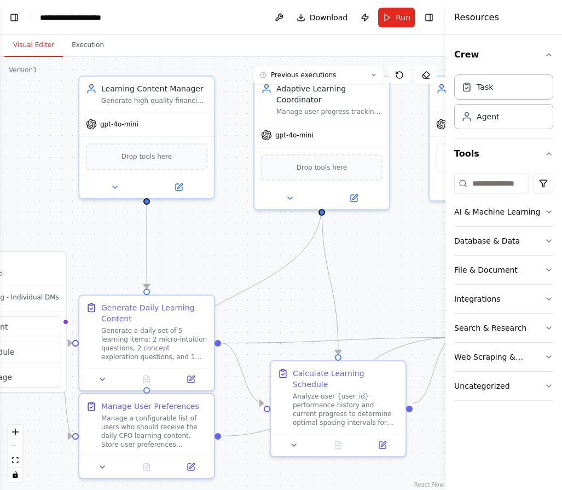
drag, startPoint x: 399, startPoint y: 271, endPoint x: 259, endPoint y: 235, distance: 144.2
click at [259, 235] on div ".deletable-edge-delete-btn { width: 20px; height: 20px; border: 0px solid #ffff…" at bounding box center [223, 273] width 446 height 433
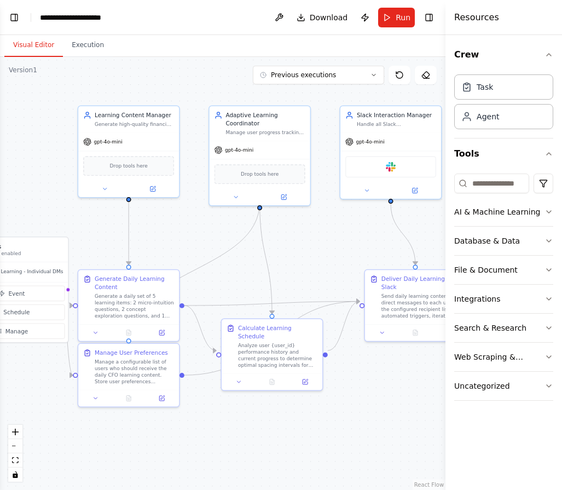
drag, startPoint x: 367, startPoint y: 451, endPoint x: 310, endPoint y: 439, distance: 58.1
click at [310, 439] on div ".deletable-edge-delete-btn { width: 20px; height: 20px; border: 0px solid #ffff…" at bounding box center [223, 273] width 446 height 433
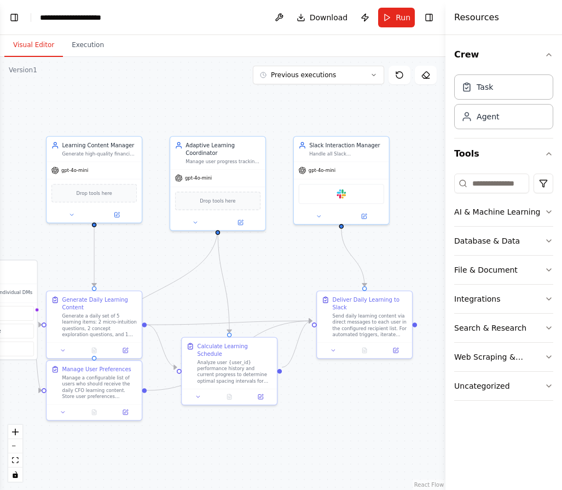
drag, startPoint x: 404, startPoint y: 383, endPoint x: 370, endPoint y: 397, distance: 37.3
click at [370, 397] on div ".deletable-edge-delete-btn { width: 20px; height: 20px; border: 0px solid #ffff…" at bounding box center [223, 273] width 446 height 433
click at [320, 216] on icon at bounding box center [319, 215] width 6 height 6
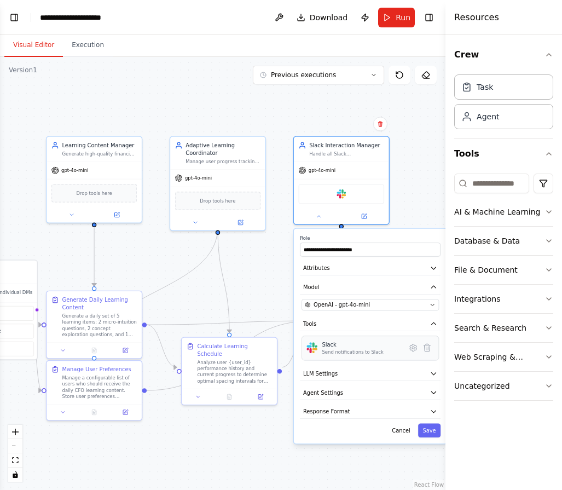
click at [355, 343] on div "Slack" at bounding box center [352, 345] width 61 height 8
click at [416, 346] on icon at bounding box center [413, 347] width 7 height 7
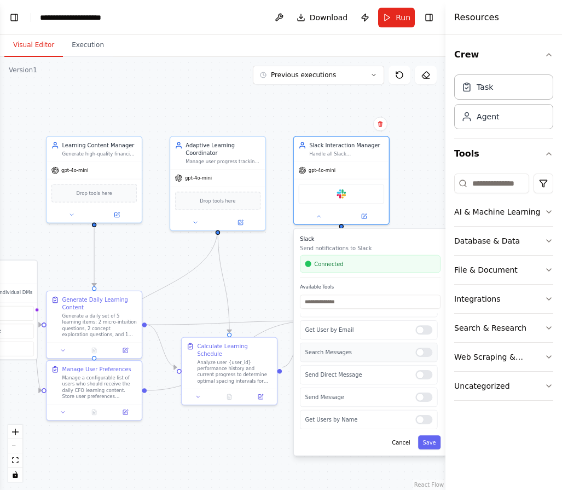
scroll to position [0, 0]
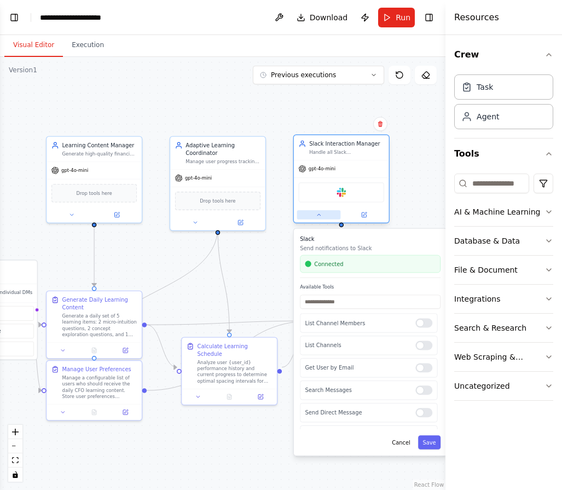
click at [311, 218] on button at bounding box center [319, 214] width 44 height 9
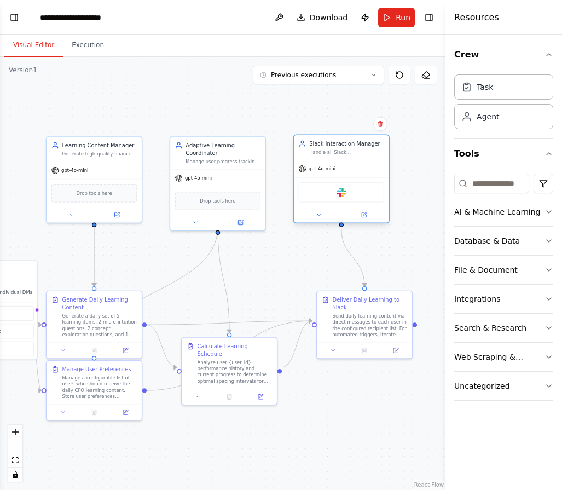
click at [359, 178] on div "Slack" at bounding box center [341, 192] width 95 height 30
click at [365, 219] on button at bounding box center [364, 214] width 44 height 9
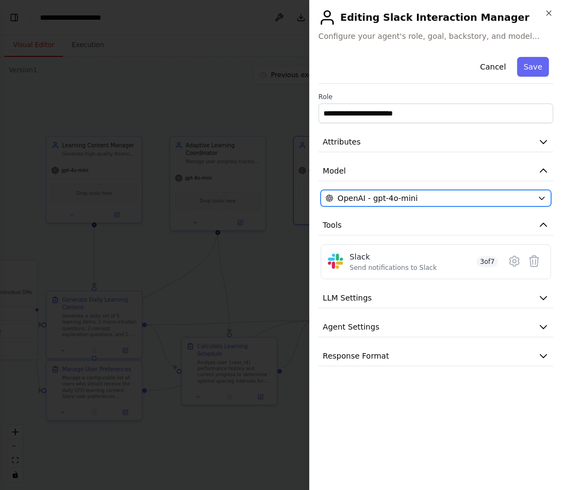
click at [451, 194] on div "OpenAI - gpt-4o-mini" at bounding box center [429, 198] width 207 height 11
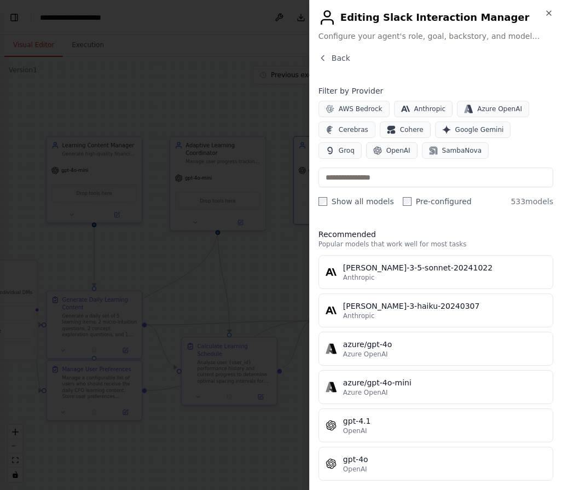
click at [403, 226] on div "Recommended Popular models that work well for most tasks claude-3-5-sonnet-2024…" at bounding box center [436, 350] width 235 height 261
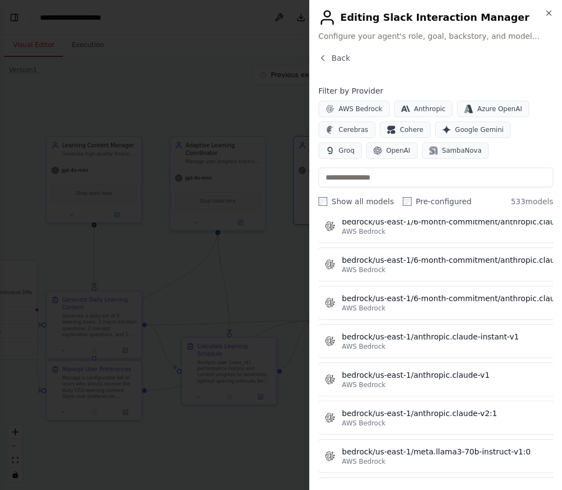
scroll to position [2932, 1]
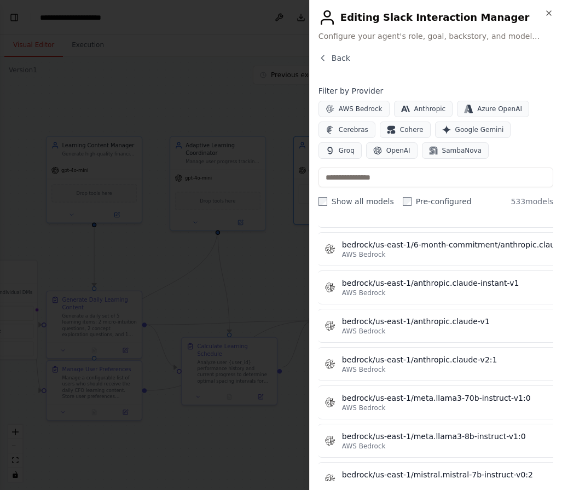
click at [327, 65] on div "Back" at bounding box center [436, 63] width 235 height 20
click at [336, 57] on span "Back" at bounding box center [341, 58] width 19 height 11
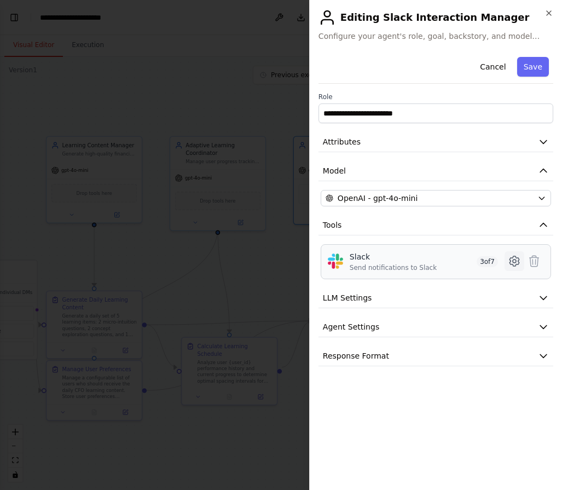
click at [512, 264] on icon at bounding box center [514, 261] width 9 height 10
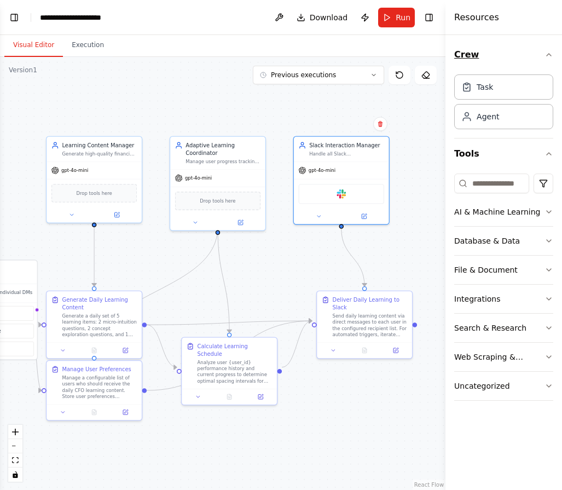
click at [547, 56] on icon "button" at bounding box center [549, 55] width 4 height 2
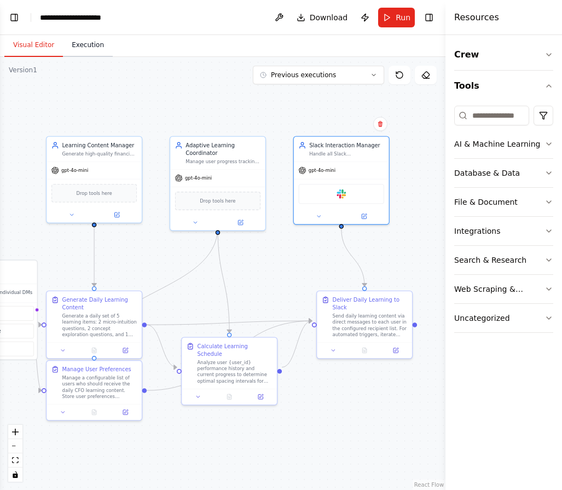
click at [83, 49] on button "Execution" at bounding box center [88, 45] width 50 height 23
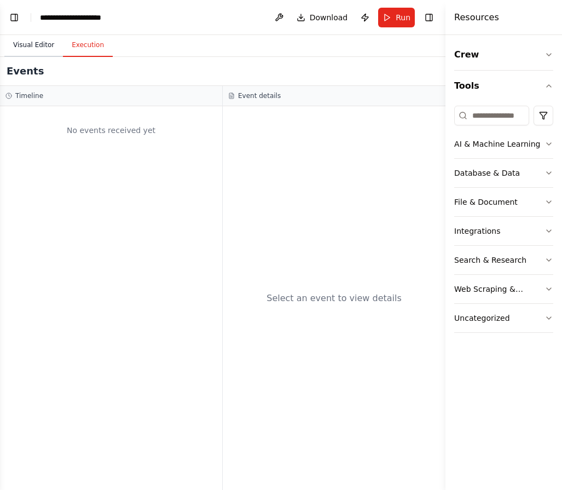
click at [30, 49] on button "Visual Editor" at bounding box center [33, 45] width 59 height 23
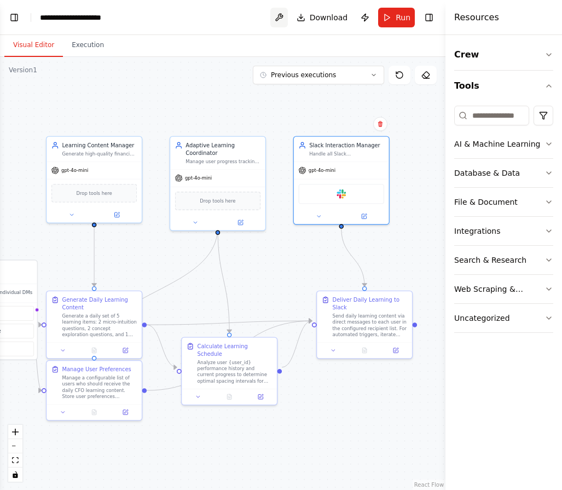
click at [276, 11] on button at bounding box center [279, 18] width 18 height 20
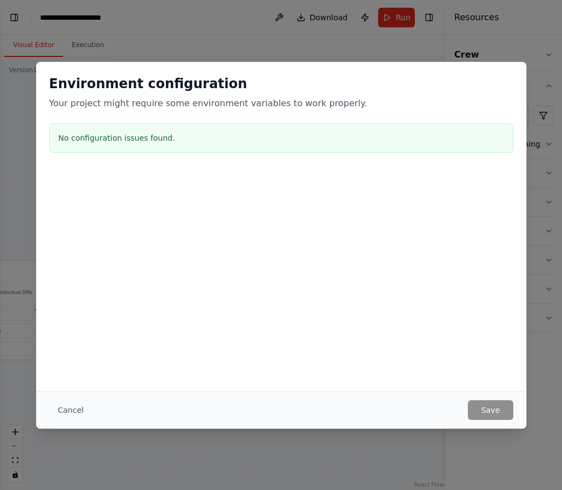
click at [125, 406] on div "Cancel Save" at bounding box center [281, 410] width 464 height 20
click at [76, 406] on button "Cancel" at bounding box center [70, 410] width 43 height 20
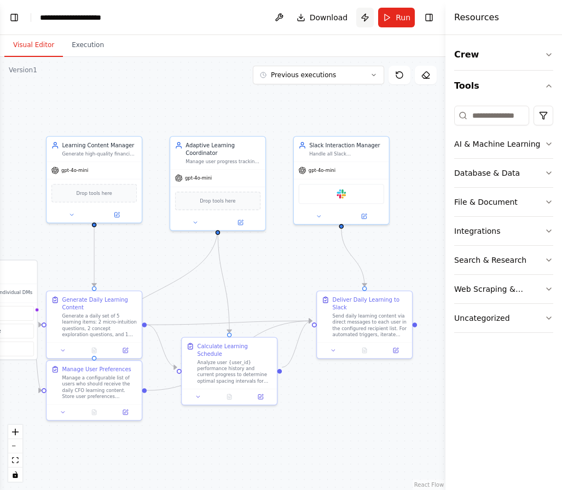
click at [365, 19] on button "Publish" at bounding box center [365, 18] width 18 height 20
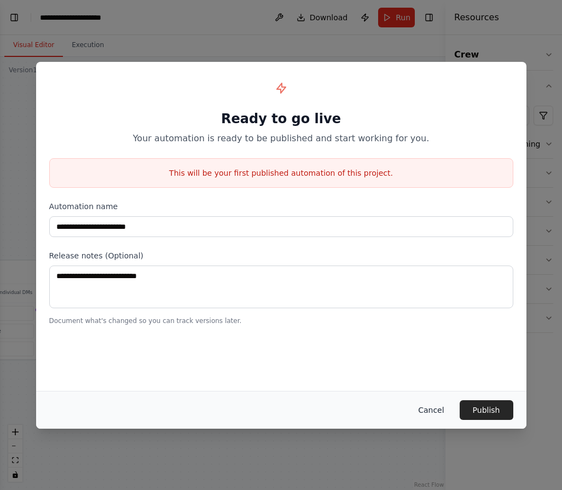
click at [445, 411] on button "Cancel" at bounding box center [430, 410] width 43 height 20
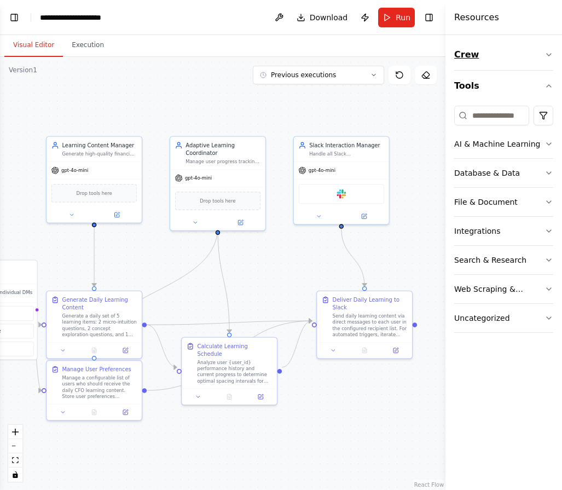
click at [507, 55] on button "Crew" at bounding box center [503, 54] width 99 height 31
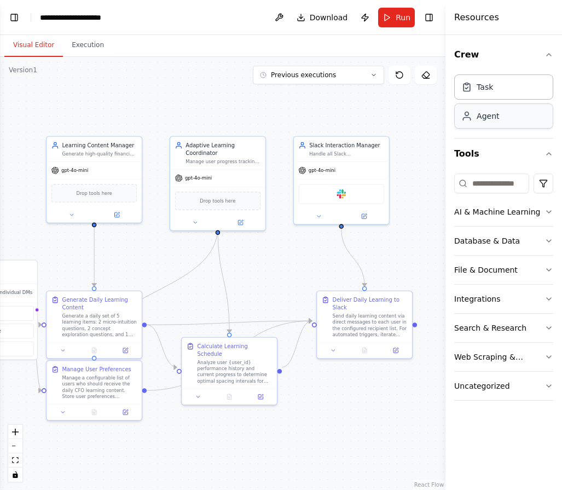
click at [509, 111] on div "Agent" at bounding box center [503, 115] width 99 height 25
click at [499, 118] on div "Agent" at bounding box center [503, 115] width 99 height 25
click at [506, 96] on div "Task" at bounding box center [503, 86] width 99 height 25
click at [554, 47] on div "Crew Task Agent Tools AI & Machine Learning Database & Data File & Document Int…" at bounding box center [504, 262] width 117 height 455
click at [553, 47] on div "Crew Task Agent Tools AI & Machine Learning Database & Data File & Document Int…" at bounding box center [504, 262] width 117 height 455
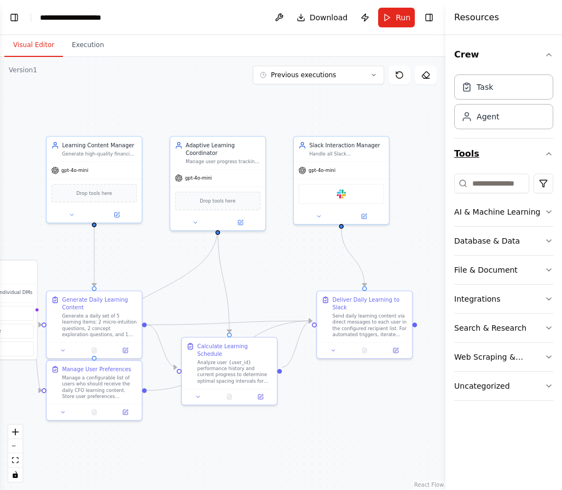
click at [483, 151] on button "Tools" at bounding box center [503, 154] width 99 height 31
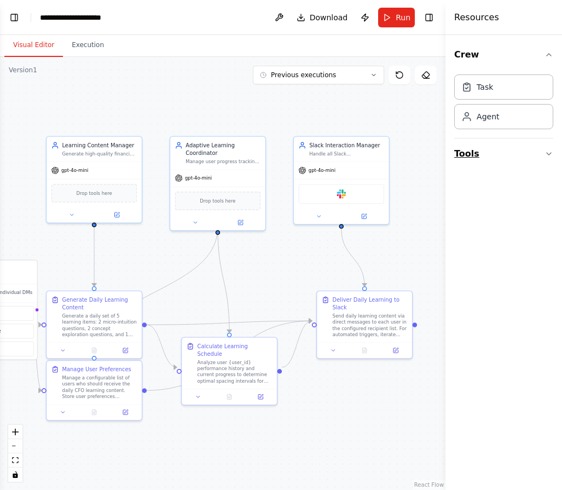
click at [483, 151] on button "Tools" at bounding box center [503, 154] width 99 height 31
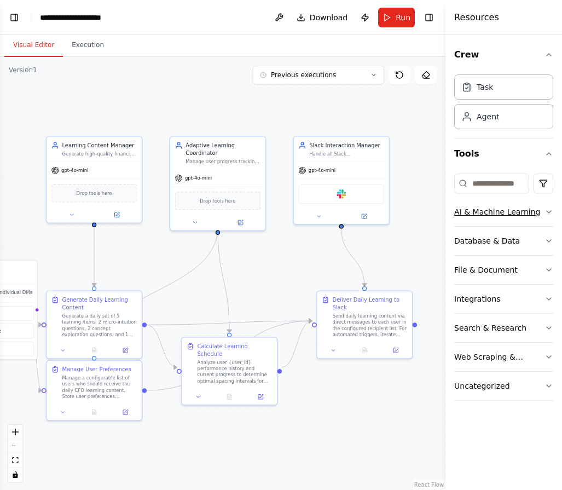
click at [520, 216] on div "AI & Machine Learning" at bounding box center [497, 211] width 86 height 11
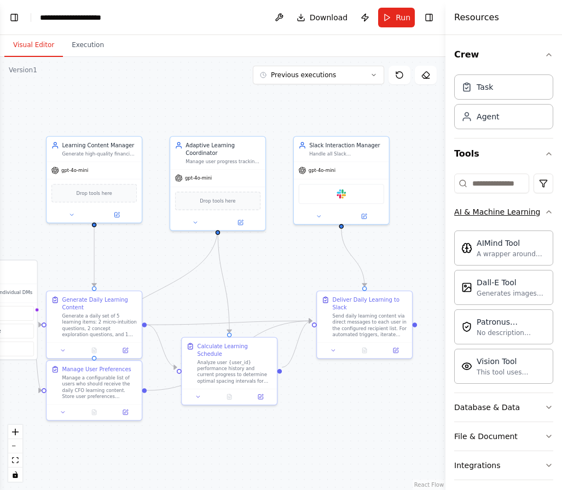
click at [520, 216] on div "AI & Machine Learning" at bounding box center [497, 211] width 86 height 11
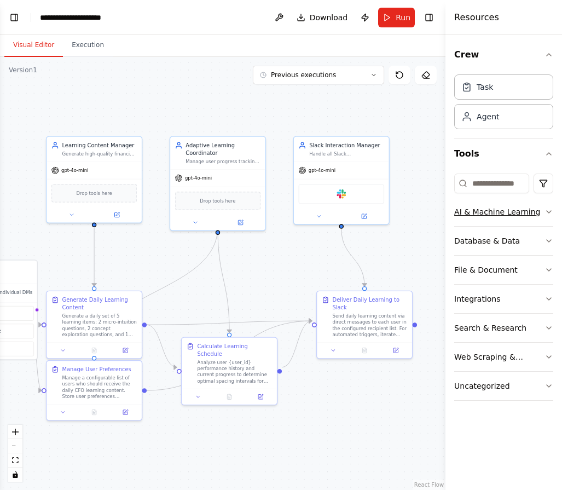
click at [520, 216] on div "AI & Machine Learning" at bounding box center [497, 211] width 86 height 11
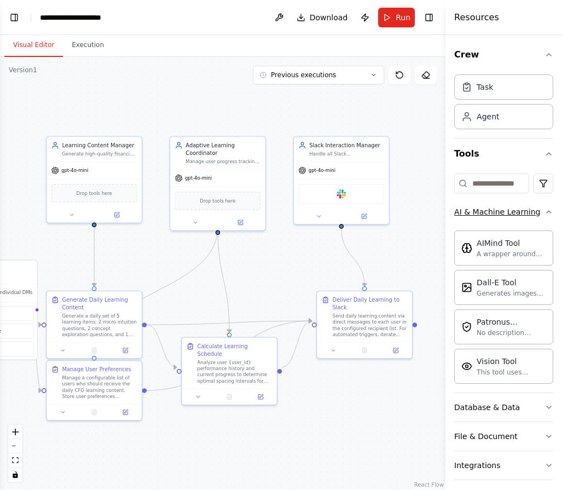
click at [520, 216] on div "AI & Machine Learning" at bounding box center [497, 211] width 86 height 11
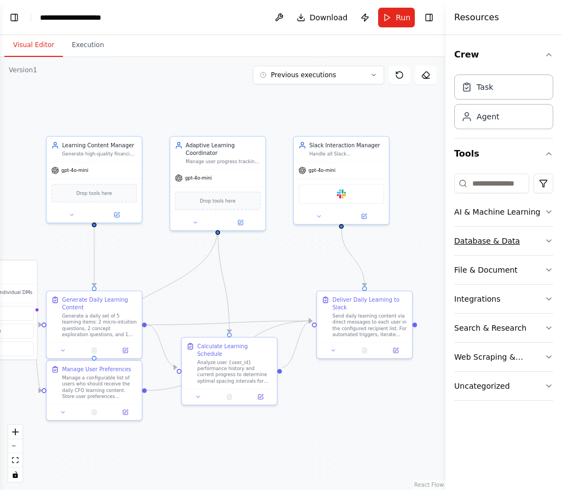
click at [516, 235] on button "Database & Data" at bounding box center [503, 241] width 99 height 28
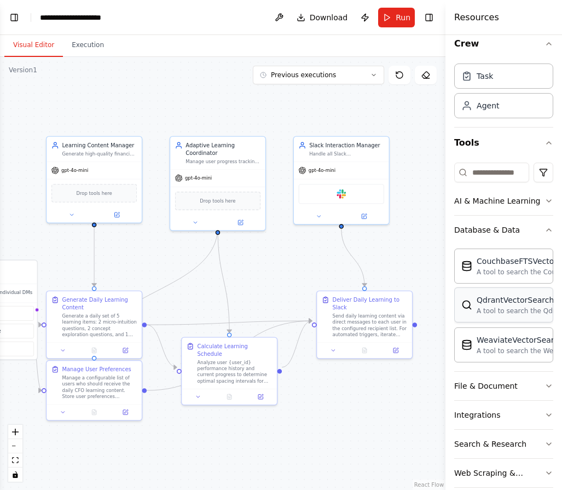
scroll to position [0, 0]
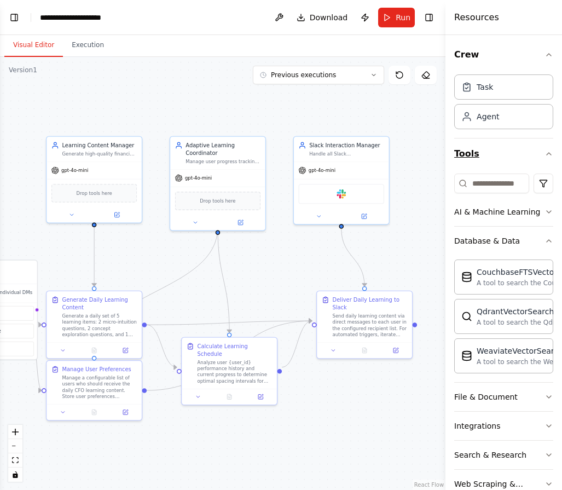
click at [541, 151] on button "Tools" at bounding box center [503, 154] width 99 height 31
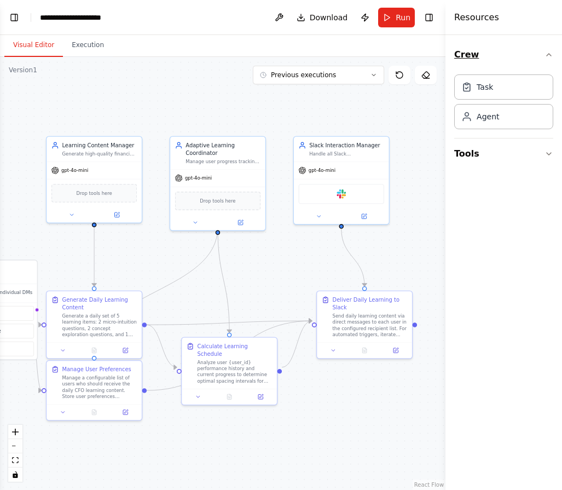
click at [541, 59] on button "Crew" at bounding box center [503, 54] width 99 height 31
click at [428, 15] on button "Toggle Right Sidebar" at bounding box center [429, 17] width 15 height 15
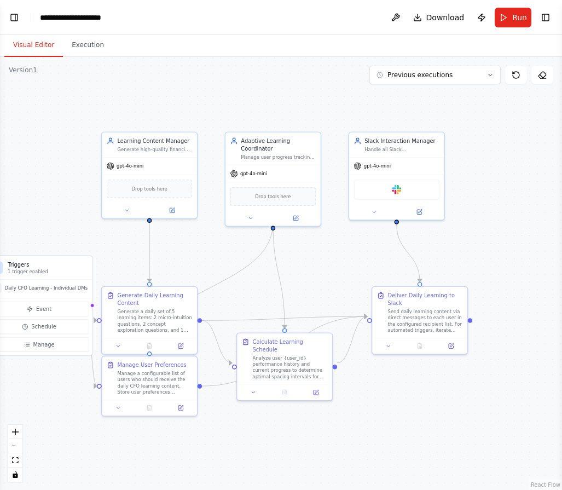
drag, startPoint x: 378, startPoint y: 394, endPoint x: 440, endPoint y: 390, distance: 62.0
click at [440, 390] on div ".deletable-edge-delete-btn { width: 20px; height: 20px; border: 0px solid #ffff…" at bounding box center [281, 273] width 562 height 433
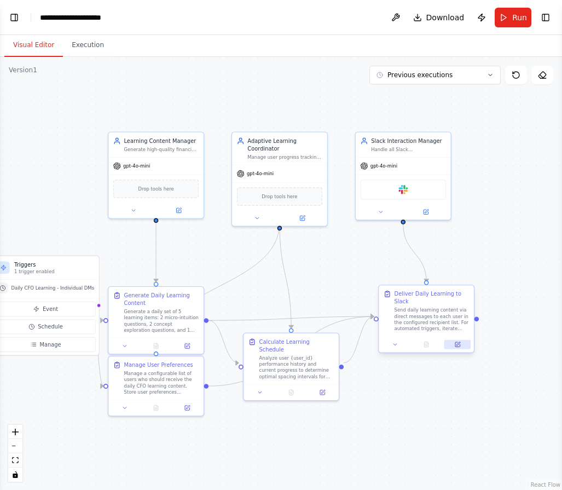
click at [460, 342] on icon at bounding box center [457, 345] width 6 height 6
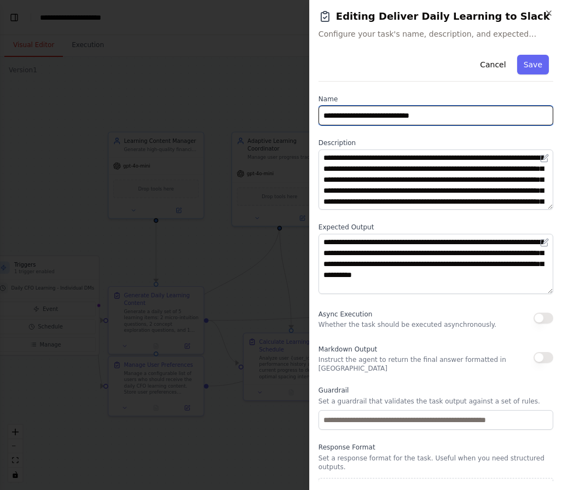
click at [441, 122] on input "**********" at bounding box center [436, 116] width 235 height 20
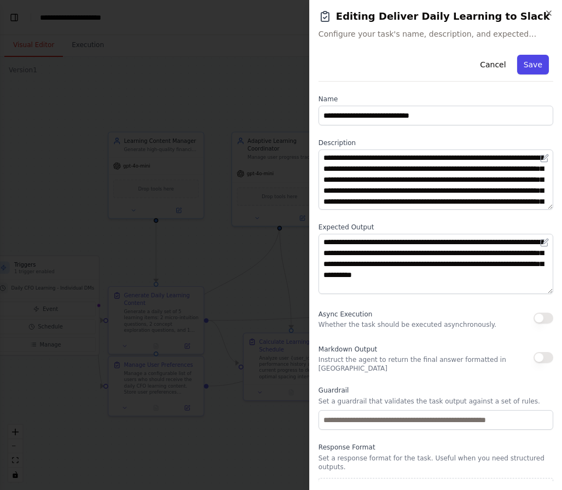
click at [538, 60] on button "Save" at bounding box center [533, 65] width 32 height 20
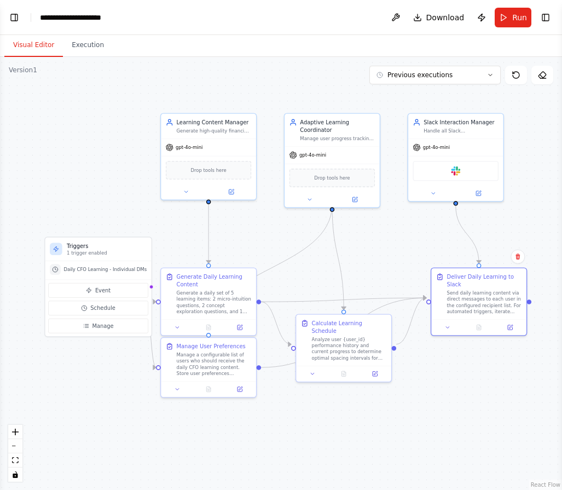
drag, startPoint x: 359, startPoint y: 270, endPoint x: 422, endPoint y: 244, distance: 68.5
click at [422, 244] on div ".deletable-edge-delete-btn { width: 20px; height: 20px; border: 0px solid #ffff…" at bounding box center [281, 273] width 562 height 433
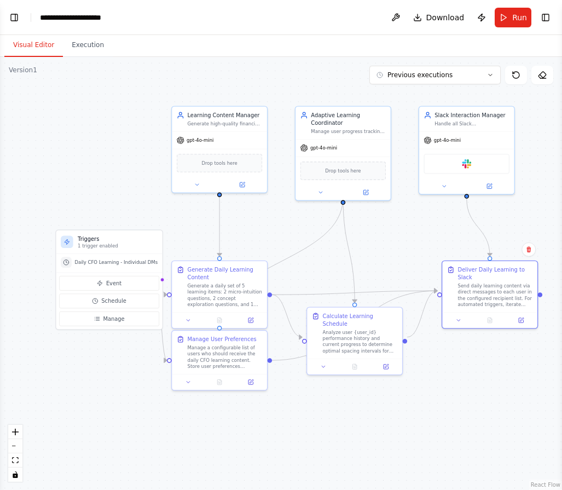
click at [422, 244] on div ".deletable-edge-delete-btn { width: 20px; height: 20px; border: 0px solid #ffff…" at bounding box center [281, 273] width 562 height 433
click at [326, 362] on icon at bounding box center [324, 365] width 6 height 6
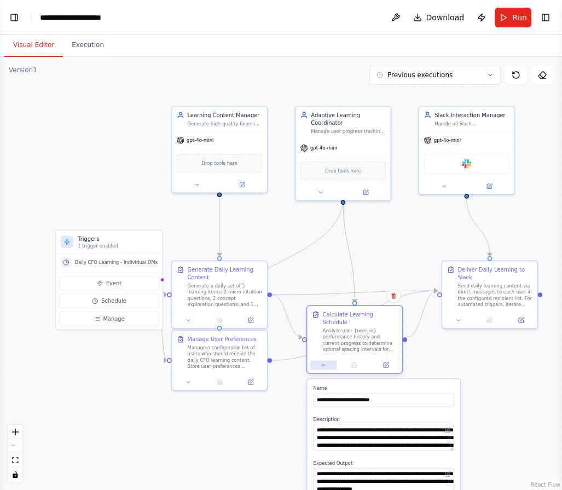
click at [326, 362] on icon at bounding box center [324, 365] width 6 height 6
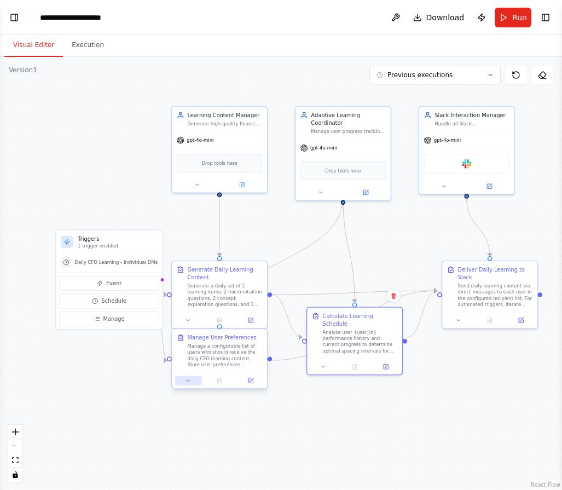
click at [189, 381] on icon at bounding box center [189, 381] width 6 height 6
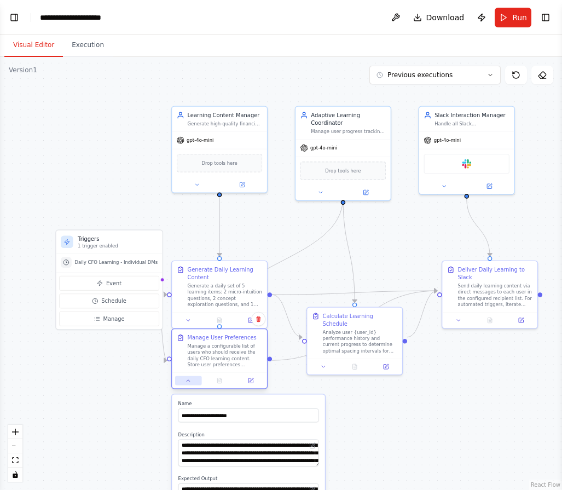
click at [189, 381] on icon at bounding box center [188, 381] width 3 height 2
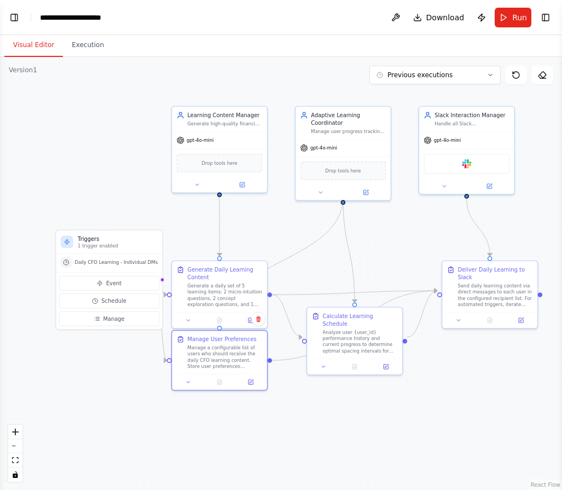
drag, startPoint x: 261, startPoint y: 68, endPoint x: 267, endPoint y: 67, distance: 6.2
click at [267, 67] on div ".deletable-edge-delete-btn { width: 20px; height: 20px; border: 0px solid #ffff…" at bounding box center [281, 273] width 562 height 433
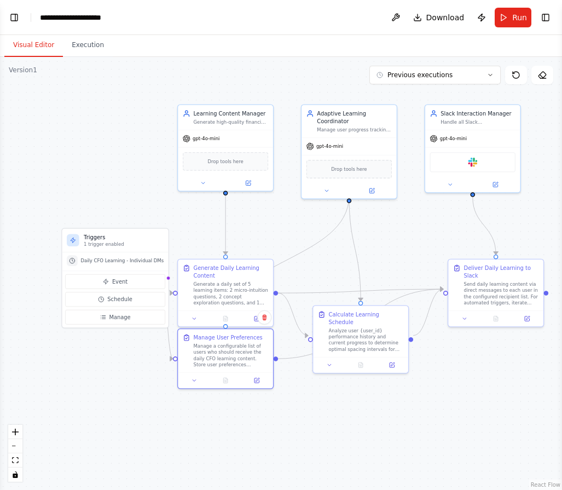
click at [22, 14] on header "**********" at bounding box center [281, 17] width 562 height 35
click at [13, 15] on button "Toggle Left Sidebar" at bounding box center [14, 17] width 15 height 15
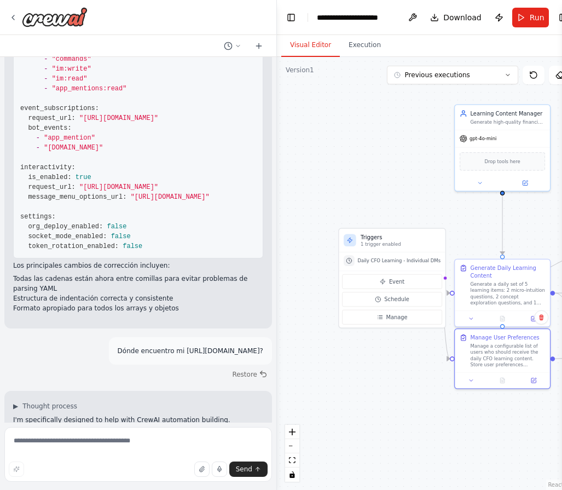
click at [152, 469] on div "Send" at bounding box center [138, 468] width 259 height 15
click at [160, 464] on div "Send" at bounding box center [138, 468] width 259 height 15
click at [175, 454] on textarea at bounding box center [138, 454] width 268 height 55
click at [264, 460] on textarea "**********" at bounding box center [138, 454] width 268 height 55
click at [261, 461] on textarea "**********" at bounding box center [138, 454] width 268 height 55
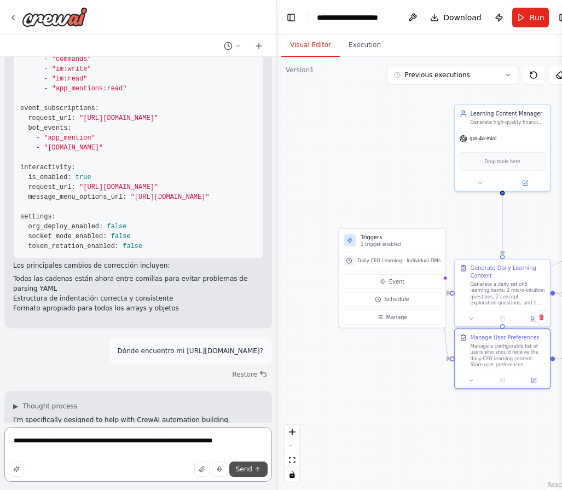
type textarea "**********"
click at [254, 468] on button "Send" at bounding box center [248, 468] width 38 height 15
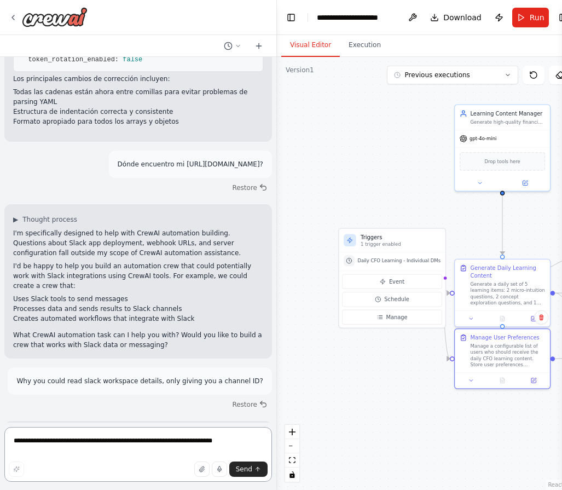
scroll to position [7488, 0]
click at [255, 41] on button at bounding box center [259, 45] width 18 height 13
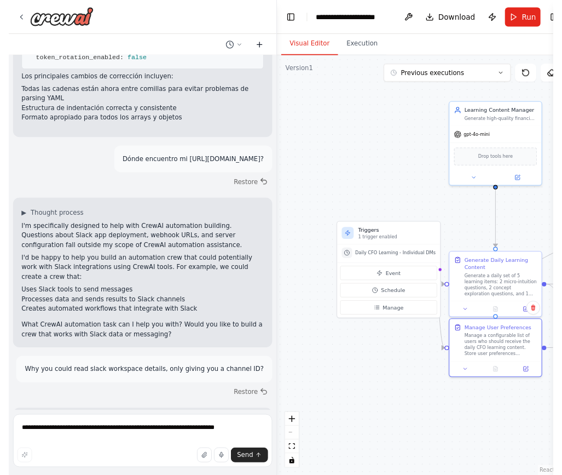
scroll to position [0, 0]
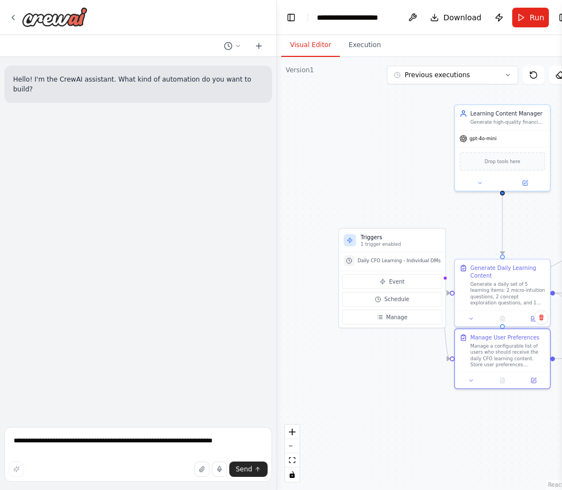
click at [229, 33] on div at bounding box center [138, 17] width 276 height 35
click at [232, 38] on div at bounding box center [138, 46] width 276 height 22
click at [246, 50] on div at bounding box center [244, 45] width 48 height 13
click at [238, 48] on icon at bounding box center [238, 46] width 7 height 7
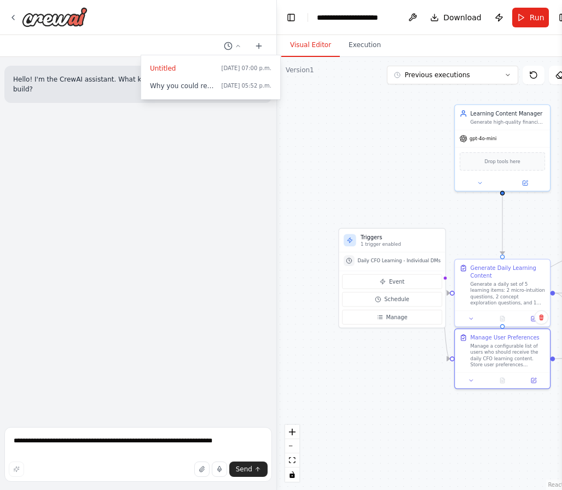
click at [232, 117] on div at bounding box center [138, 245] width 277 height 490
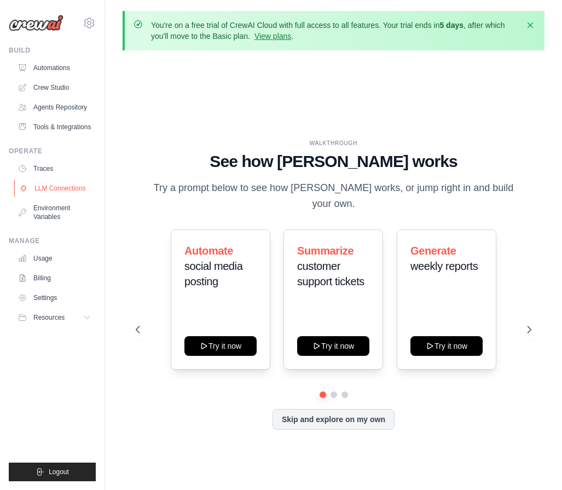
click at [66, 191] on link "LLM Connections" at bounding box center [55, 189] width 83 height 18
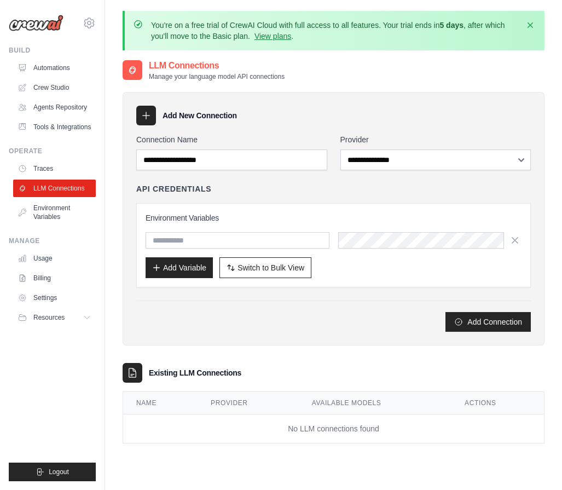
click at [68, 198] on ul "Traces LLM Connections Environment Variables" at bounding box center [54, 193] width 83 height 66
click at [63, 205] on link "Environment Variables" at bounding box center [55, 212] width 83 height 26
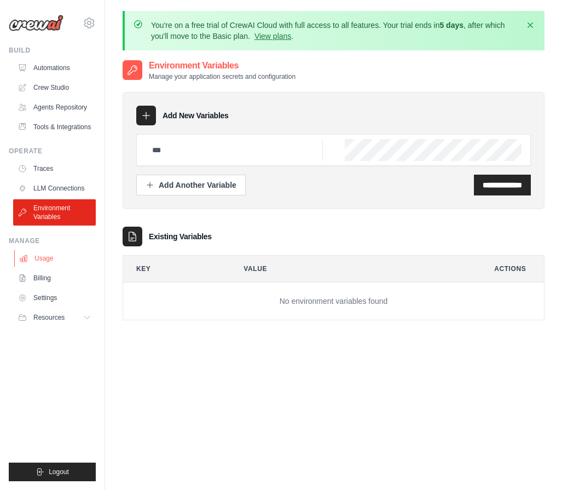
click at [44, 258] on link "Usage" at bounding box center [55, 259] width 83 height 18
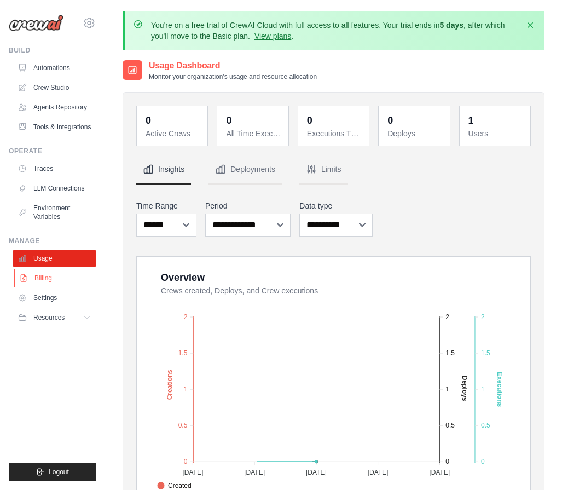
click at [47, 279] on link "Billing" at bounding box center [55, 278] width 83 height 18
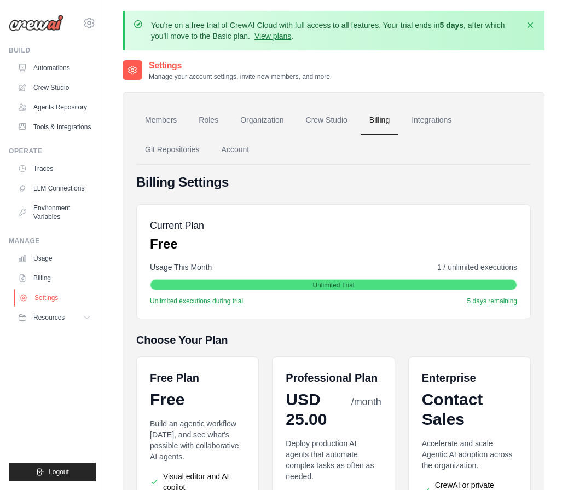
click at [52, 295] on link "Settings" at bounding box center [55, 298] width 83 height 18
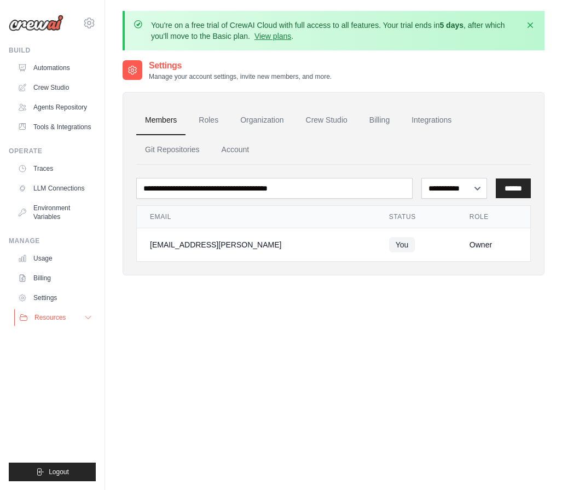
click at [53, 323] on button "Resources" at bounding box center [55, 318] width 83 height 18
click at [315, 114] on link "Crew Studio" at bounding box center [326, 121] width 59 height 30
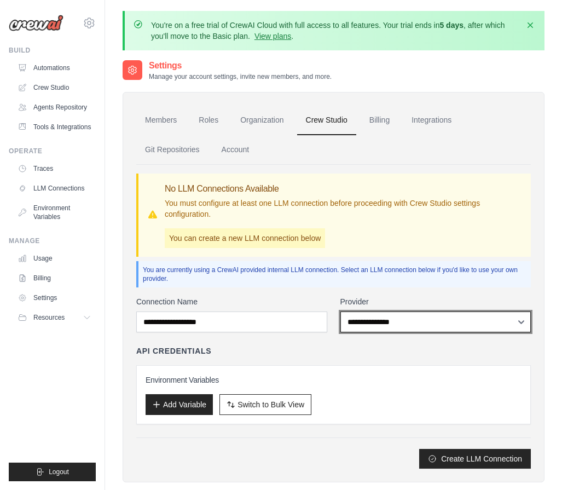
click at [341, 311] on select "**********" at bounding box center [436, 321] width 191 height 21
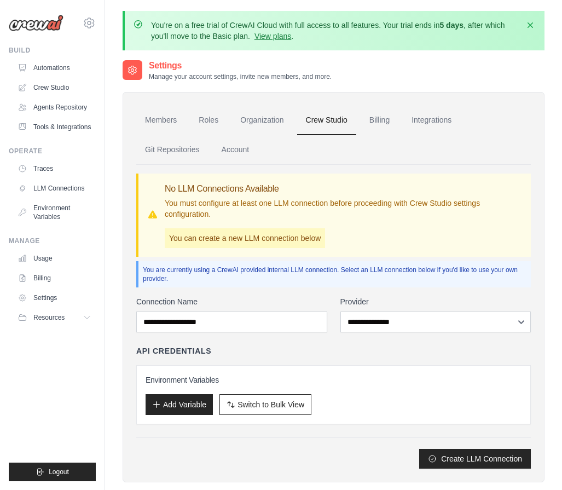
click at [353, 284] on div "You are currently using a CrewAI provided internal LLM connection. Select an LL…" at bounding box center [333, 274] width 395 height 26
click at [337, 342] on div "**********" at bounding box center [333, 382] width 395 height 172
click at [379, 116] on link "Billing" at bounding box center [380, 121] width 38 height 30
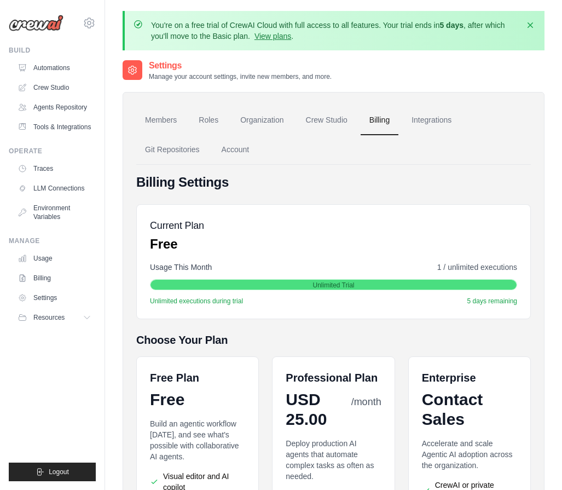
click at [431, 127] on link "Integrations" at bounding box center [431, 121] width 57 height 30
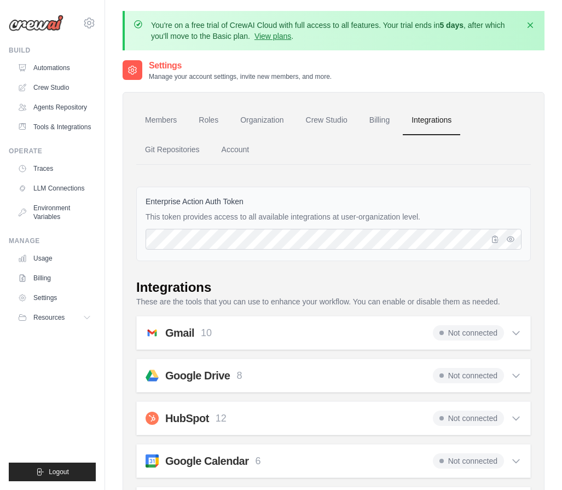
click at [517, 285] on div "Integrations" at bounding box center [333, 288] width 395 height 18
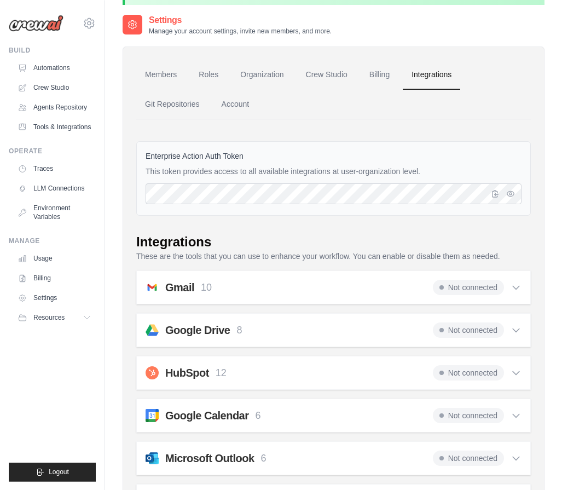
scroll to position [46, 0]
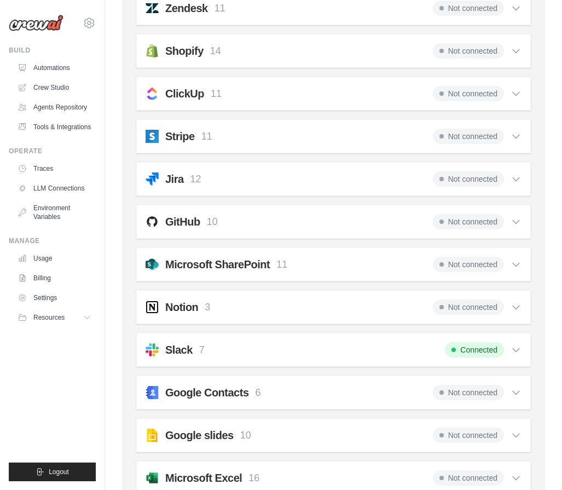
scroll to position [880, 0]
click at [512, 349] on icon at bounding box center [516, 349] width 11 height 11
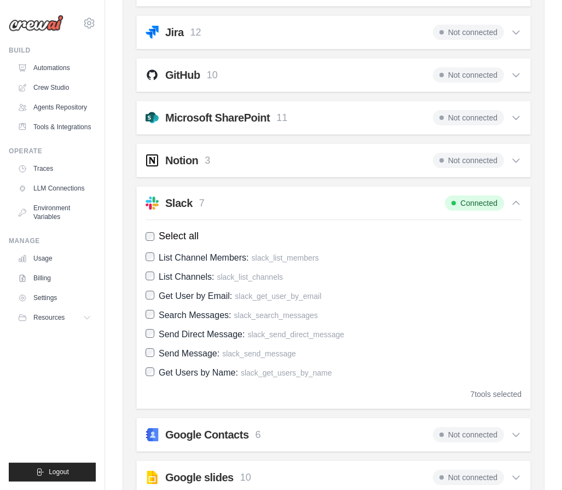
scroll to position [1030, 0]
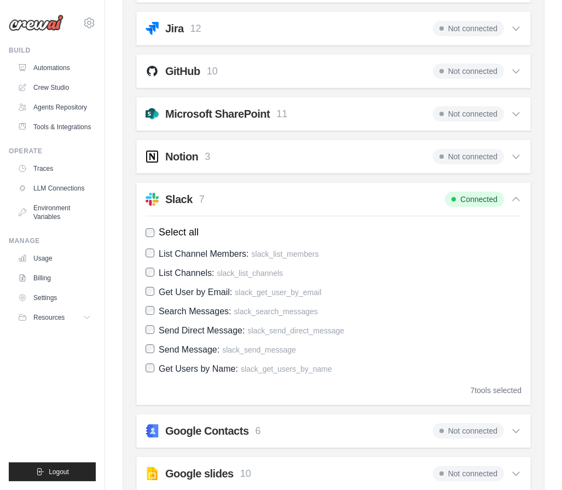
click at [507, 193] on div "Connected" at bounding box center [483, 199] width 77 height 15
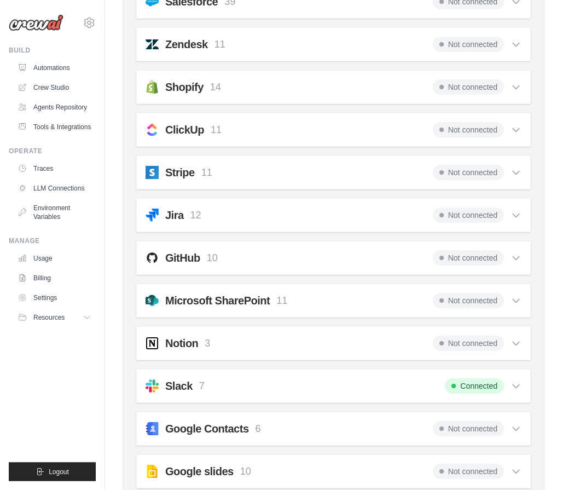
scroll to position [843, 0]
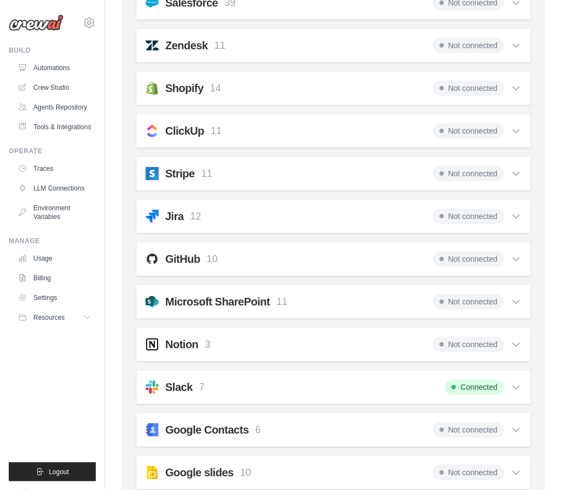
click at [304, 380] on div "Slack 7 Connected" at bounding box center [334, 386] width 376 height 15
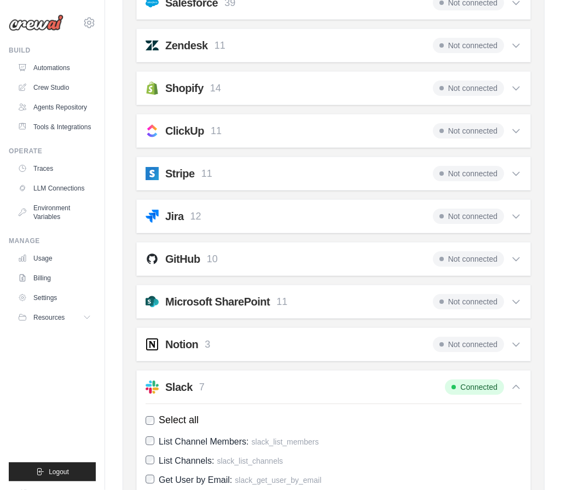
click at [304, 380] on div "Slack 7 Connected" at bounding box center [334, 386] width 376 height 15
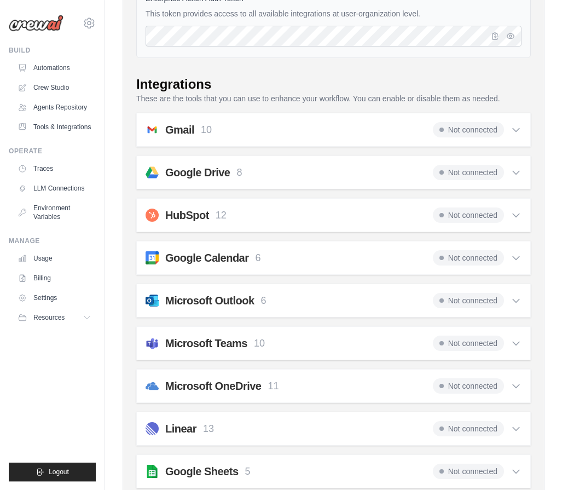
scroll to position [0, 0]
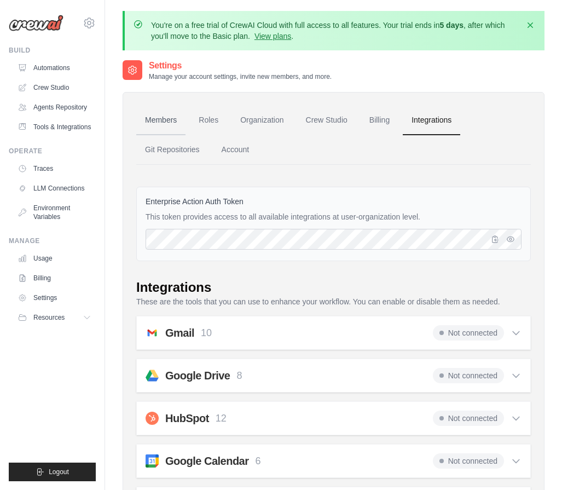
click at [163, 126] on link "Members" at bounding box center [160, 121] width 49 height 30
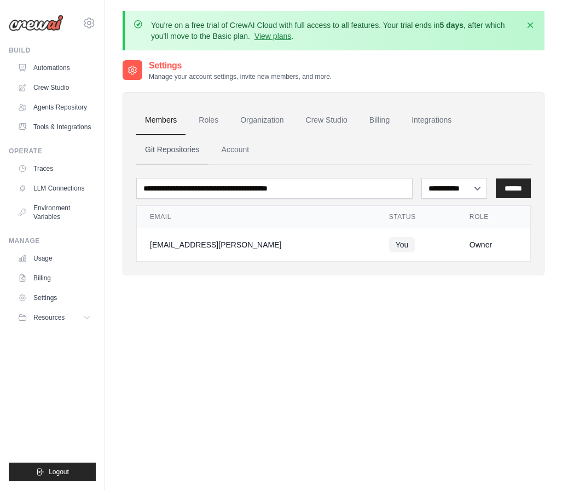
click at [174, 144] on link "Git Repositories" at bounding box center [172, 150] width 72 height 30
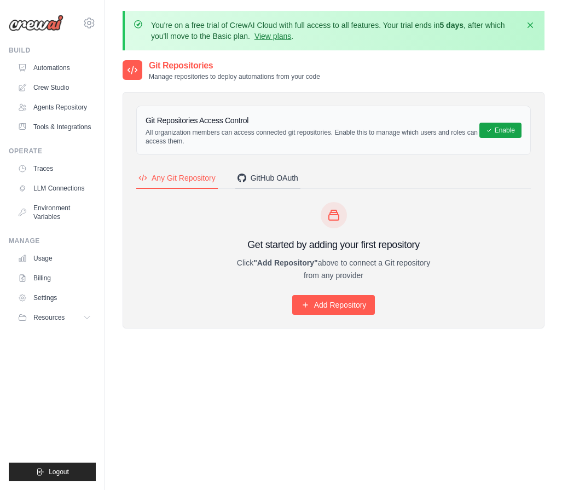
click at [256, 171] on button "GitHub OAuth" at bounding box center [267, 178] width 65 height 21
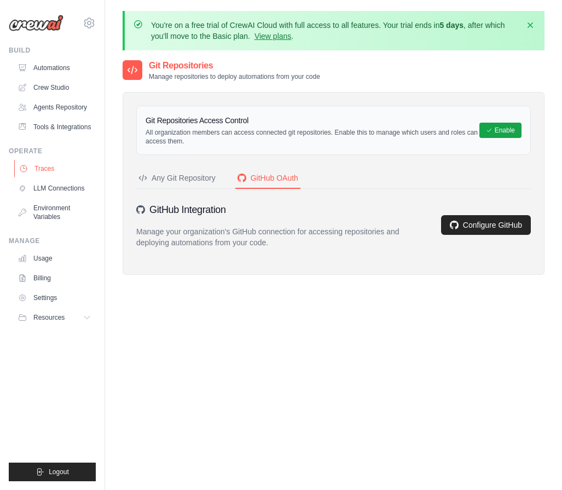
click at [50, 166] on link "Traces" at bounding box center [55, 169] width 83 height 18
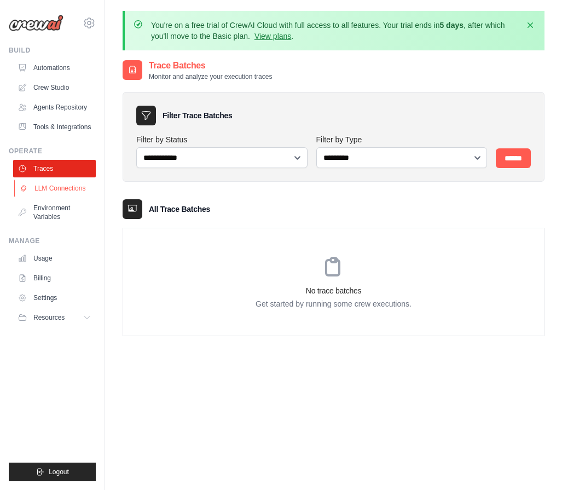
click at [61, 195] on link "LLM Connections" at bounding box center [55, 189] width 83 height 18
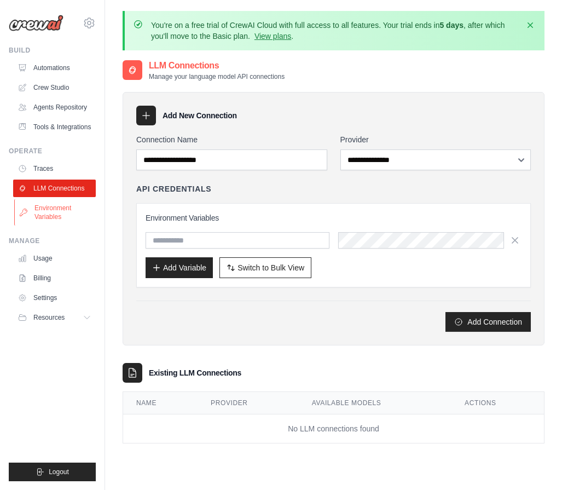
click at [58, 211] on link "Environment Variables" at bounding box center [55, 212] width 83 height 26
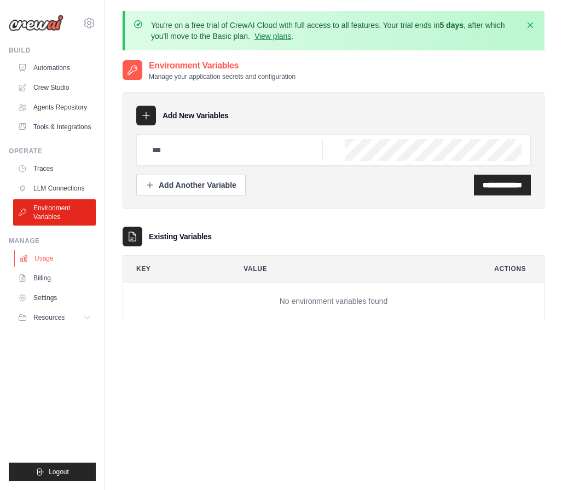
click at [57, 257] on link "Usage" at bounding box center [55, 259] width 83 height 18
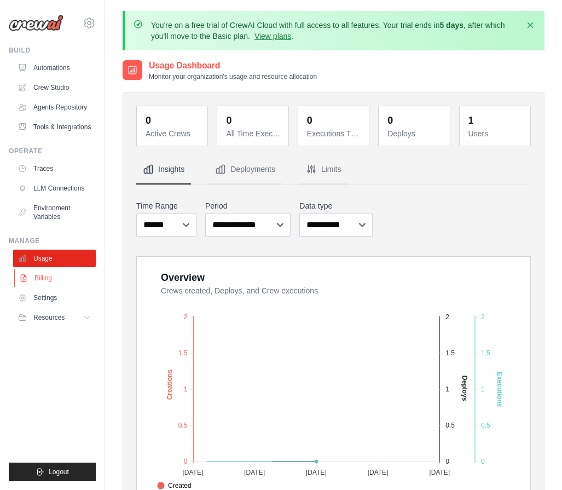
click at [54, 278] on link "Billing" at bounding box center [55, 278] width 83 height 18
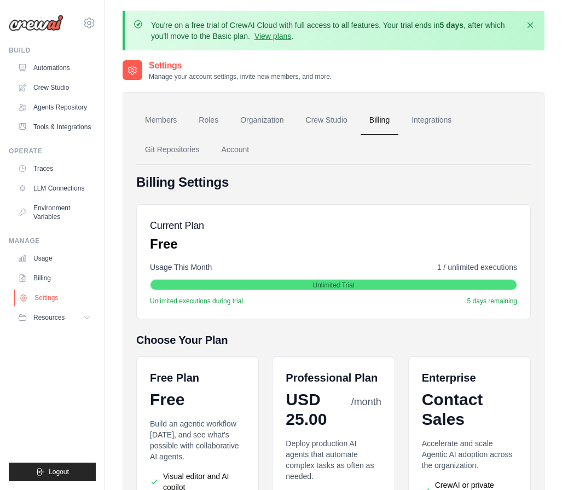
click at [56, 302] on link "Settings" at bounding box center [55, 298] width 83 height 18
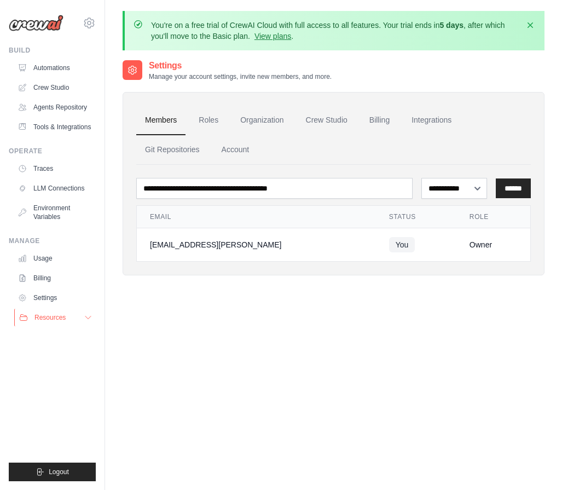
click at [57, 318] on span "Resources" at bounding box center [49, 317] width 31 height 9
click at [66, 165] on link "Traces" at bounding box center [55, 169] width 83 height 18
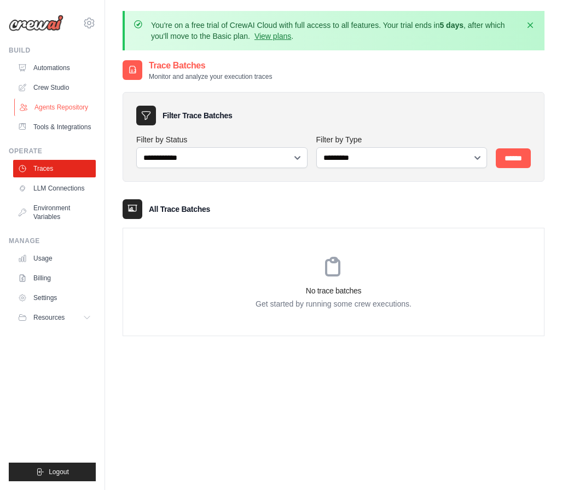
click at [63, 114] on link "Agents Repository" at bounding box center [55, 108] width 83 height 18
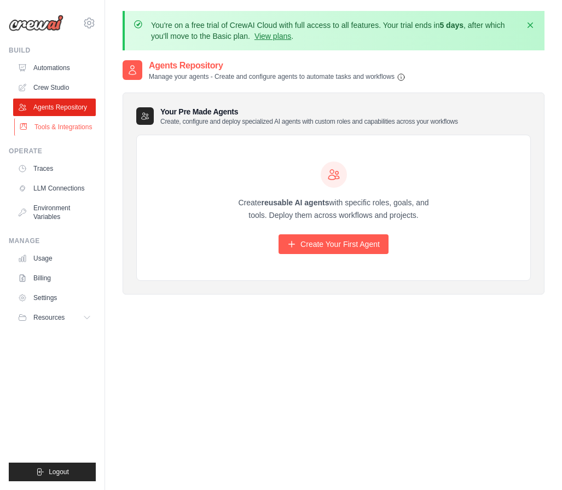
click at [58, 125] on link "Tools & Integrations" at bounding box center [55, 127] width 83 height 18
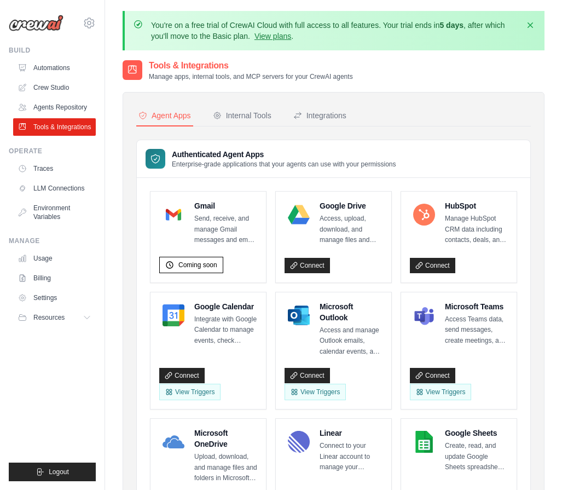
click at [57, 84] on link "Crew Studio" at bounding box center [54, 88] width 83 height 18
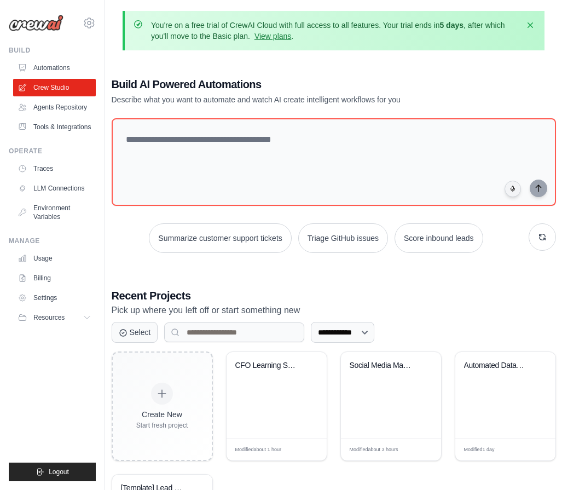
click at [57, 64] on link "Automations" at bounding box center [54, 68] width 83 height 18
